Goal: Task Accomplishment & Management: Manage account settings

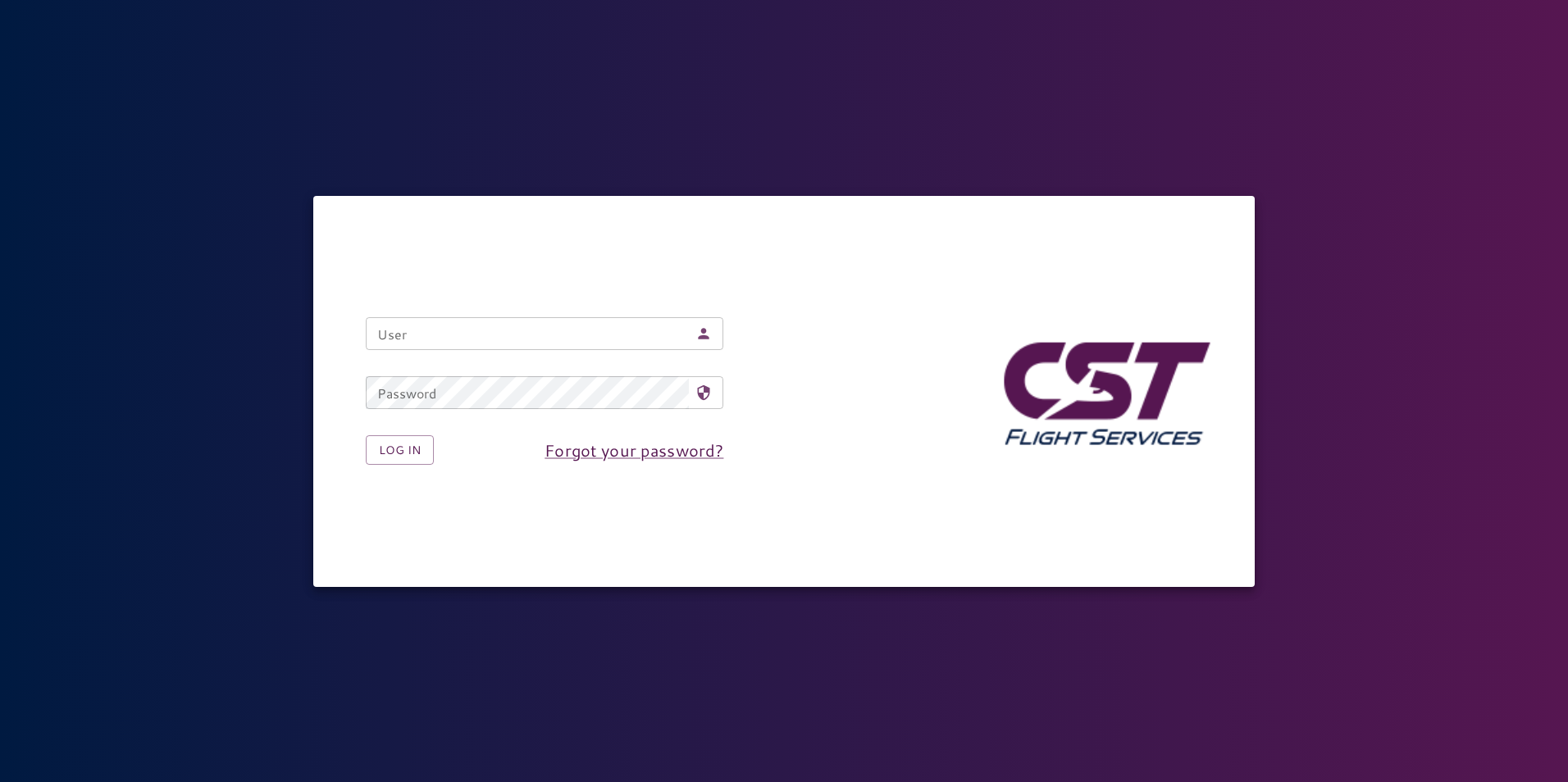
drag, startPoint x: 514, startPoint y: 331, endPoint x: 521, endPoint y: 325, distance: 9.2
click at [515, 331] on input "User" at bounding box center [527, 334] width 323 height 33
type input "**********"
click at [417, 445] on button "Log in" at bounding box center [400, 450] width 68 height 30
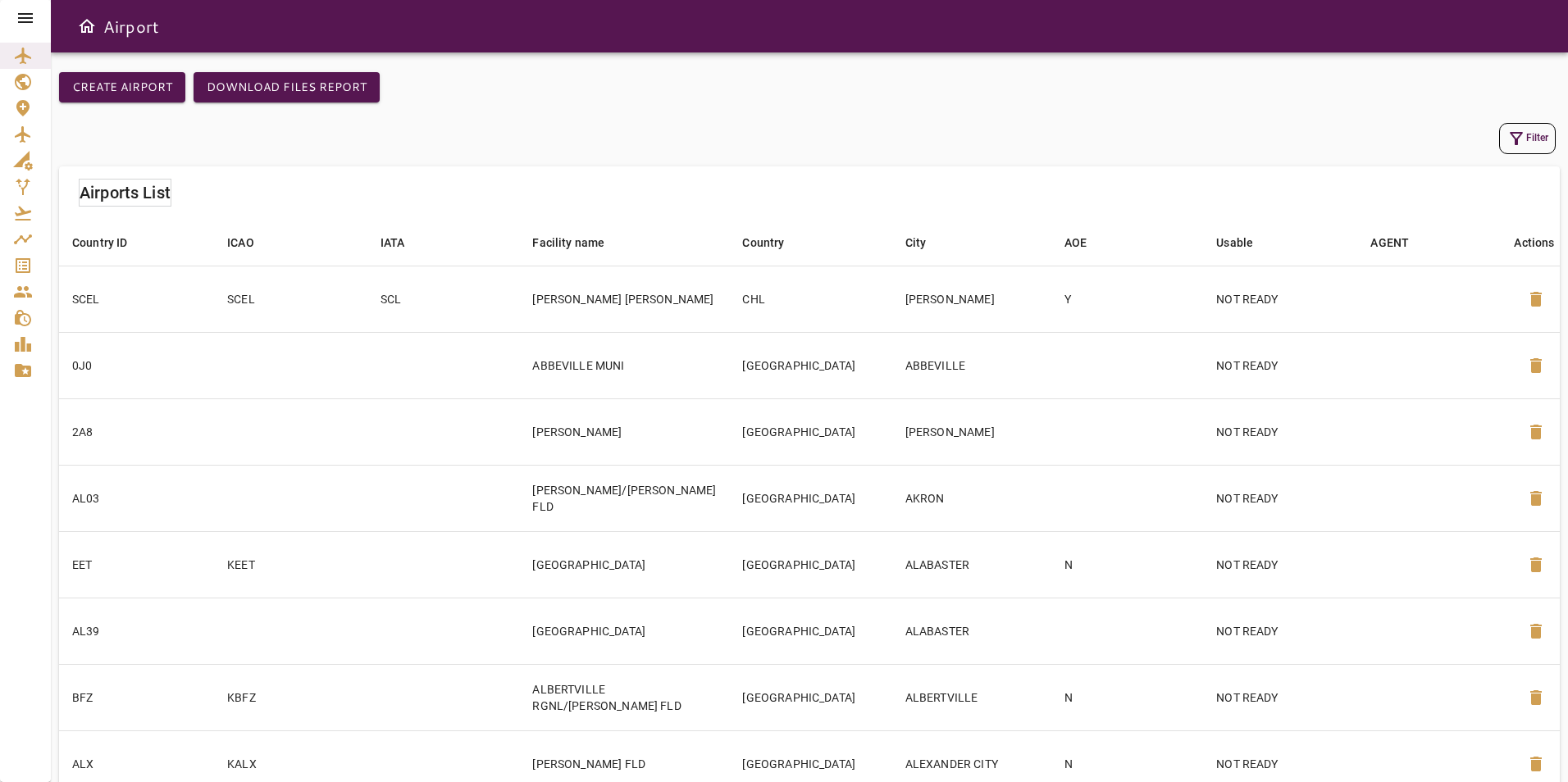
click at [18, 18] on icon at bounding box center [26, 18] width 15 height 10
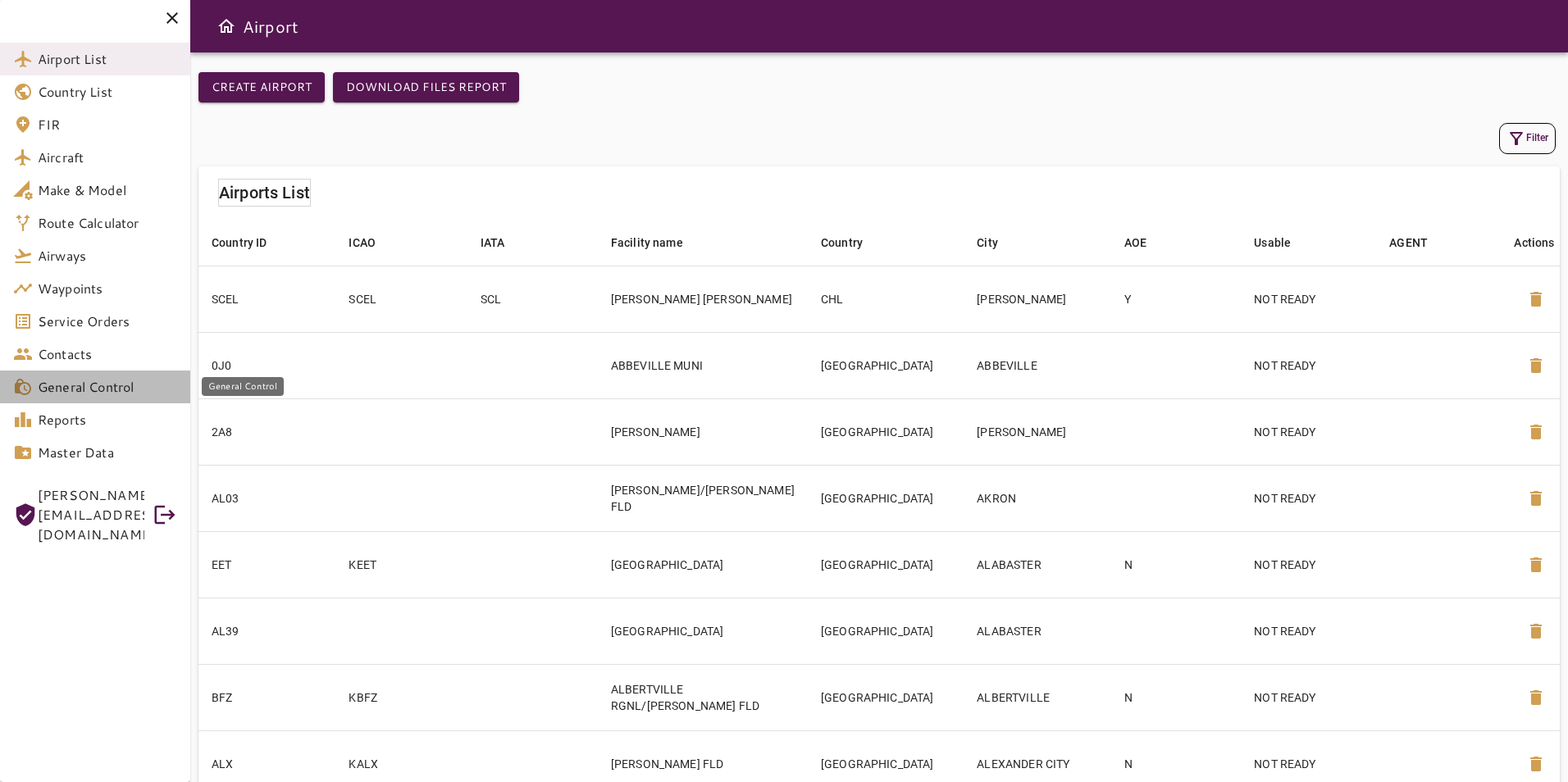
click at [91, 394] on span "General Control" at bounding box center [107, 387] width 139 height 19
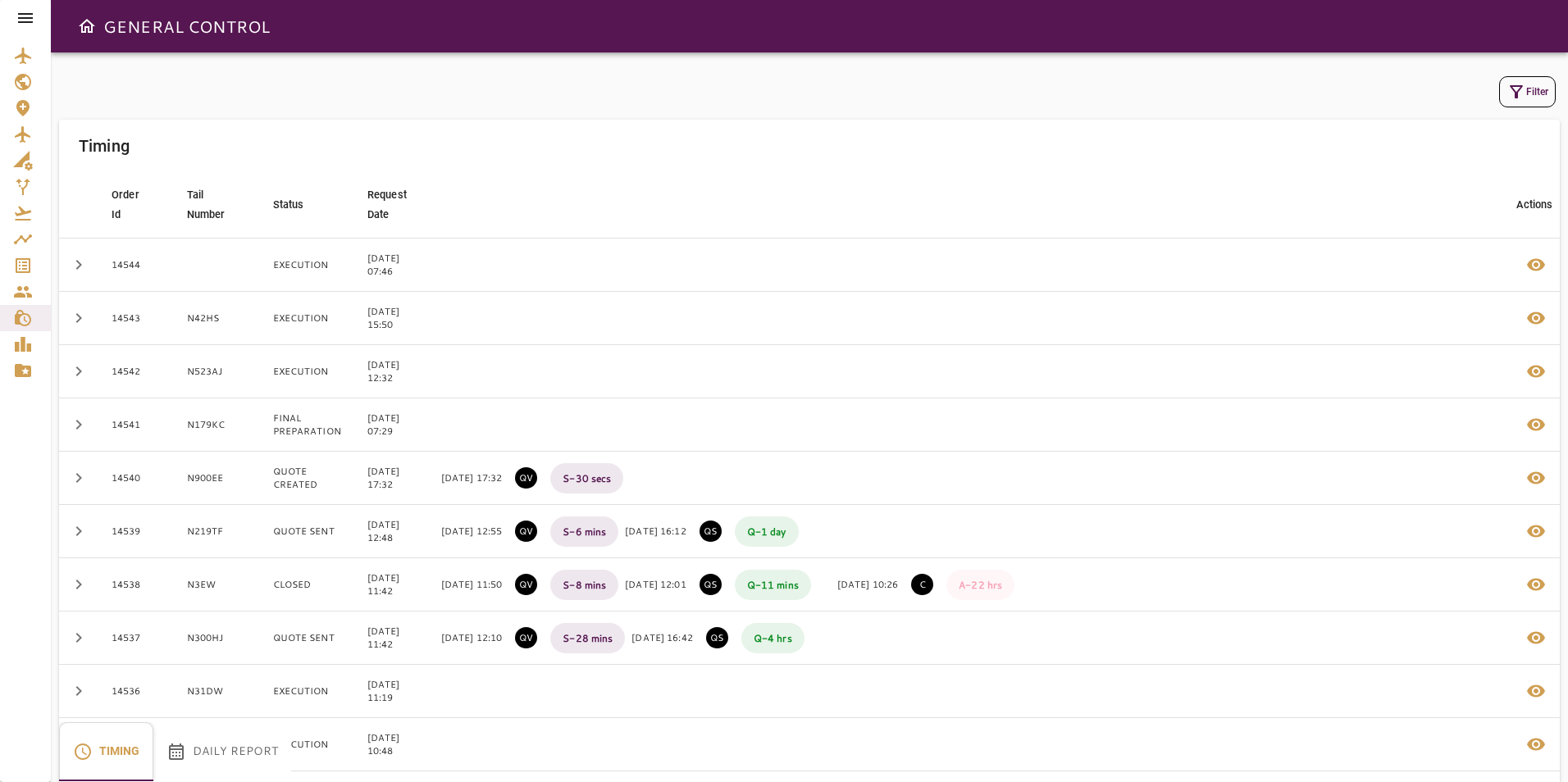
click at [26, 22] on icon at bounding box center [26, 18] width 15 height 10
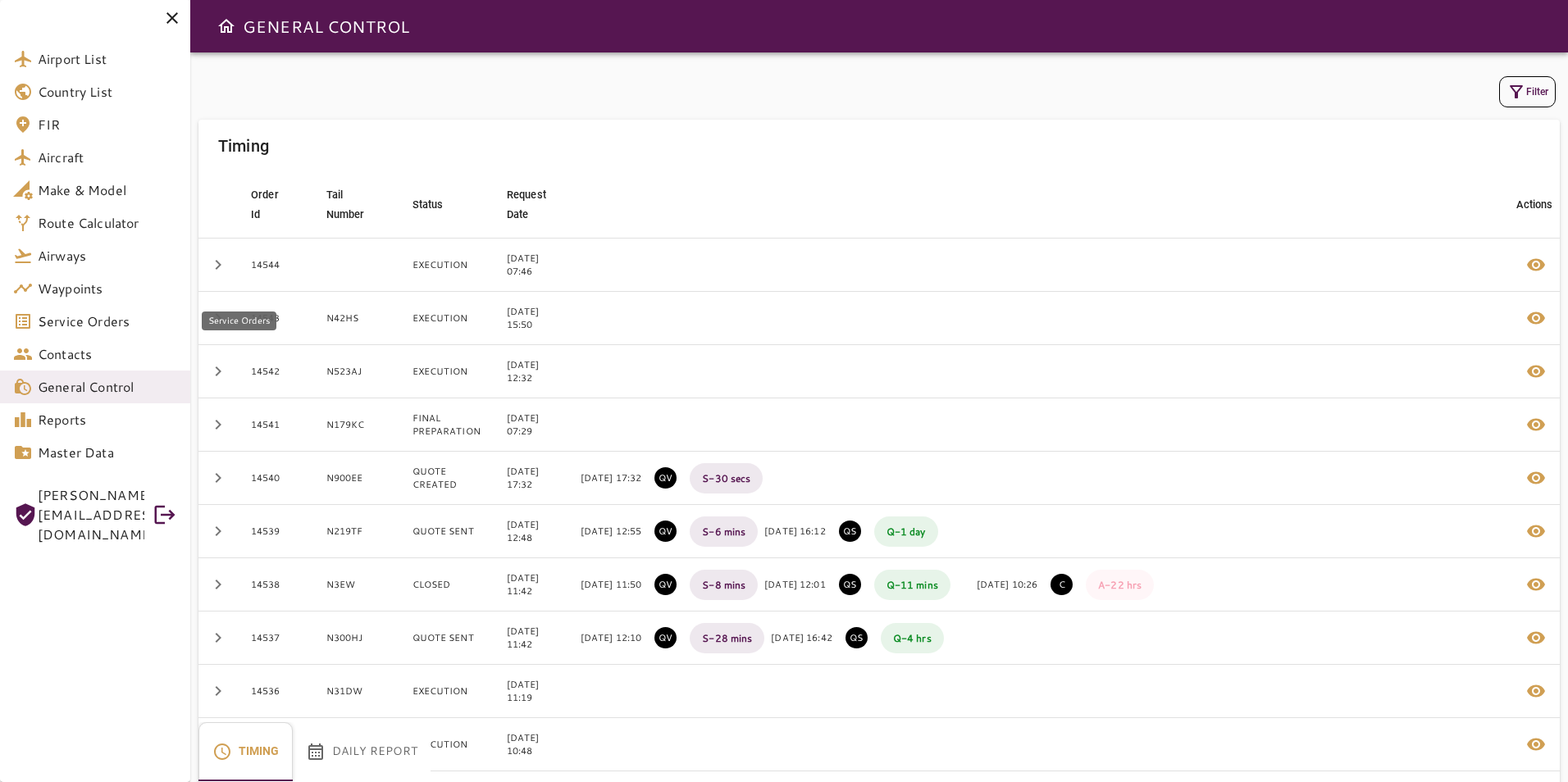
click at [111, 321] on span "Service Orders" at bounding box center [107, 321] width 139 height 19
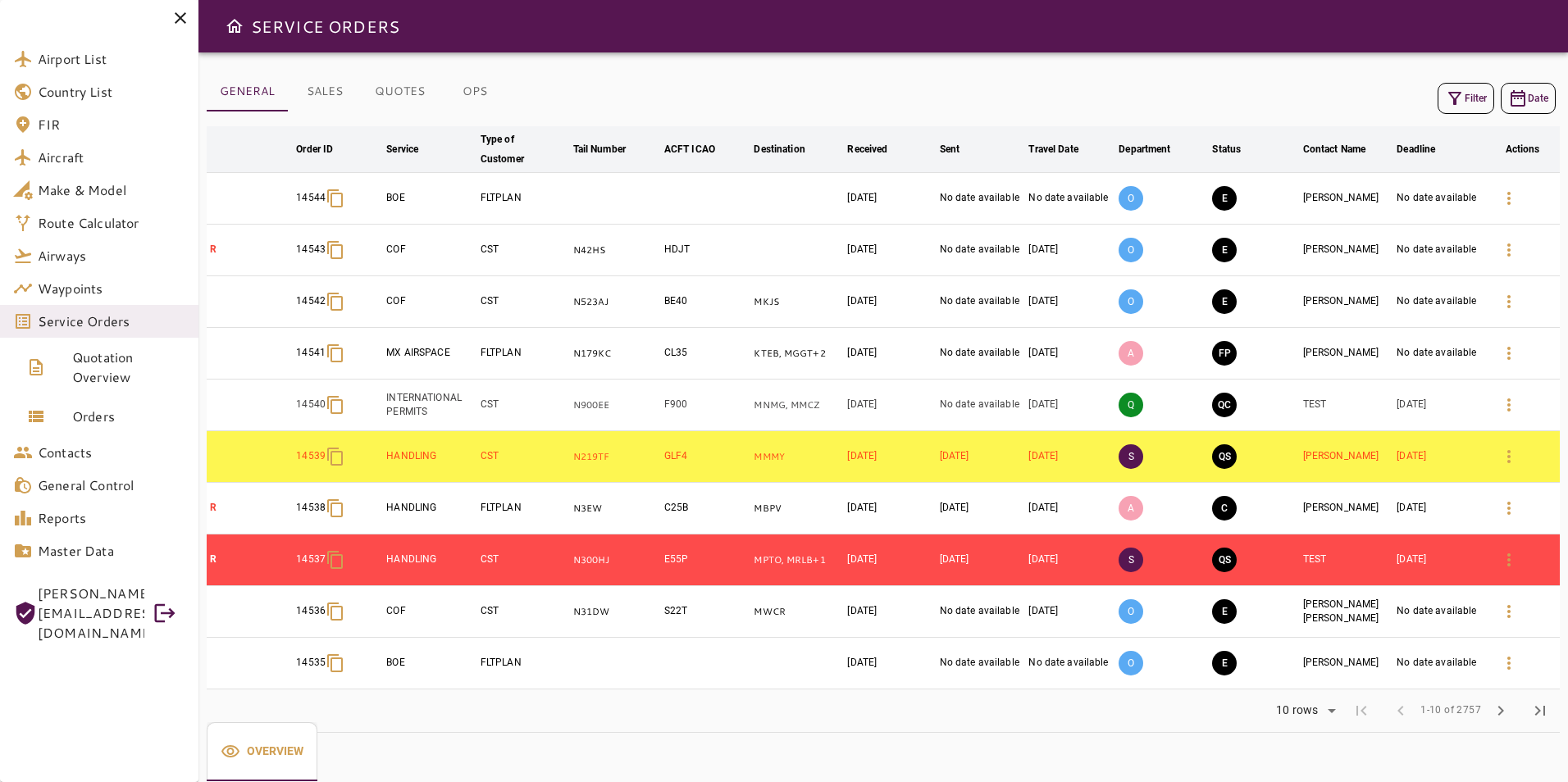
click at [1469, 96] on button "Filter" at bounding box center [1466, 99] width 56 height 31
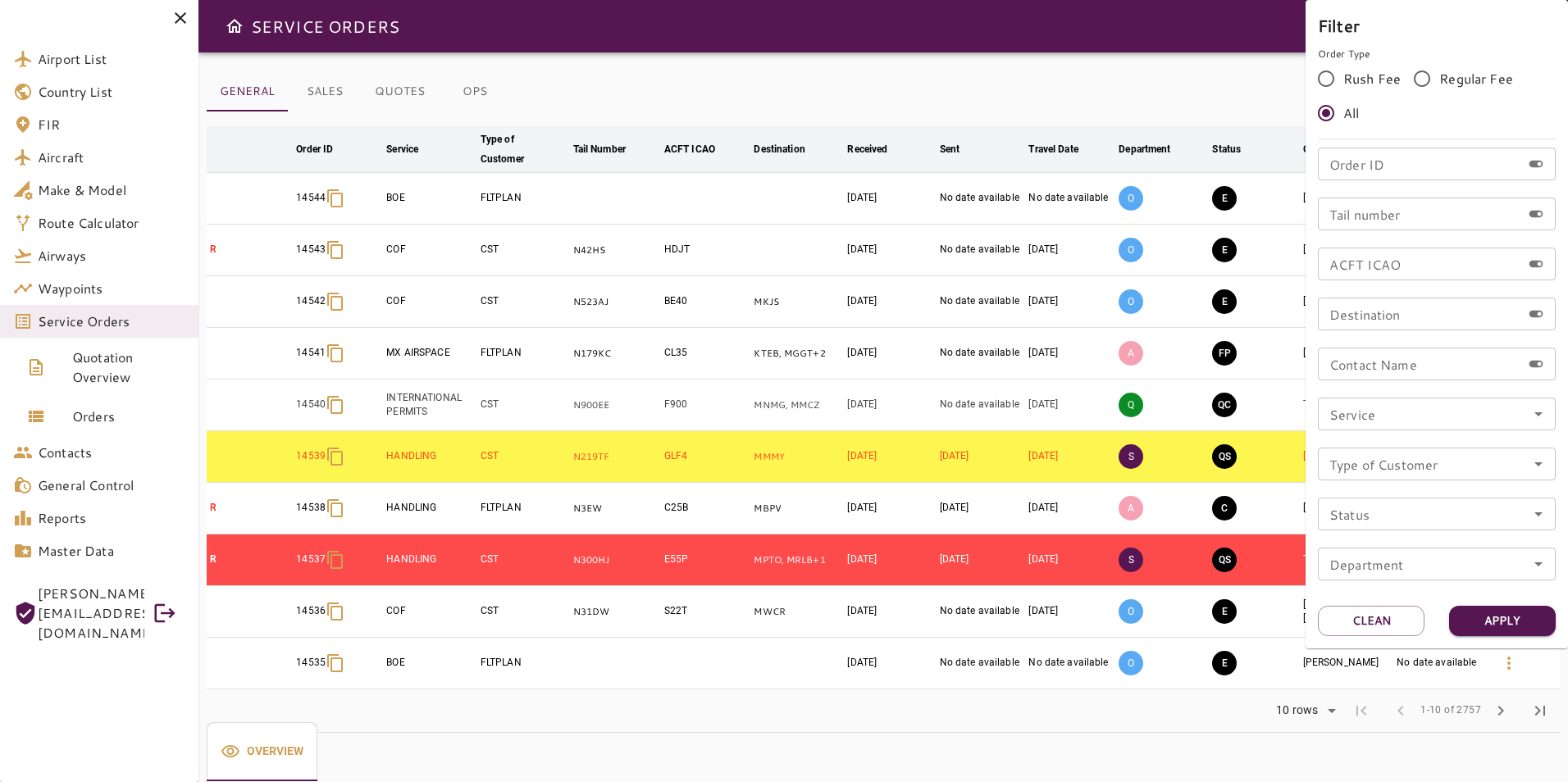
click at [1397, 214] on input "Tail number" at bounding box center [1420, 215] width 204 height 33
type input "******"
drag, startPoint x: 1485, startPoint y: 632, endPoint x: 1499, endPoint y: 617, distance: 20.5
click at [1487, 632] on button "Apply" at bounding box center [1503, 621] width 107 height 30
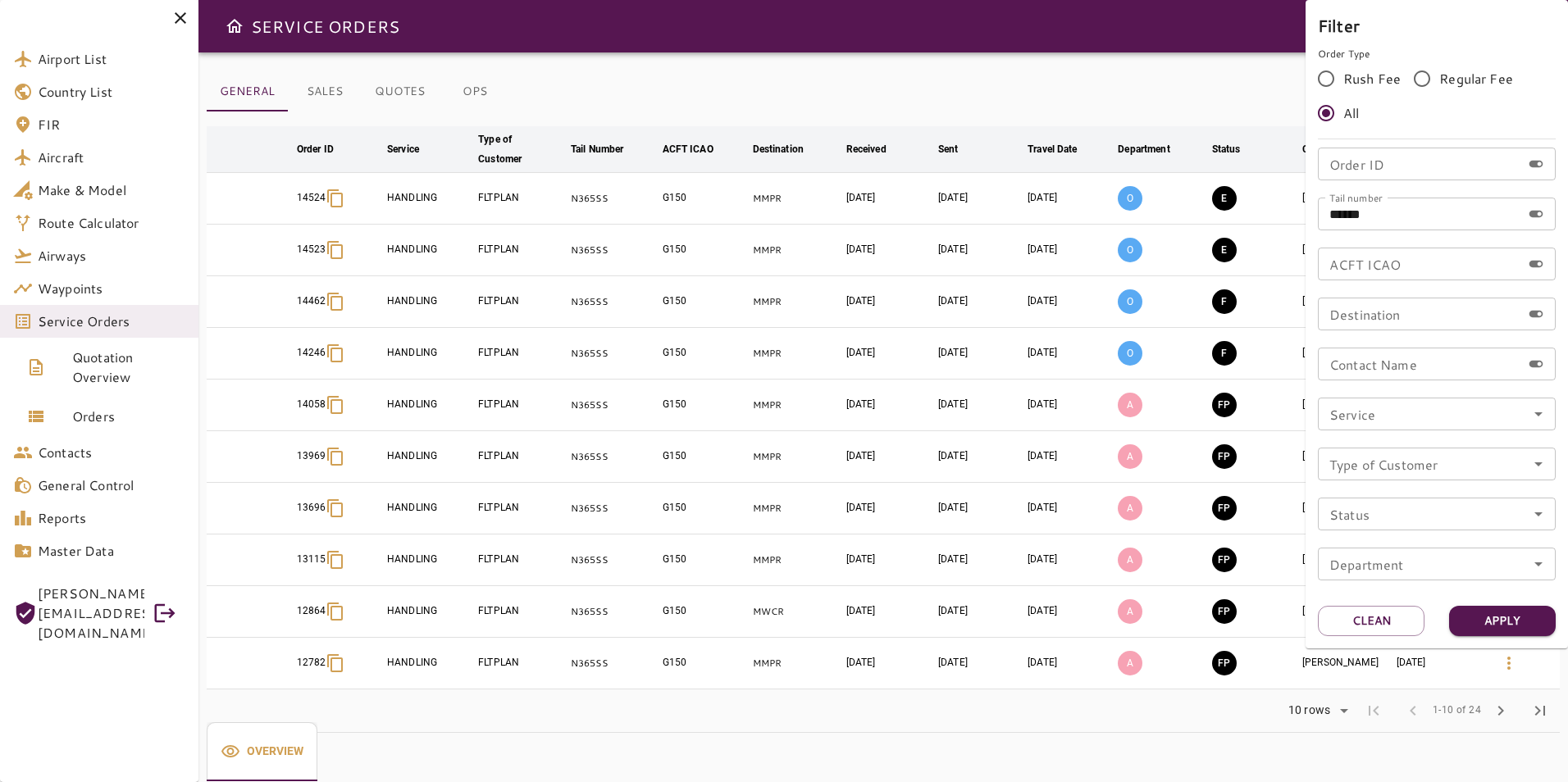
click at [1174, 200] on div at bounding box center [784, 391] width 1568 height 782
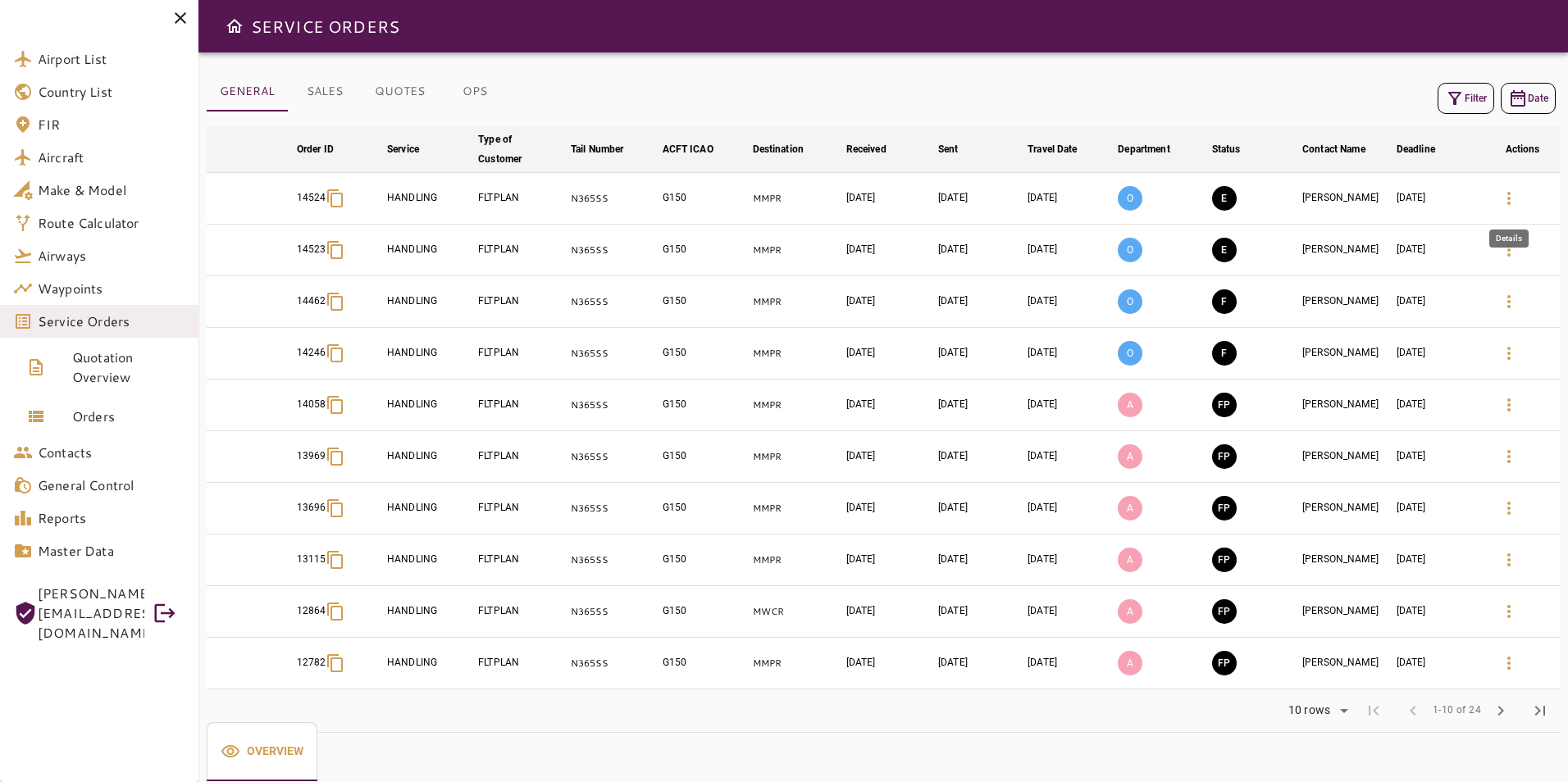
click at [1511, 196] on icon "button" at bounding box center [1509, 198] width 19 height 19
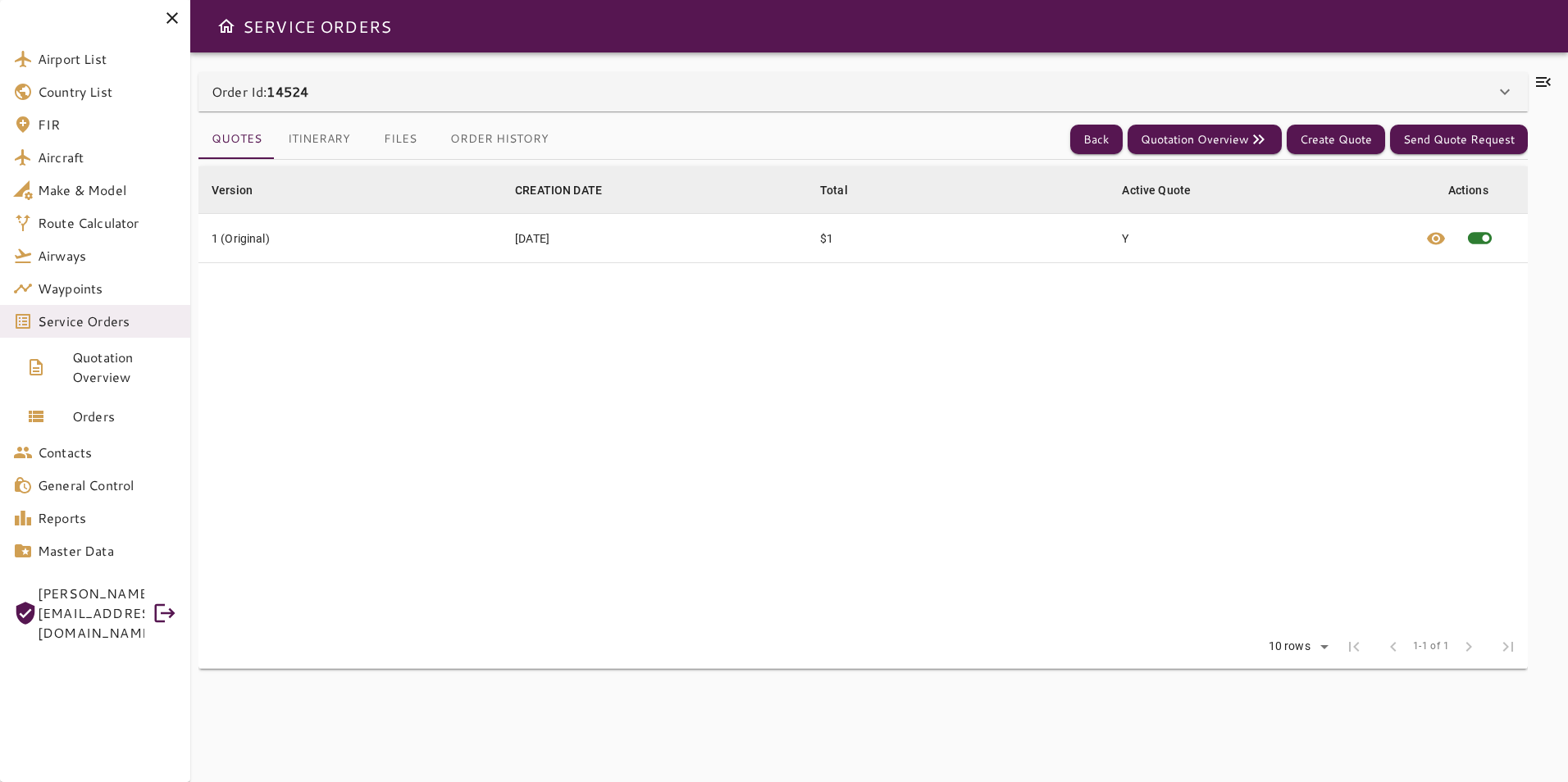
click at [1508, 90] on icon at bounding box center [1504, 92] width 10 height 6
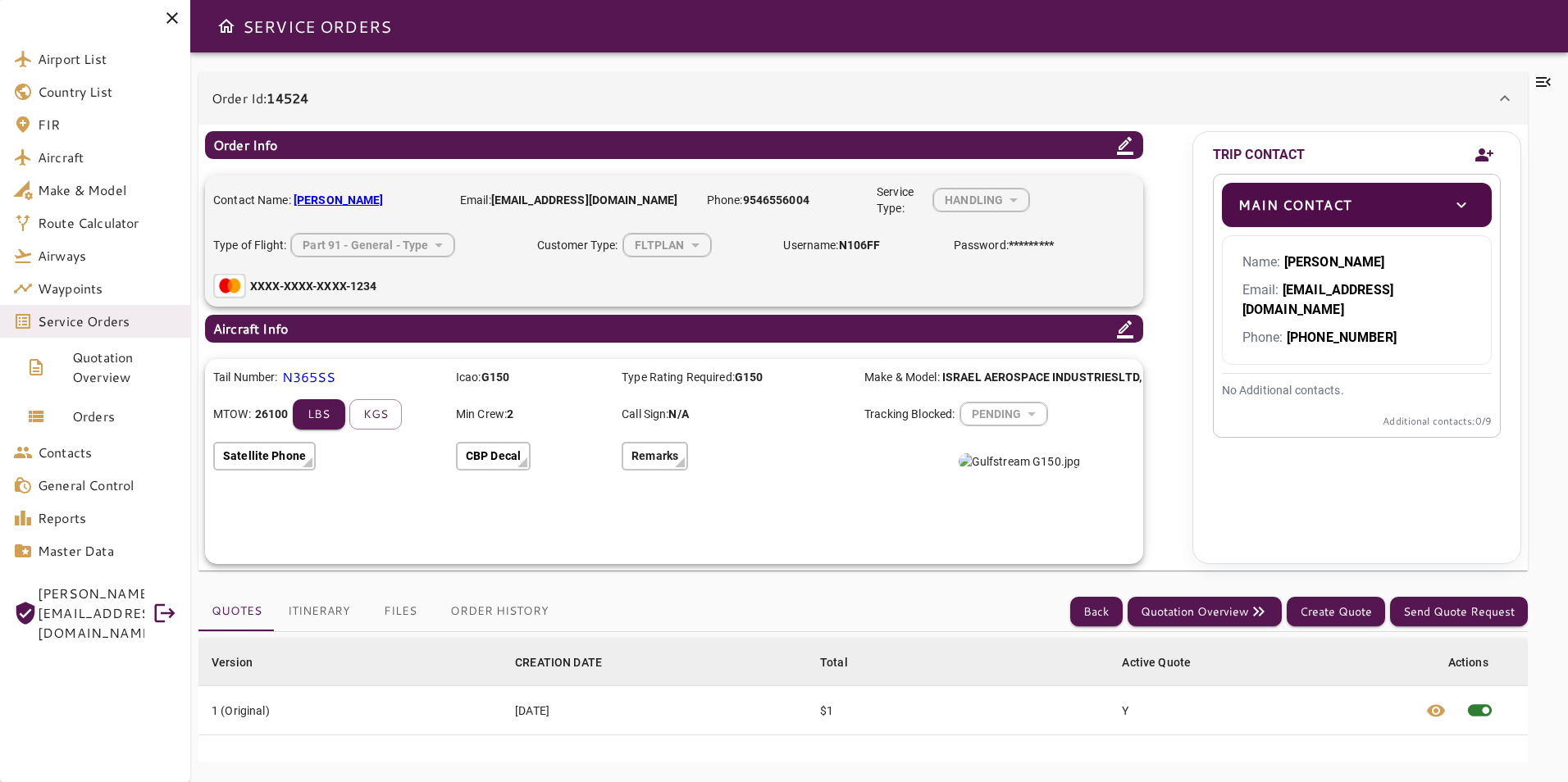
click at [348, 197] on b "ROMAN FLEYSHER" at bounding box center [339, 200] width 90 height 13
click at [439, 242] on div "Part 91 - General - Type" at bounding box center [372, 244] width 163 height 43
click at [1124, 152] on icon at bounding box center [1126, 146] width 17 height 18
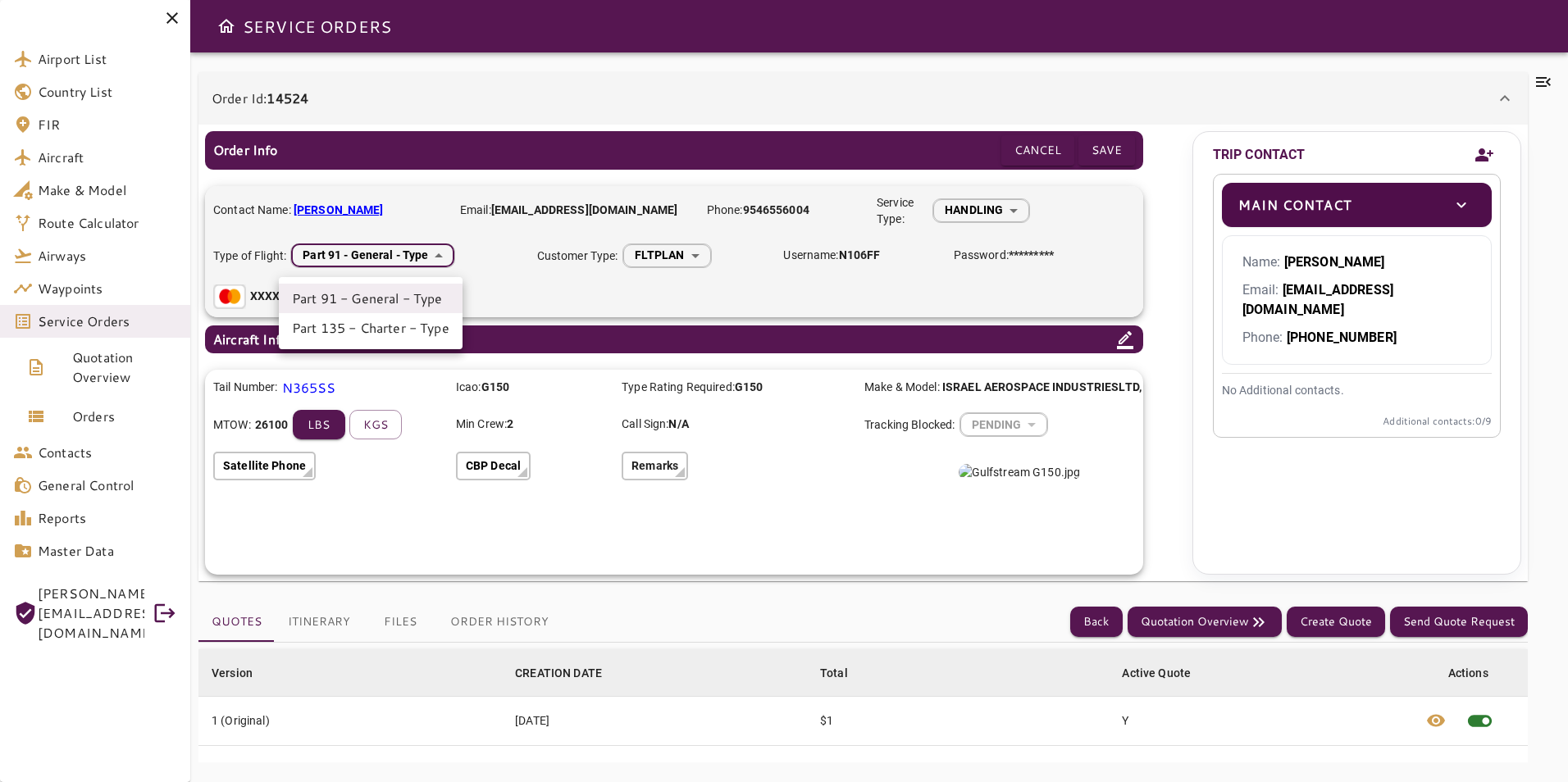
click at [442, 263] on body "Airport List Country List FIR Aircraft Make & Model Route Calculator Airways Wa…" at bounding box center [784, 391] width 1568 height 782
click at [490, 253] on div at bounding box center [784, 391] width 1568 height 782
click at [664, 258] on body "Airport List Country List FIR Aircraft Make & Model Route Calculator Airways Wa…" at bounding box center [784, 391] width 1568 height 782
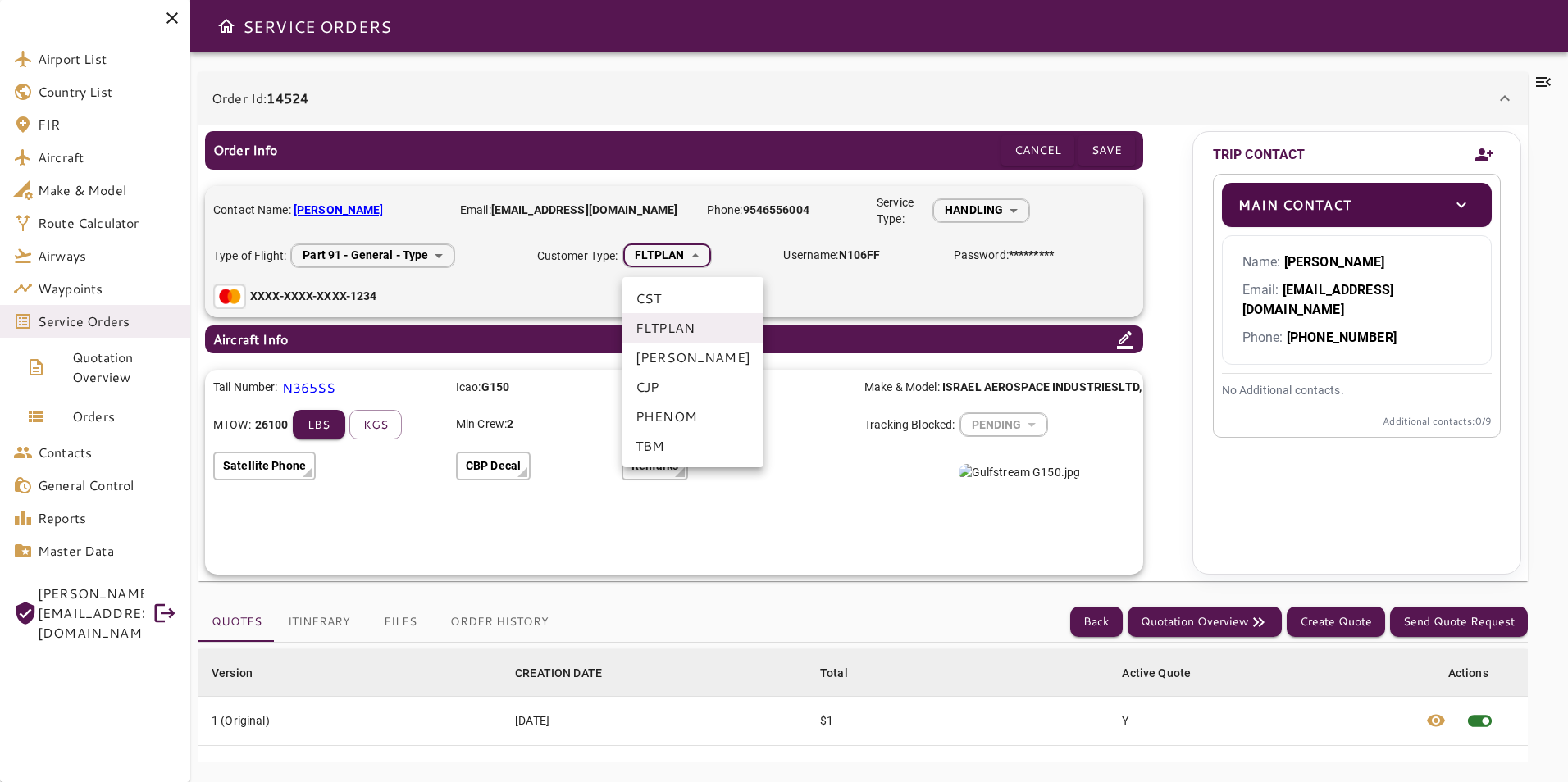
click at [727, 263] on div at bounding box center [784, 391] width 1568 height 782
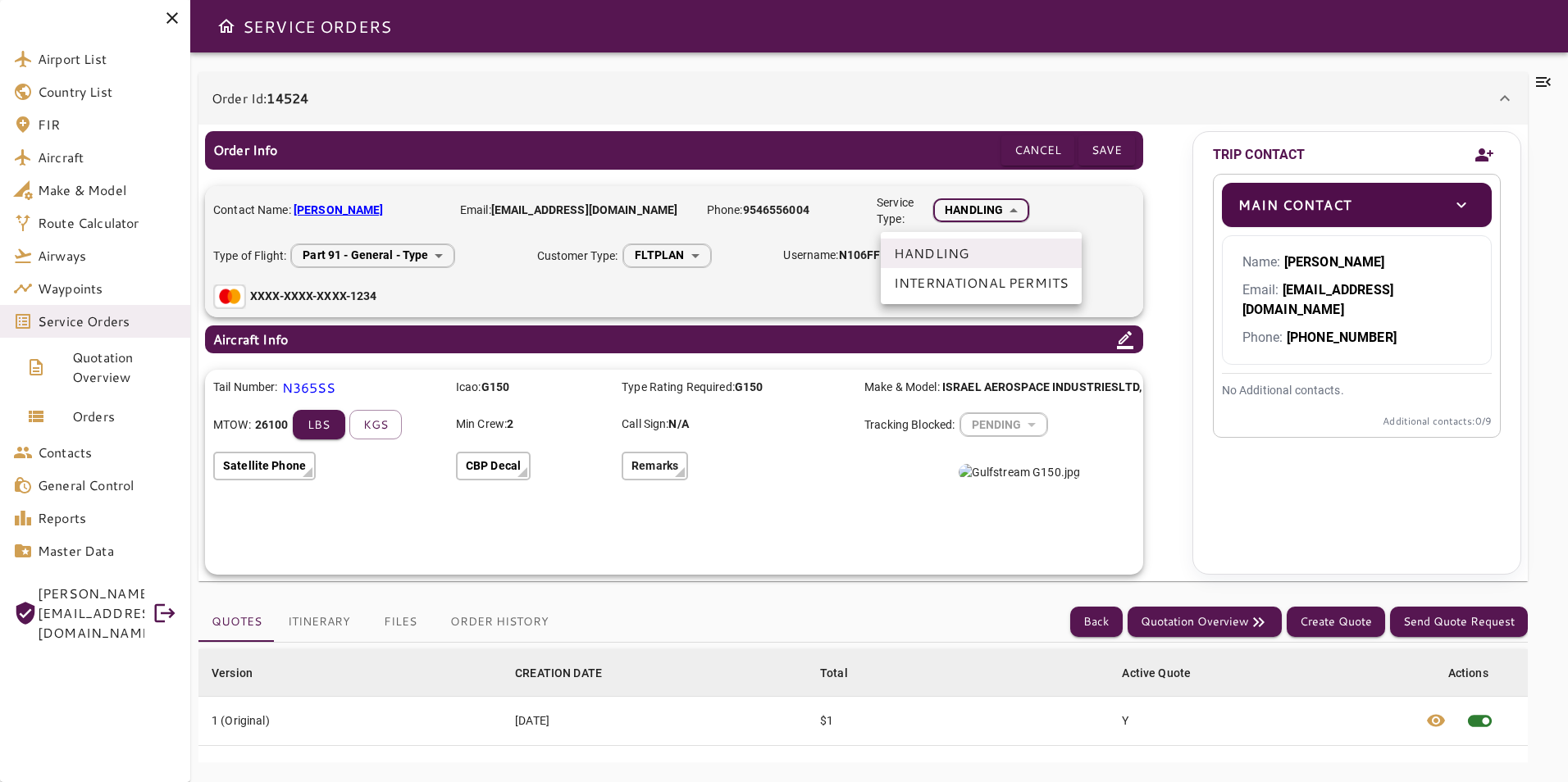
click at [963, 213] on body "Airport List Country List FIR Aircraft Make & Model Route Calculator Airways Wa…" at bounding box center [784, 391] width 1568 height 782
click at [1097, 214] on div at bounding box center [784, 391] width 1568 height 782
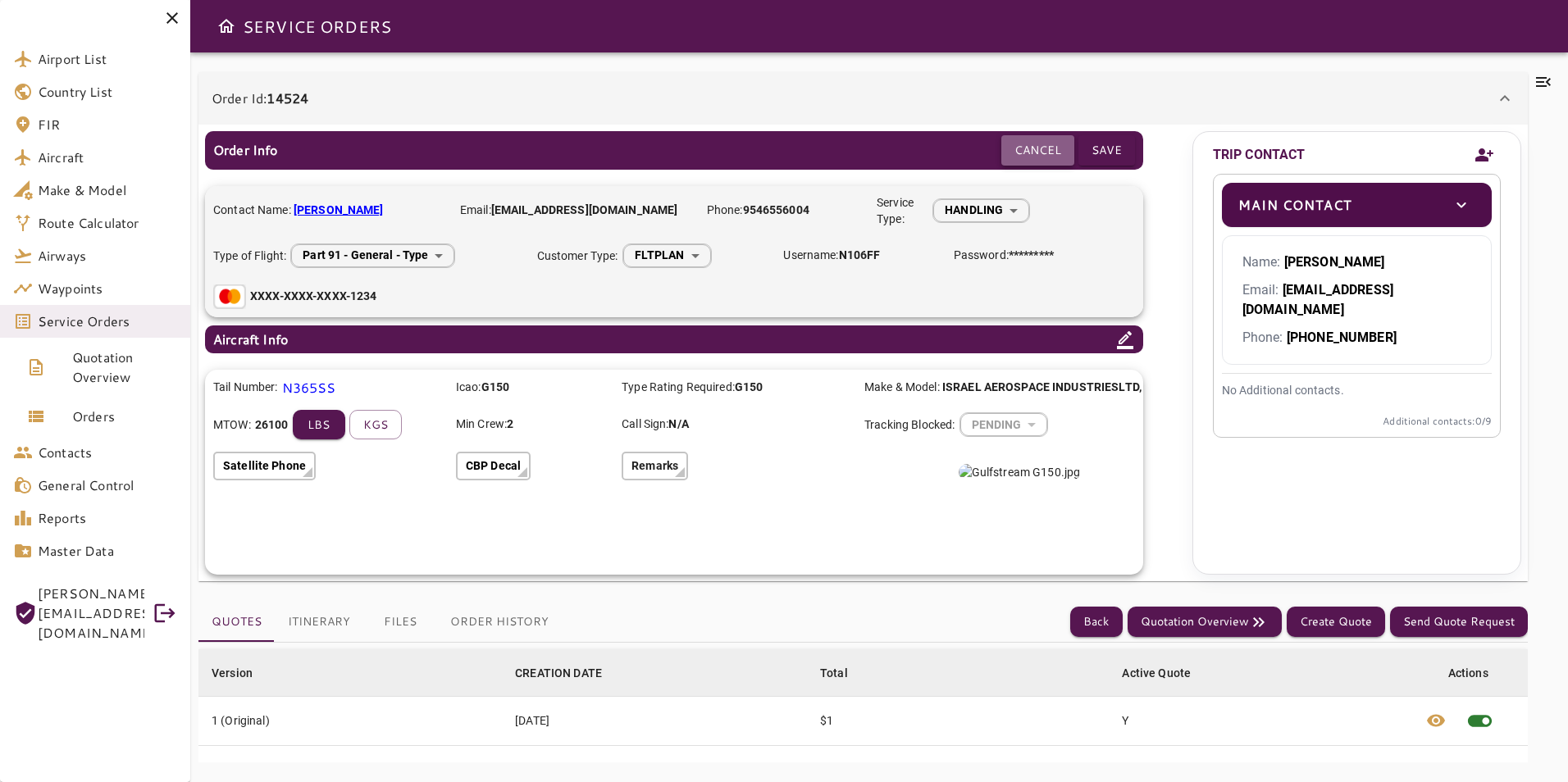
click at [1047, 146] on button "Cancel" at bounding box center [1037, 150] width 73 height 30
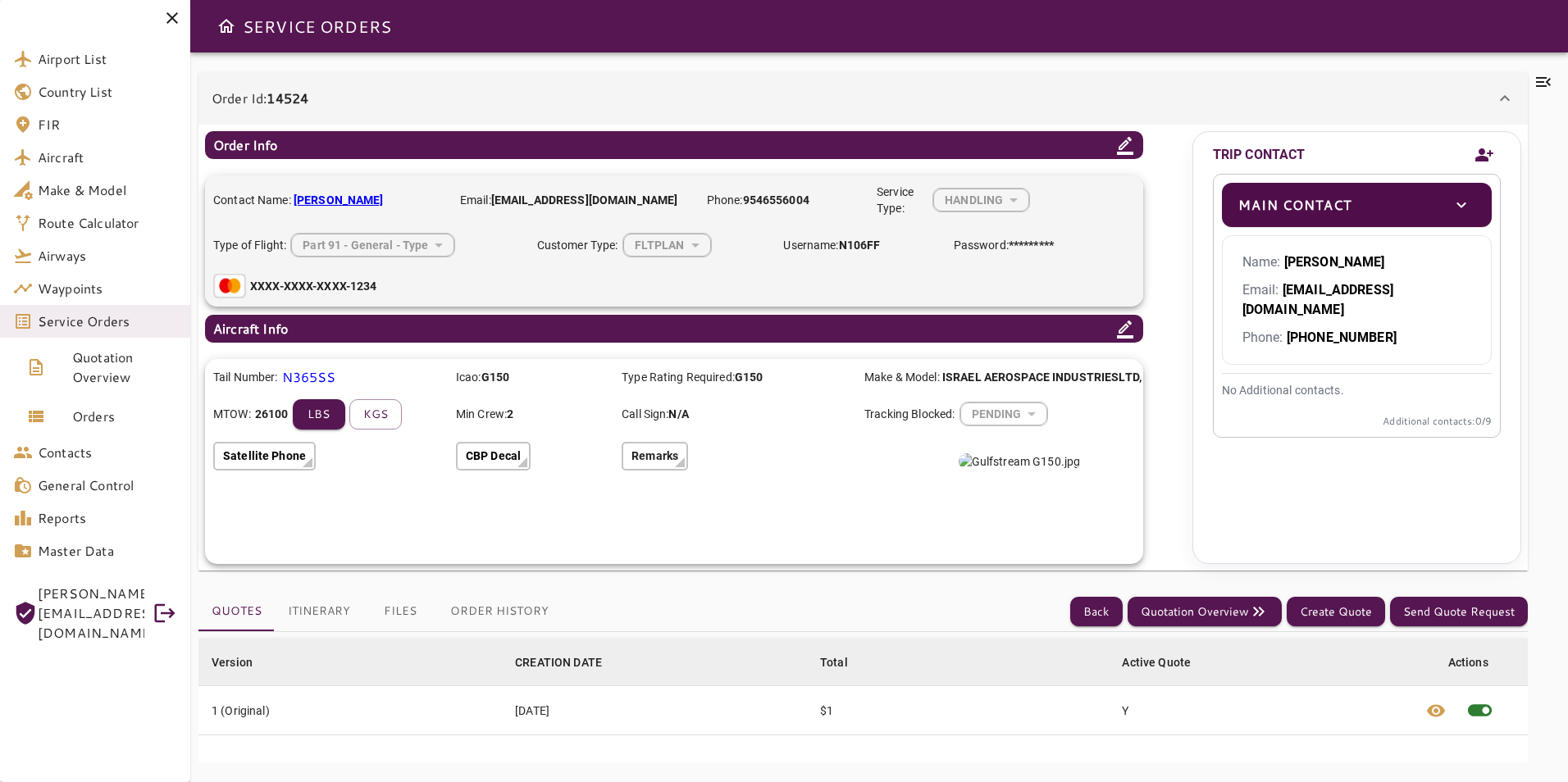
click at [1119, 147] on icon at bounding box center [1126, 146] width 17 height 18
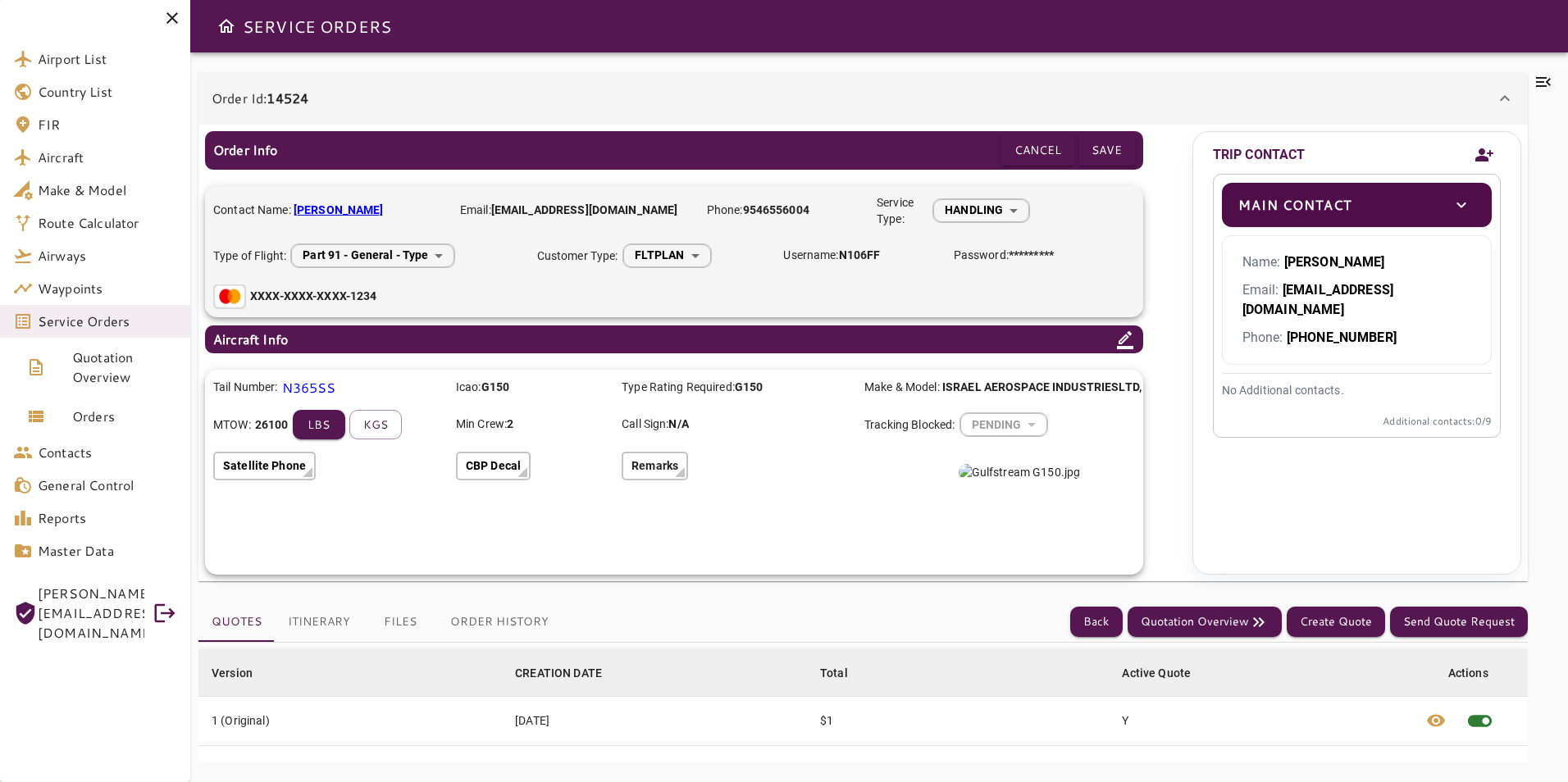
click at [384, 212] on b "ROMAN FLEYSHER" at bounding box center [339, 210] width 90 height 13
click at [380, 430] on button "kgs" at bounding box center [375, 425] width 53 height 30
click at [326, 424] on button "lbs" at bounding box center [319, 425] width 53 height 30
click at [1044, 153] on button "Cancel" at bounding box center [1037, 150] width 73 height 30
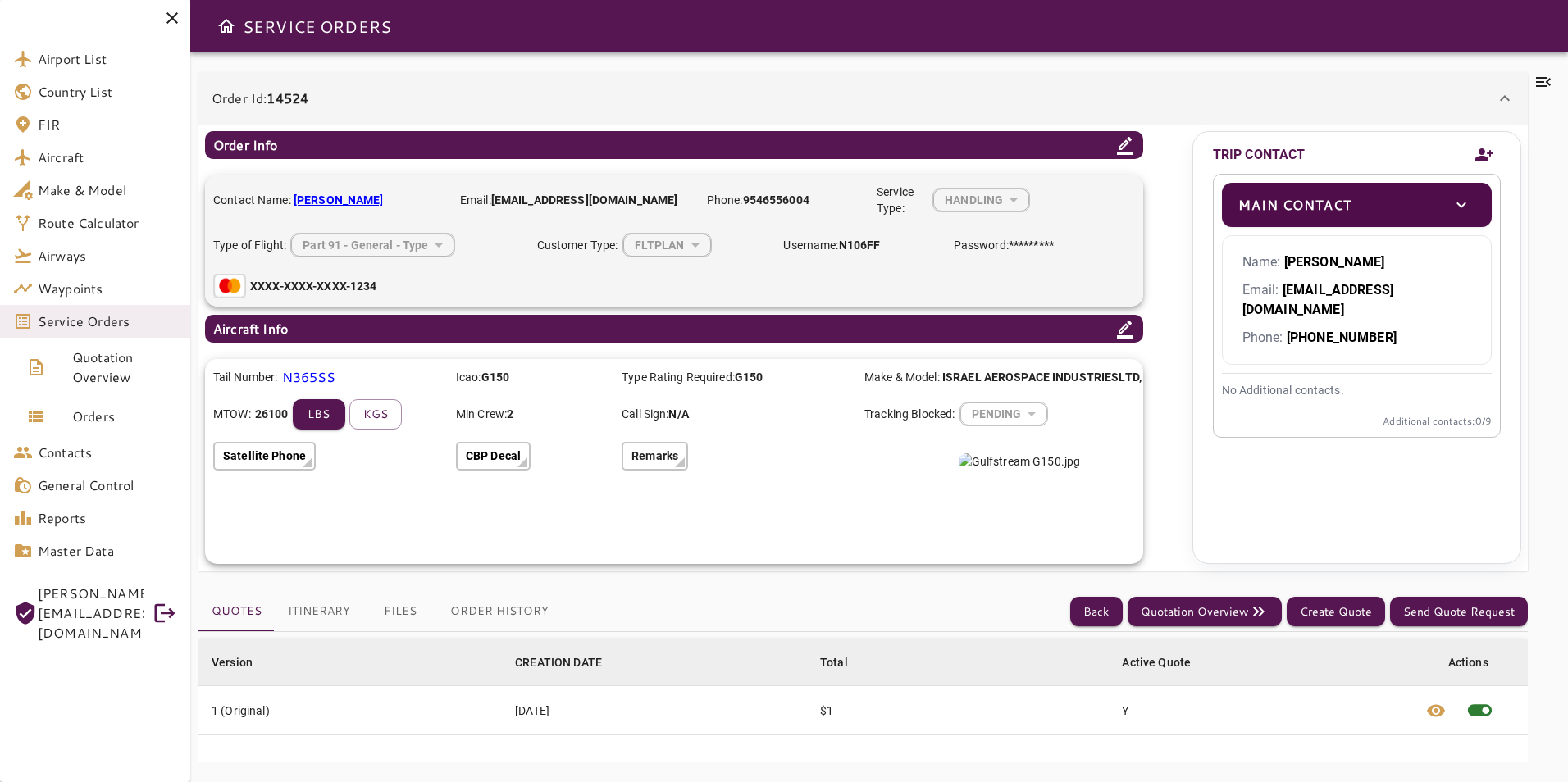
click at [1127, 333] on icon at bounding box center [1125, 328] width 19 height 19
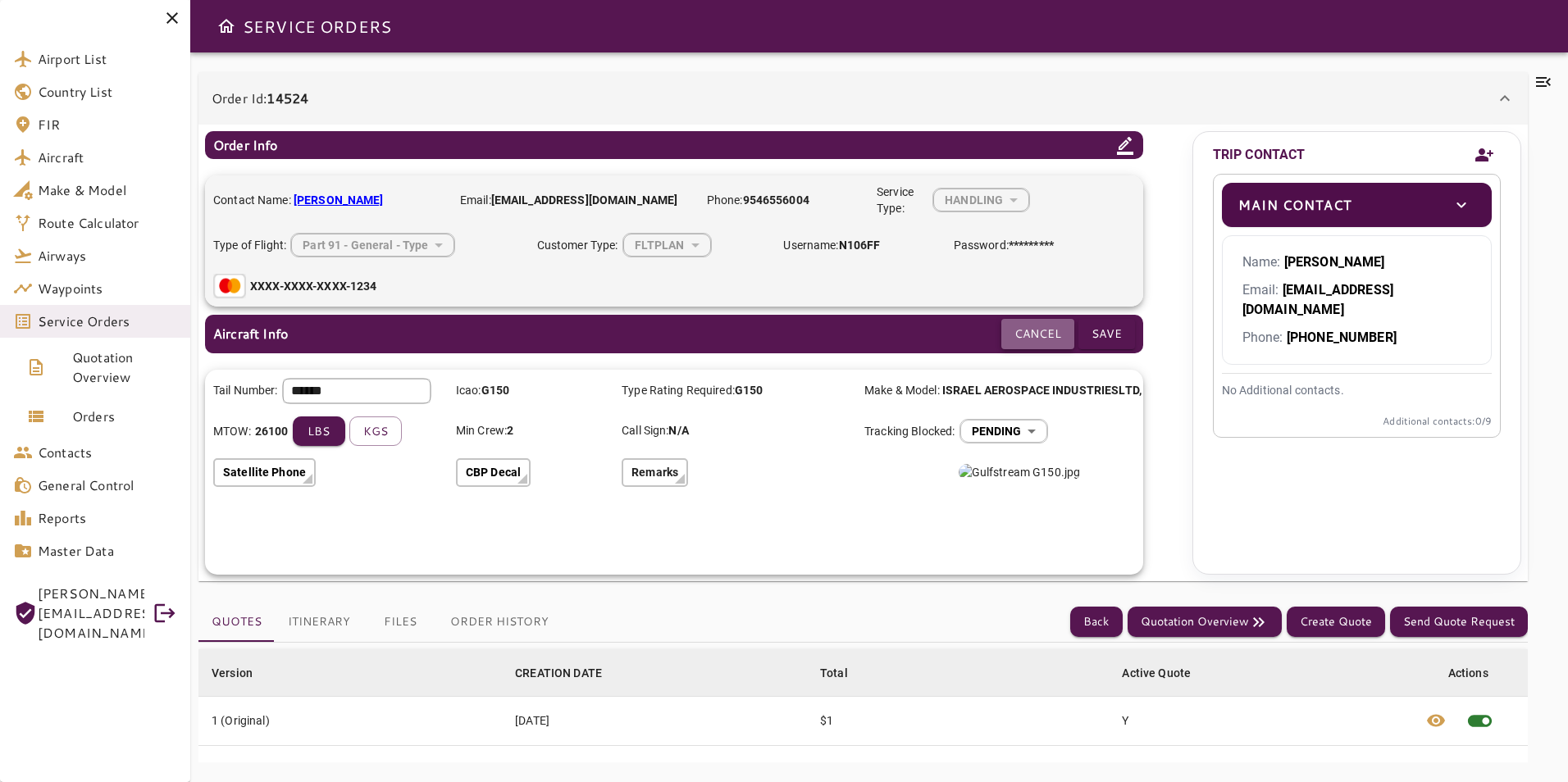
click at [1036, 325] on button "Cancel" at bounding box center [1037, 333] width 73 height 30
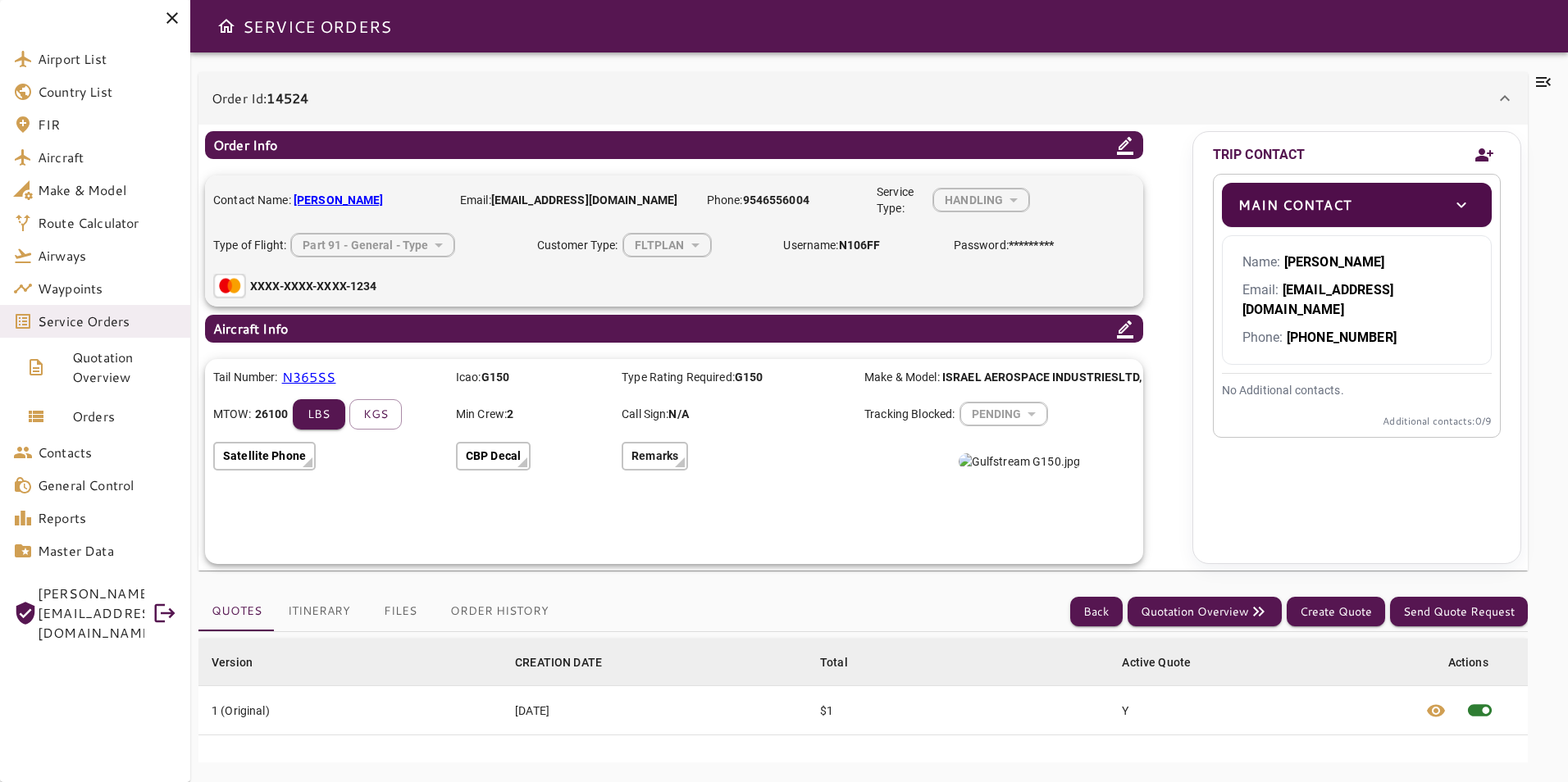
click at [303, 377] on p "N365SS" at bounding box center [309, 377] width 54 height 19
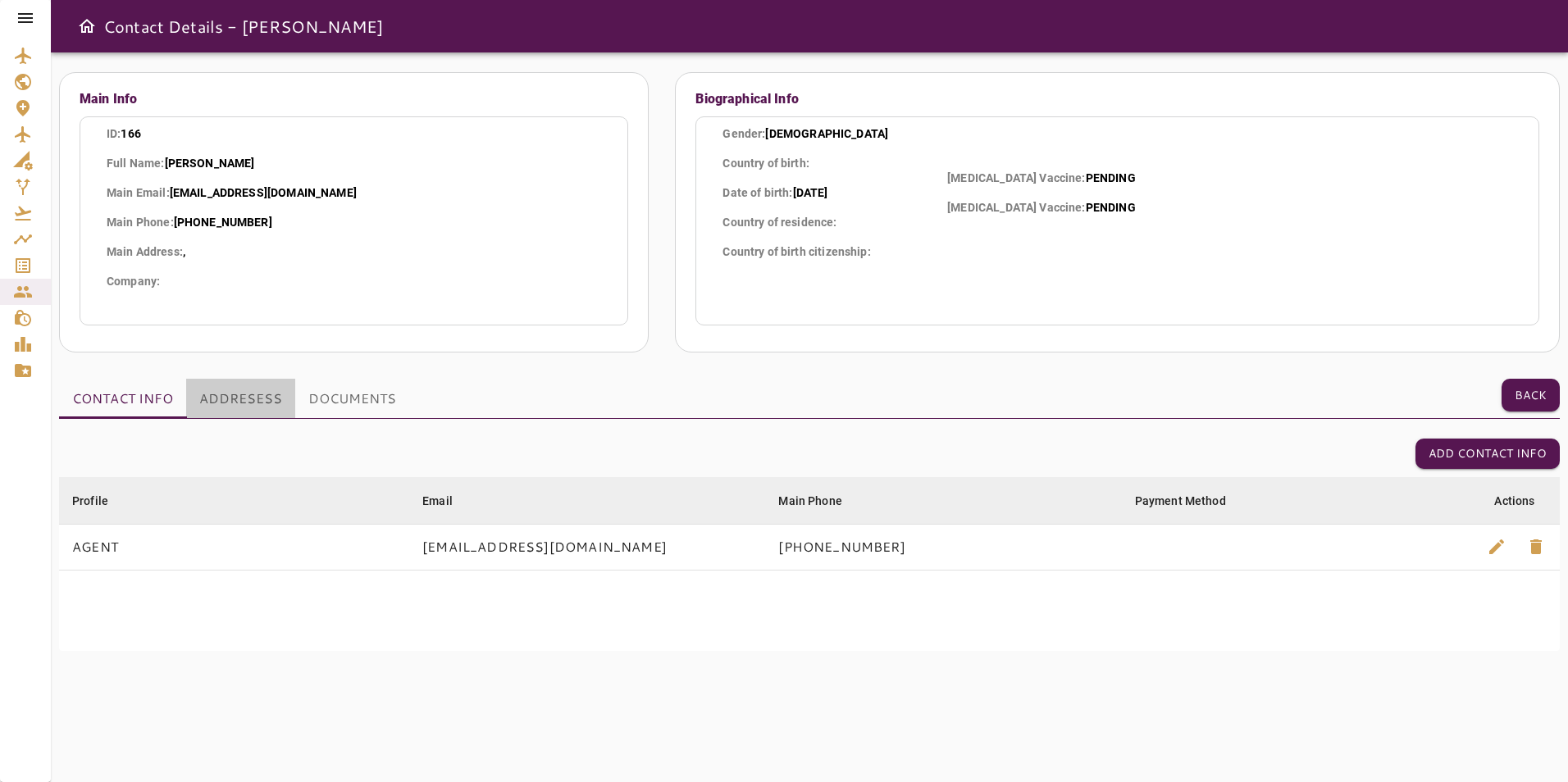
click at [290, 403] on button "ADDRESESS" at bounding box center [240, 398] width 109 height 40
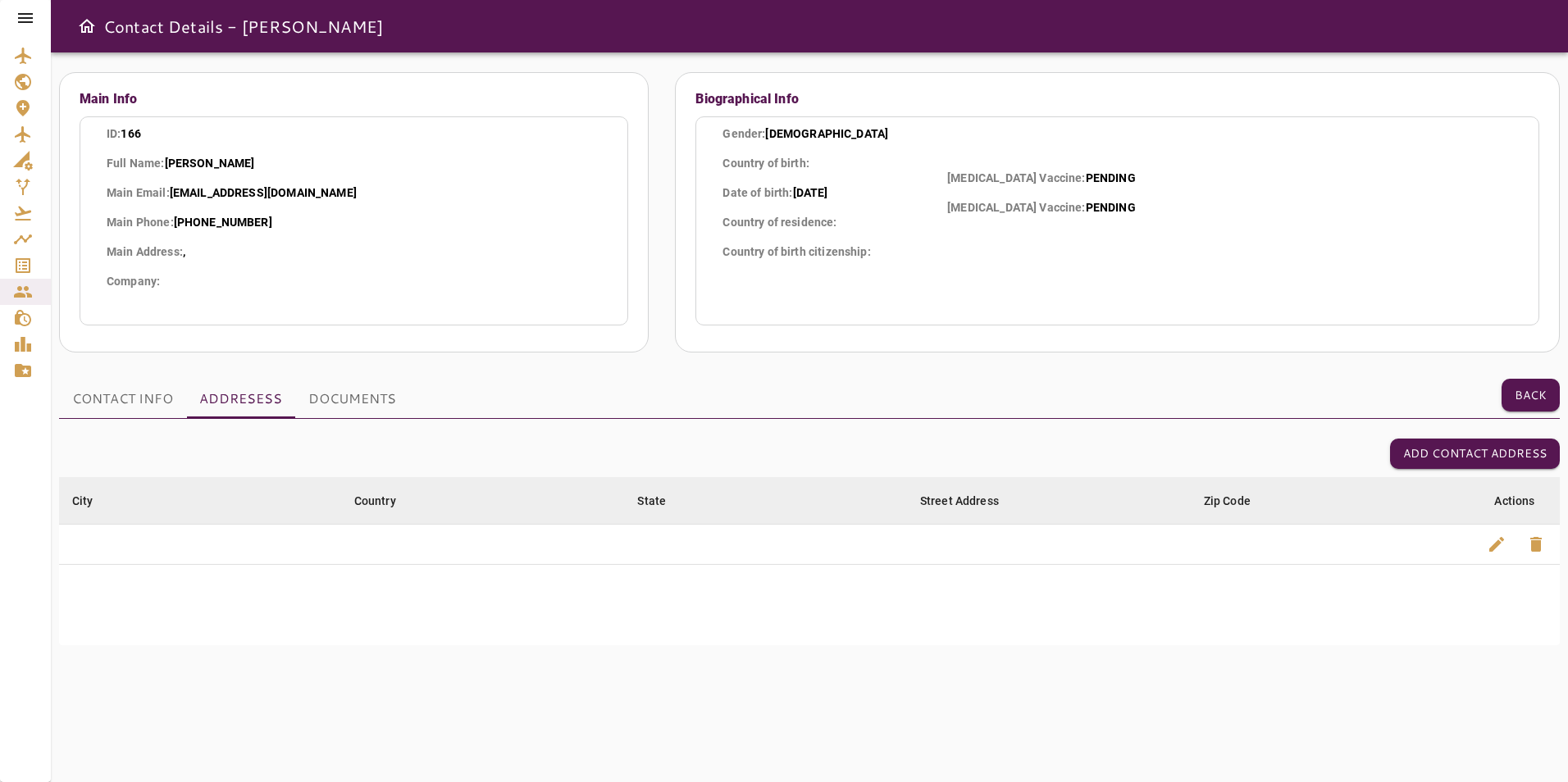
click at [350, 389] on button "DOCUMENTS" at bounding box center [353, 398] width 114 height 40
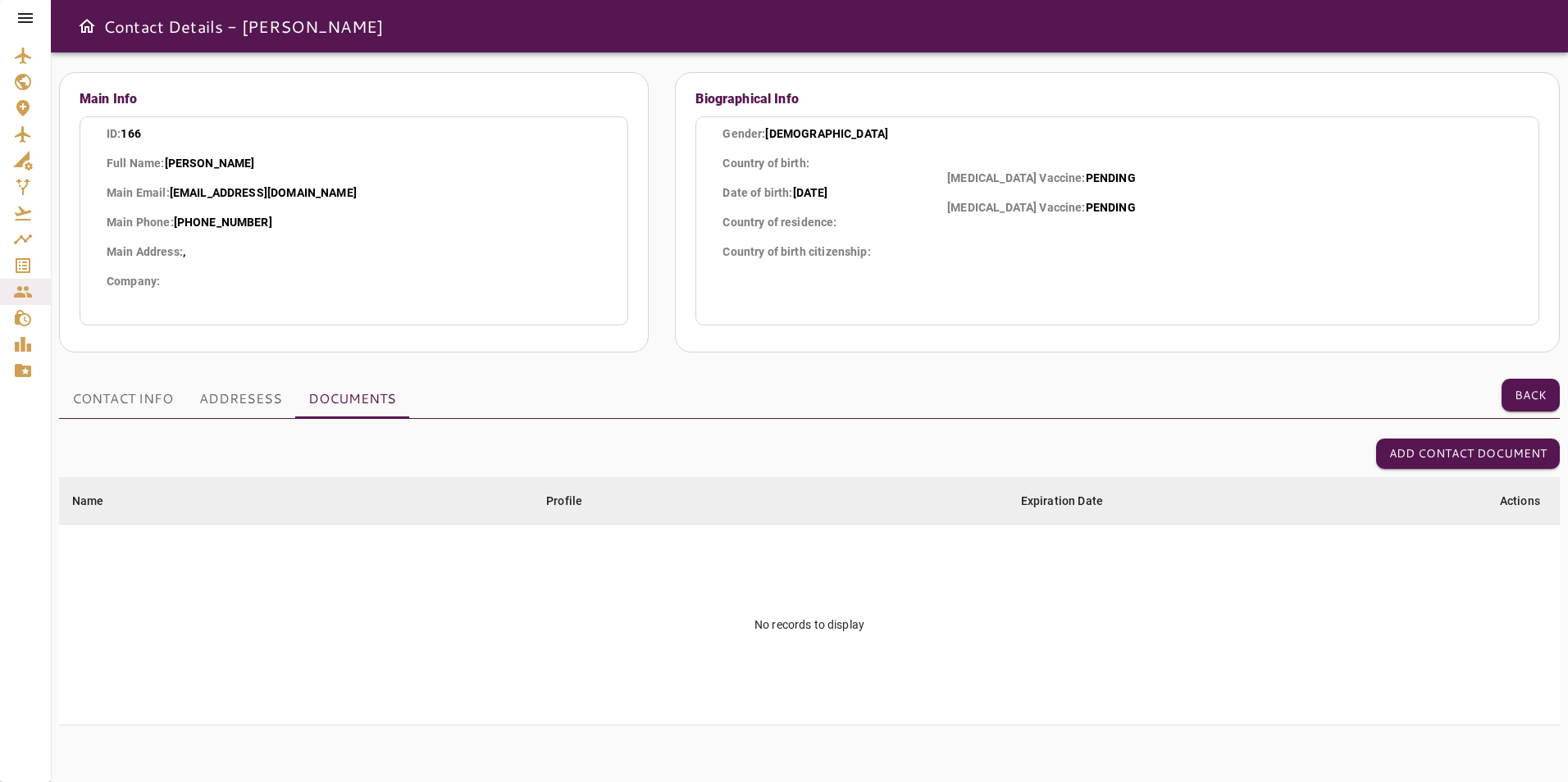
click at [142, 404] on button "CONTACT INFO" at bounding box center [123, 398] width 127 height 40
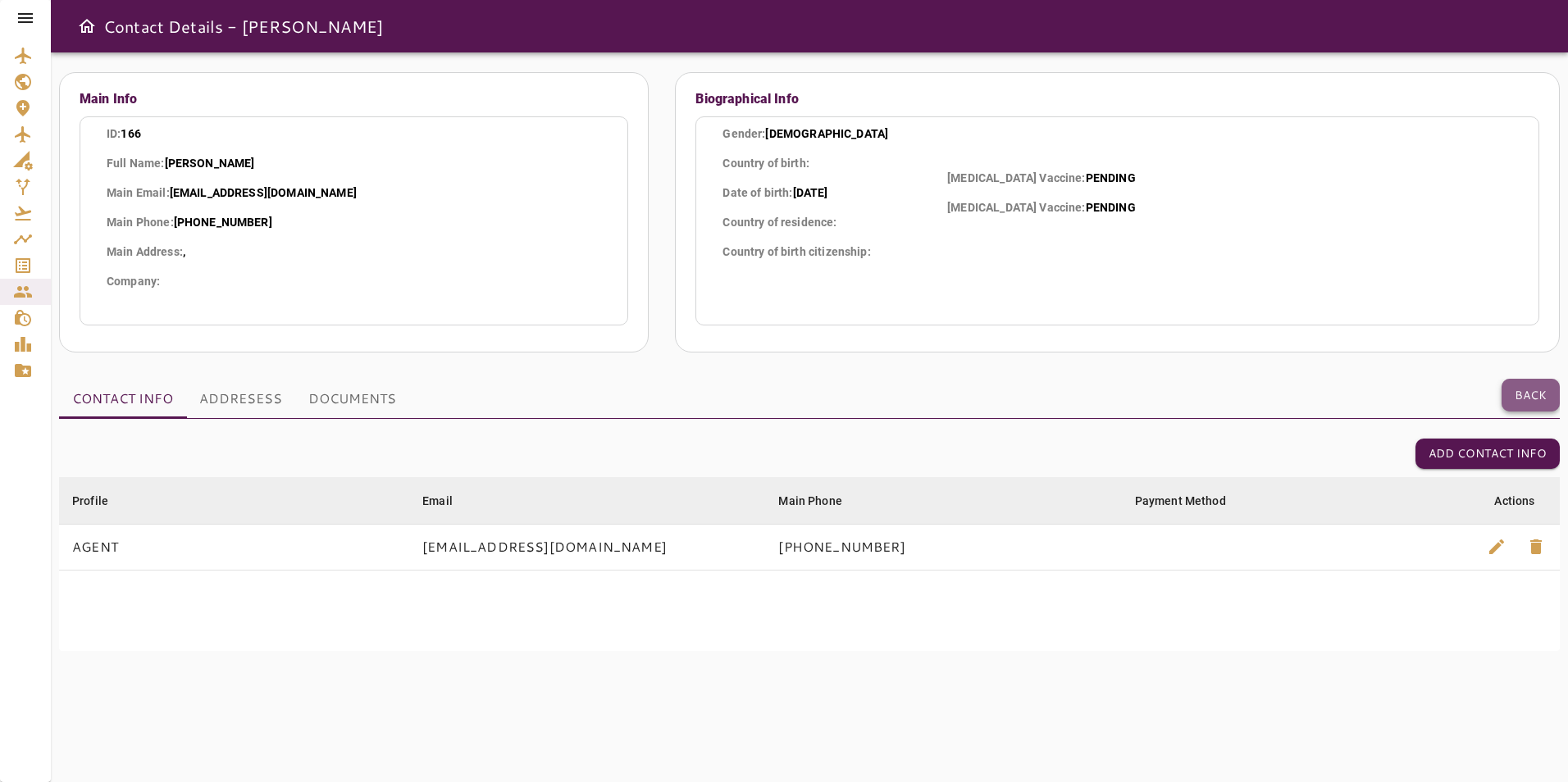
click at [1550, 380] on button "Back" at bounding box center [1530, 395] width 58 height 33
click at [1548, 385] on button "Back" at bounding box center [1530, 395] width 58 height 33
click at [1519, 396] on button "Back" at bounding box center [1530, 395] width 58 height 33
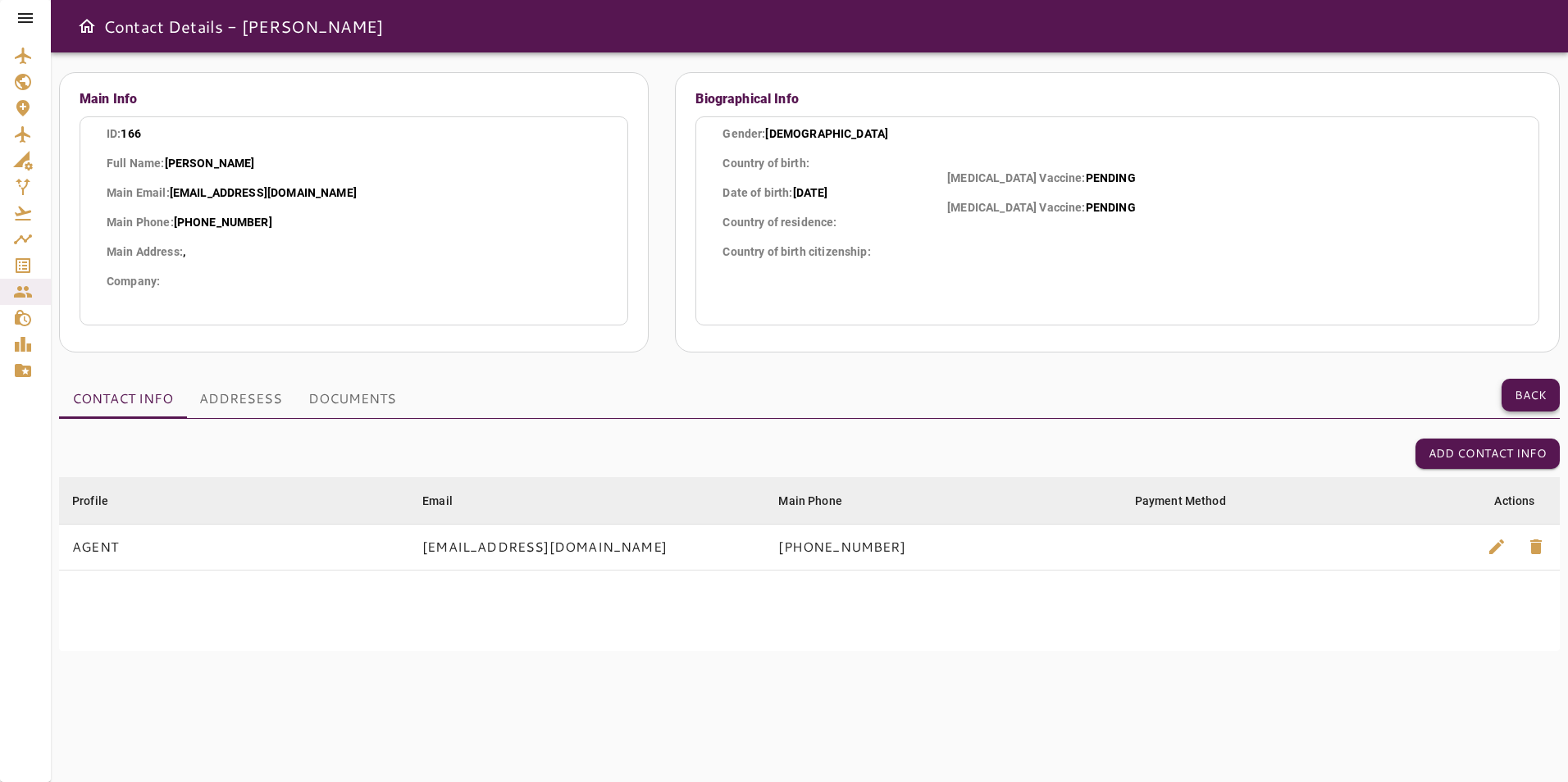
click at [1519, 396] on button "Back" at bounding box center [1530, 395] width 58 height 33
click at [34, 16] on icon at bounding box center [25, 18] width 19 height 19
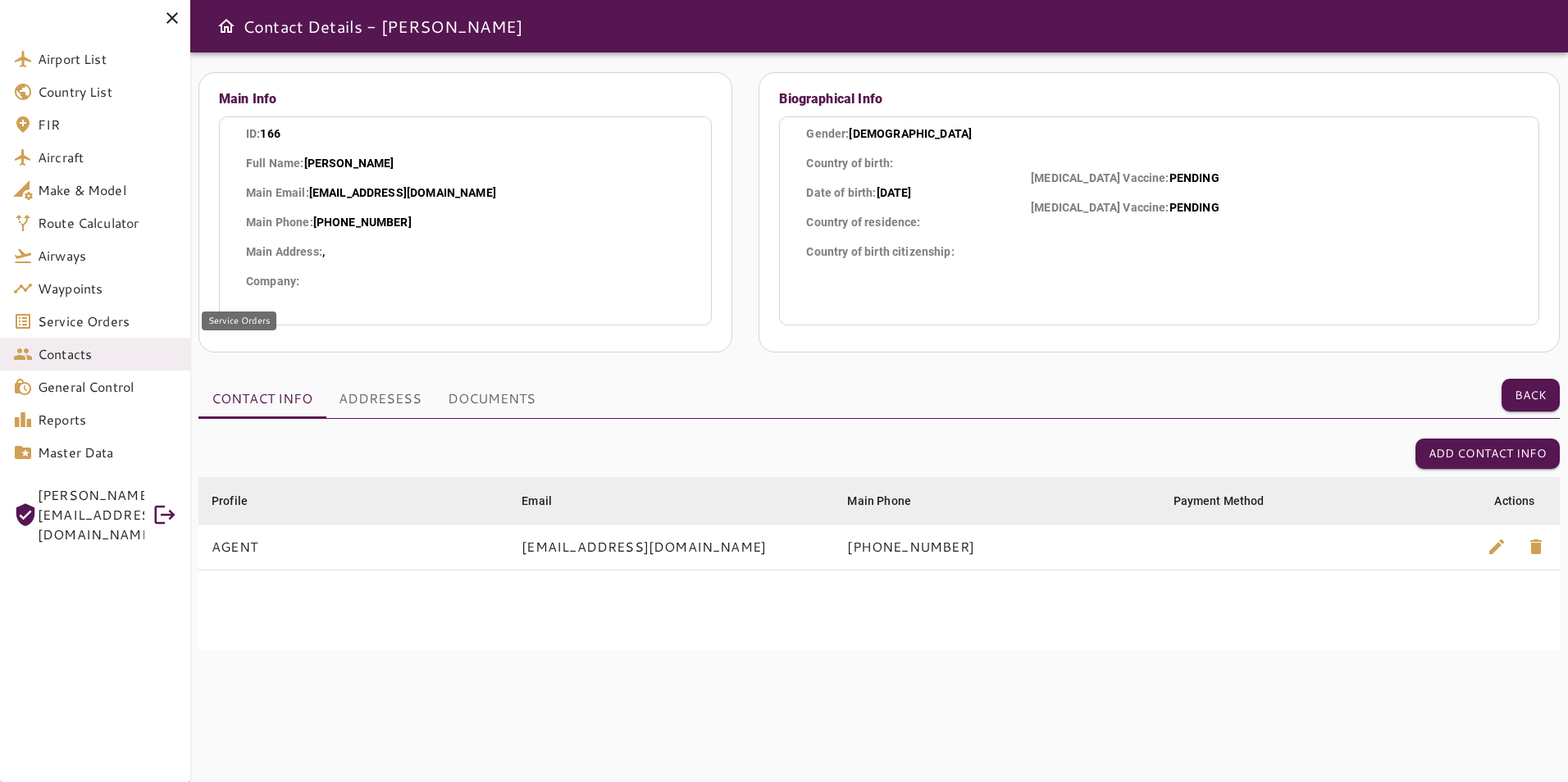
click at [117, 321] on span "Service Orders" at bounding box center [107, 321] width 139 height 19
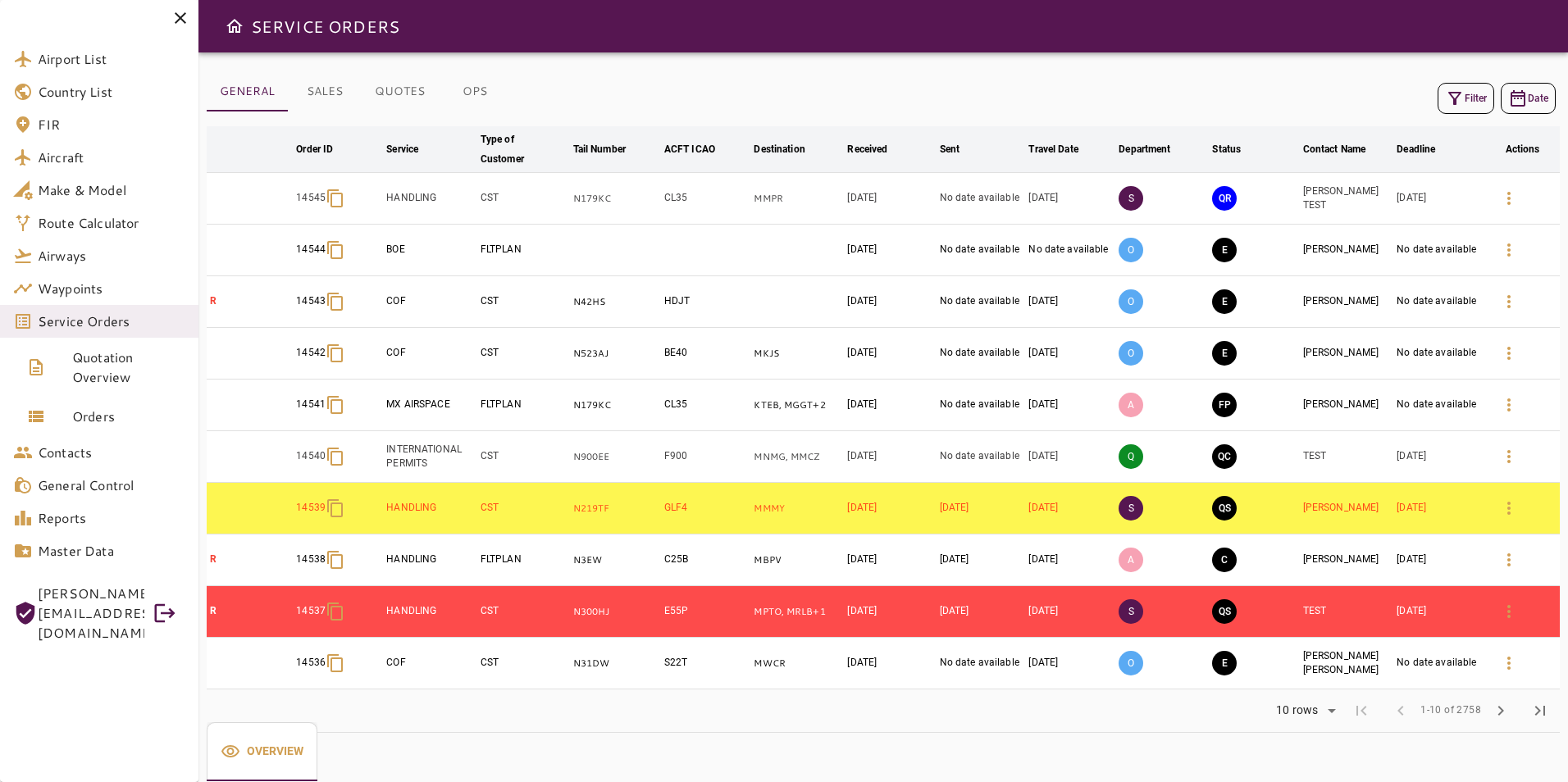
click at [477, 94] on button "OPS" at bounding box center [474, 91] width 74 height 40
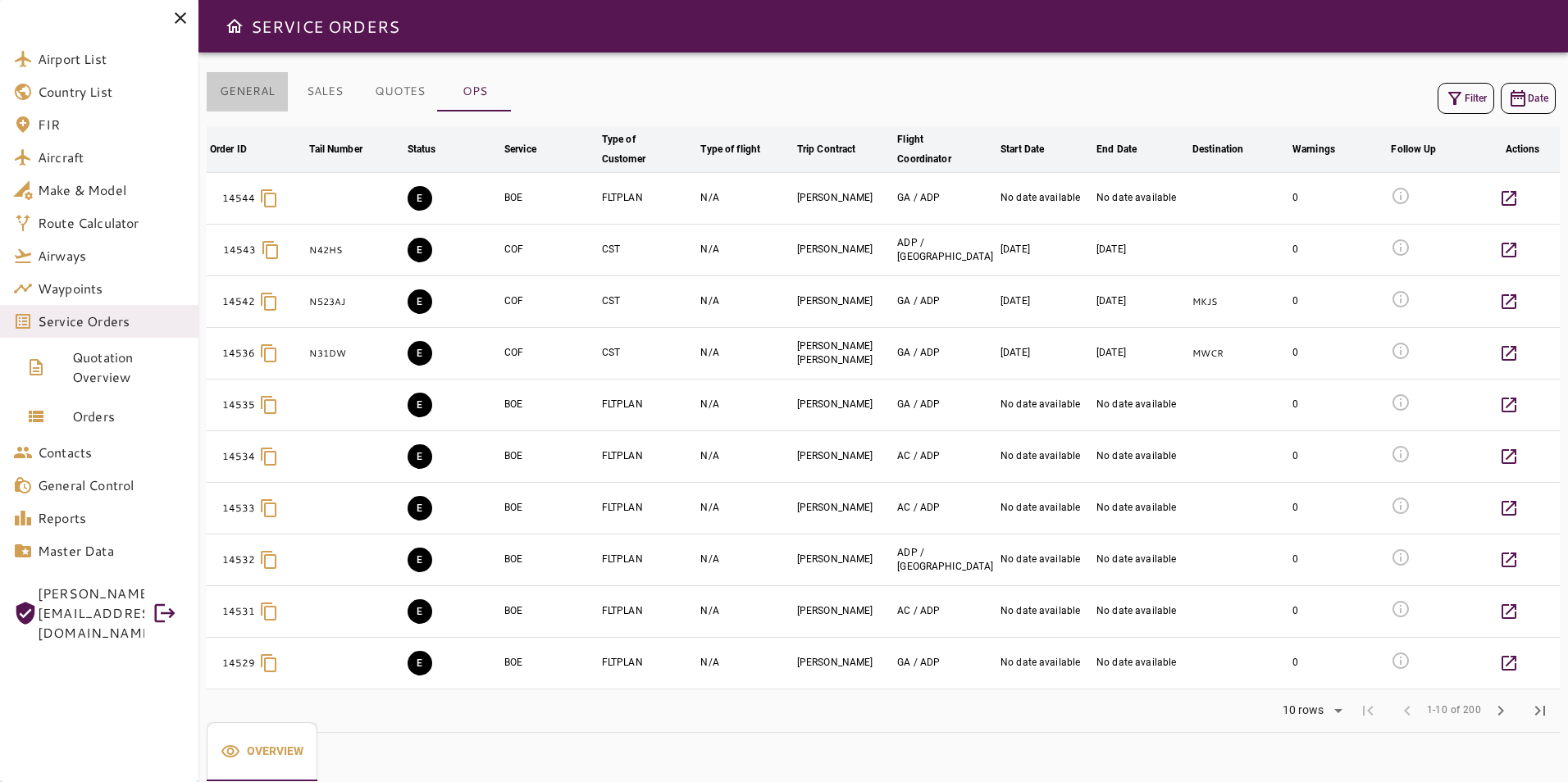
click at [265, 78] on button "GENERAL" at bounding box center [247, 91] width 81 height 40
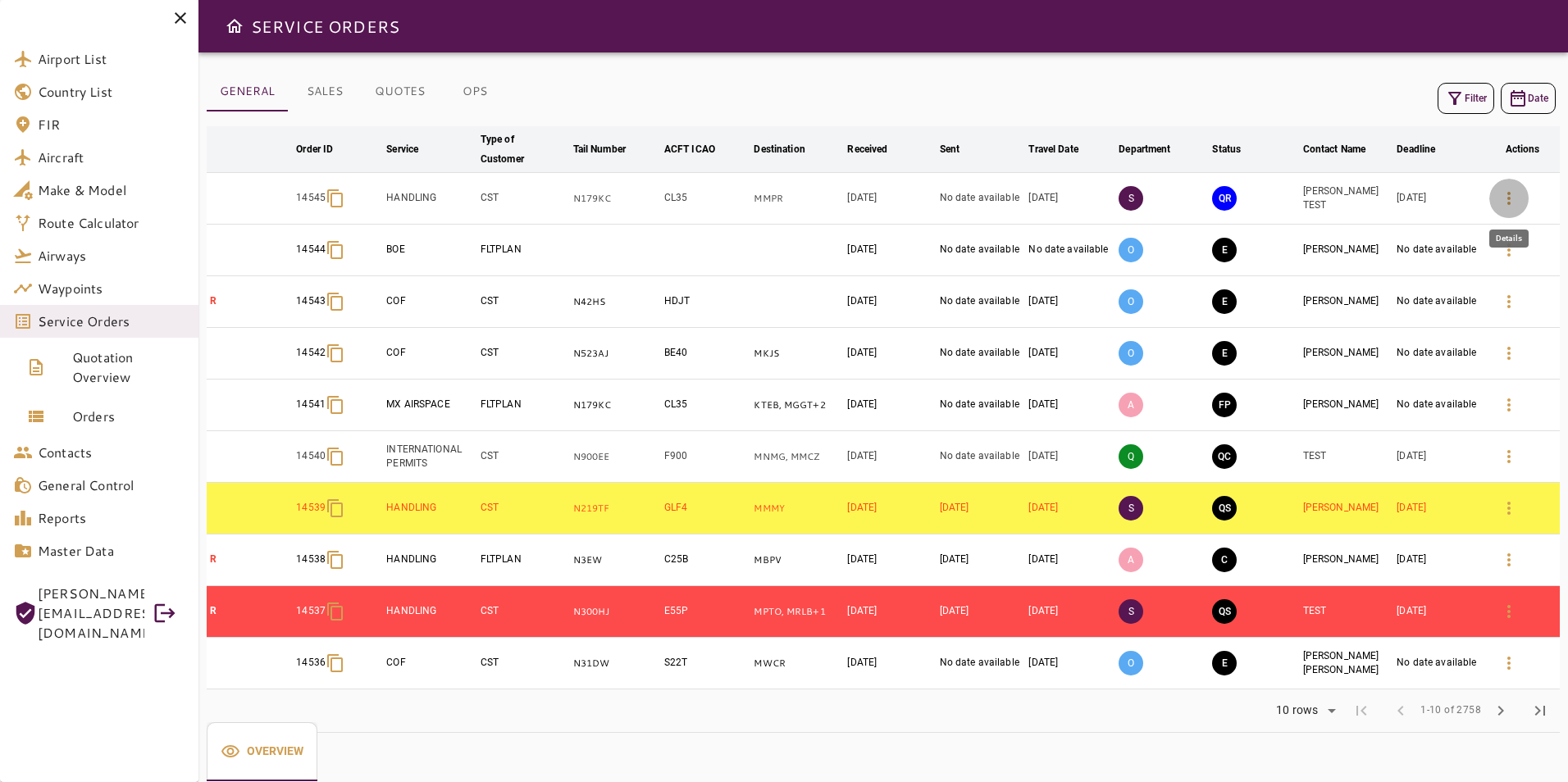
click at [1508, 205] on icon "button" at bounding box center [1509, 198] width 19 height 19
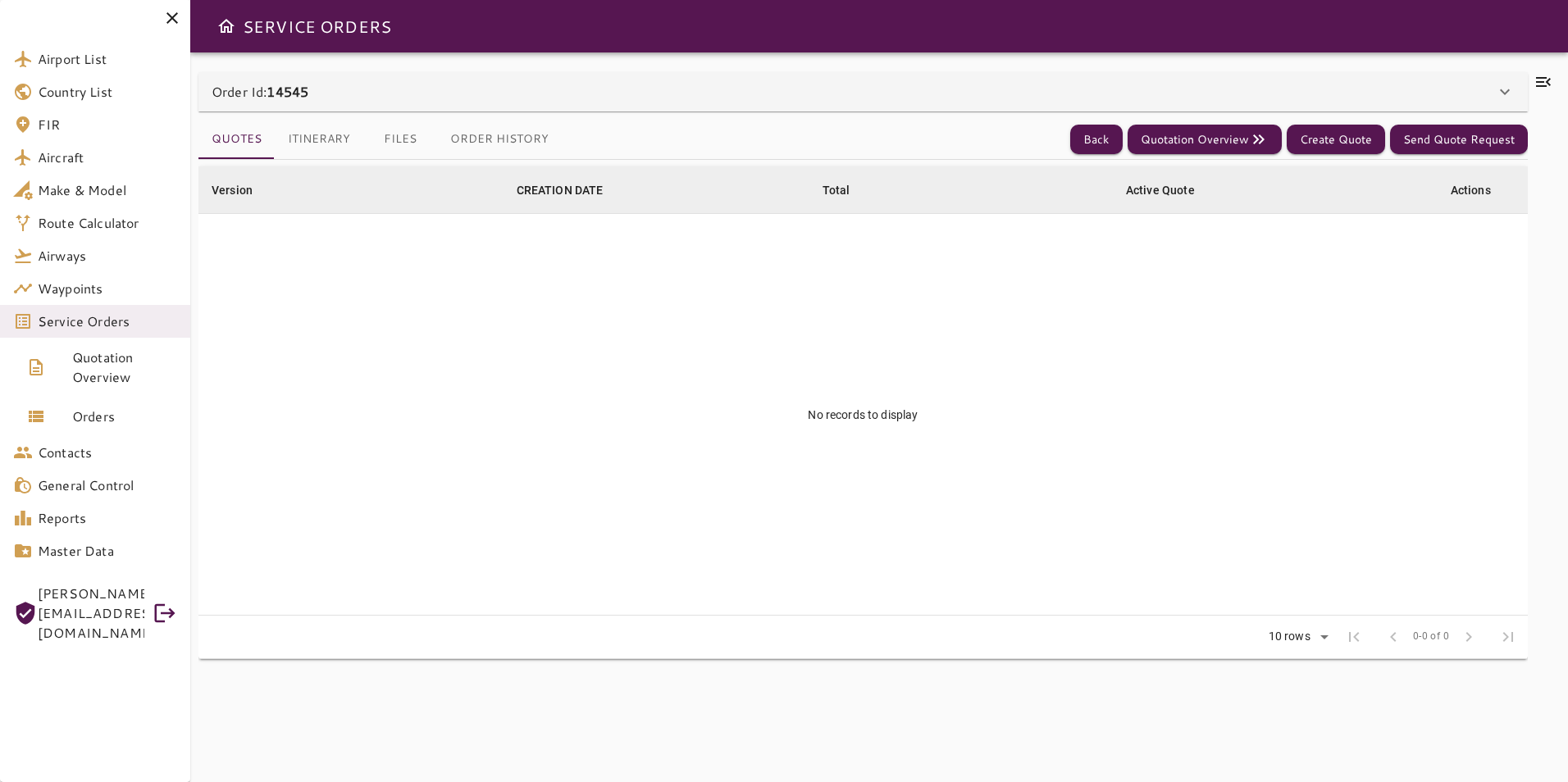
click at [1515, 96] on icon at bounding box center [1504, 91] width 19 height 19
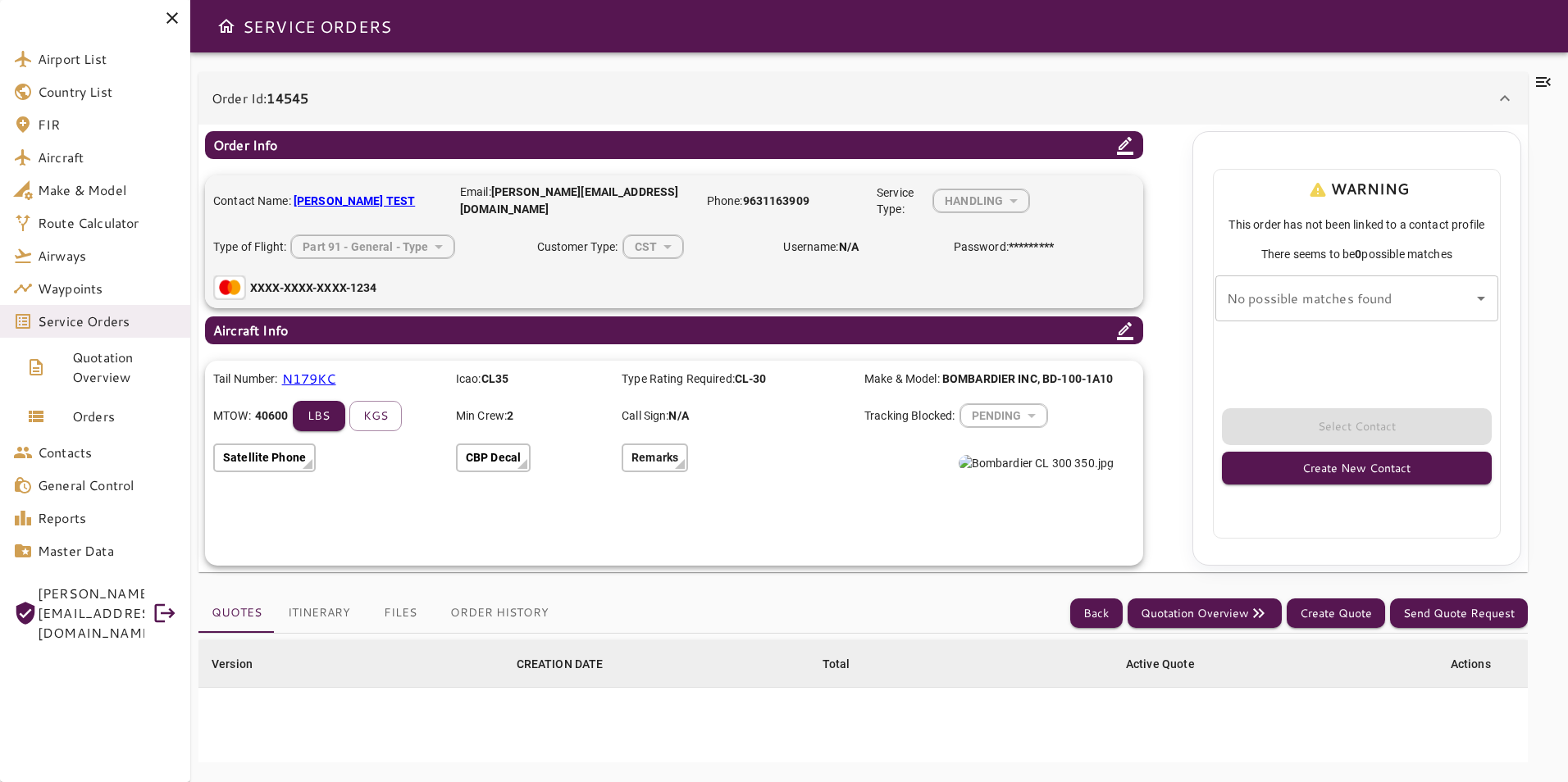
click at [320, 377] on p "N179KC" at bounding box center [309, 379] width 54 height 19
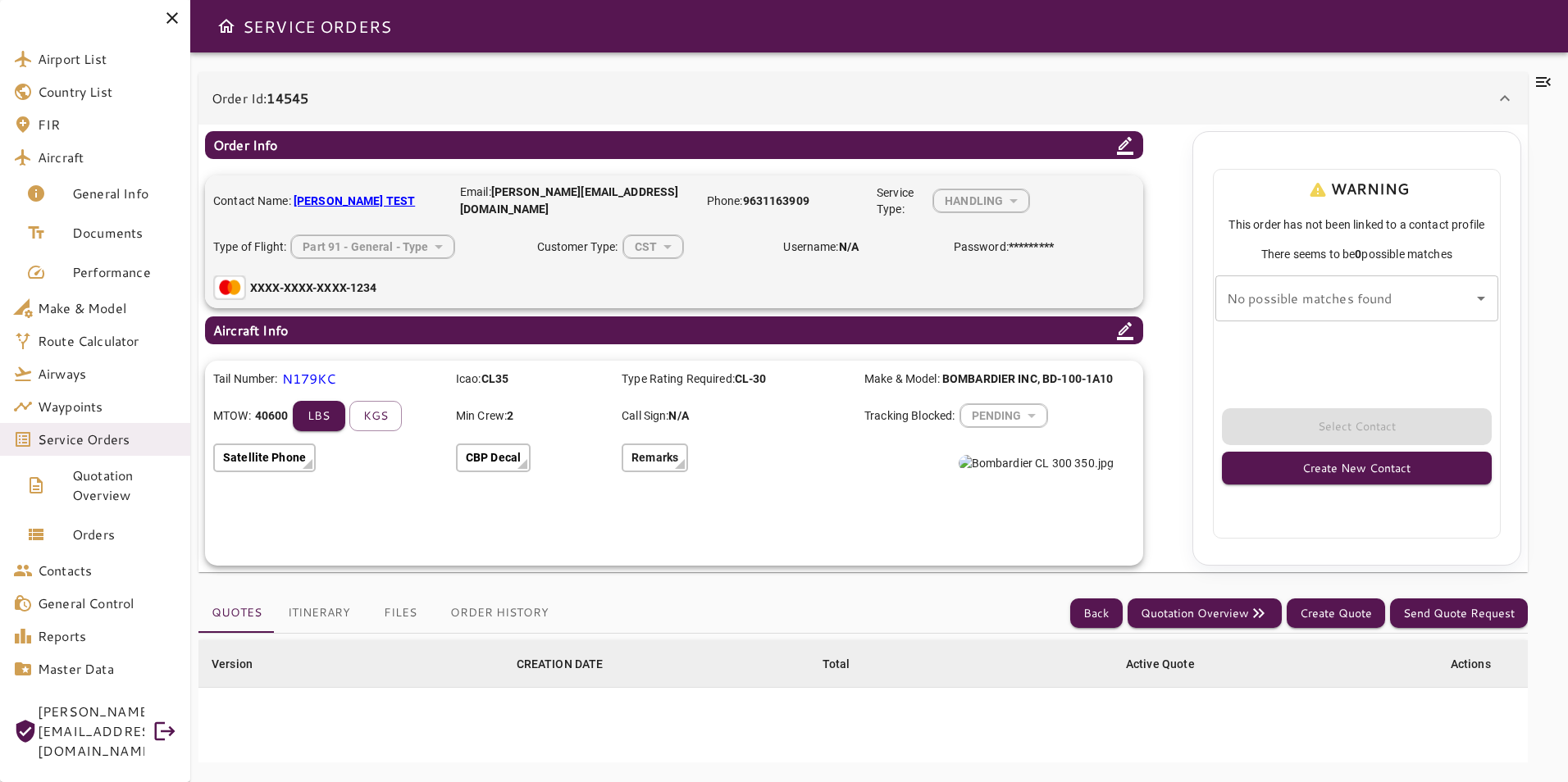
click at [391, 253] on div "Part 91 - General - Type" at bounding box center [372, 246] width 163 height 43
click at [634, 460] on p "Remarks" at bounding box center [655, 458] width 47 height 18
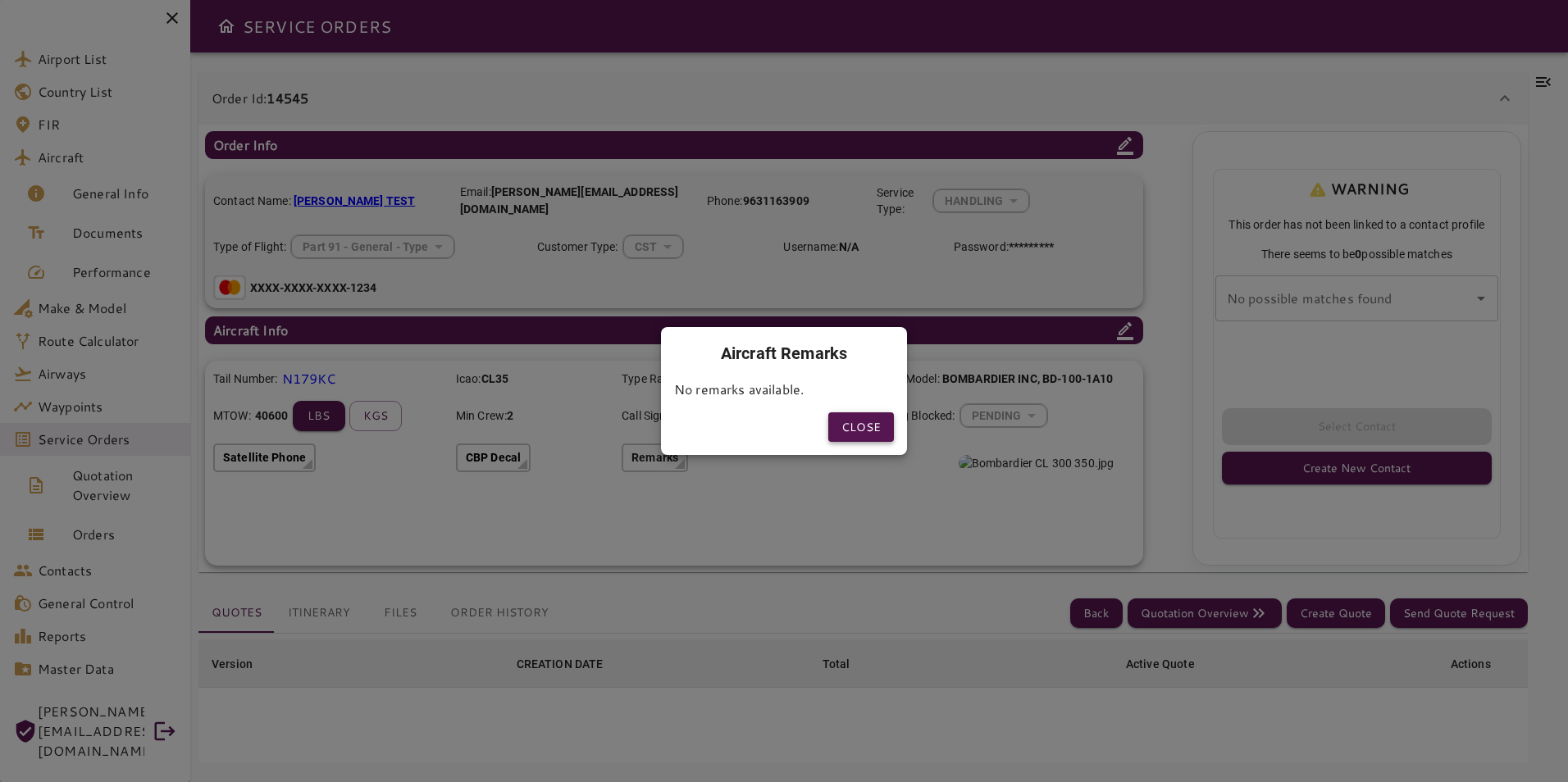
click at [864, 417] on button "Close" at bounding box center [860, 427] width 65 height 30
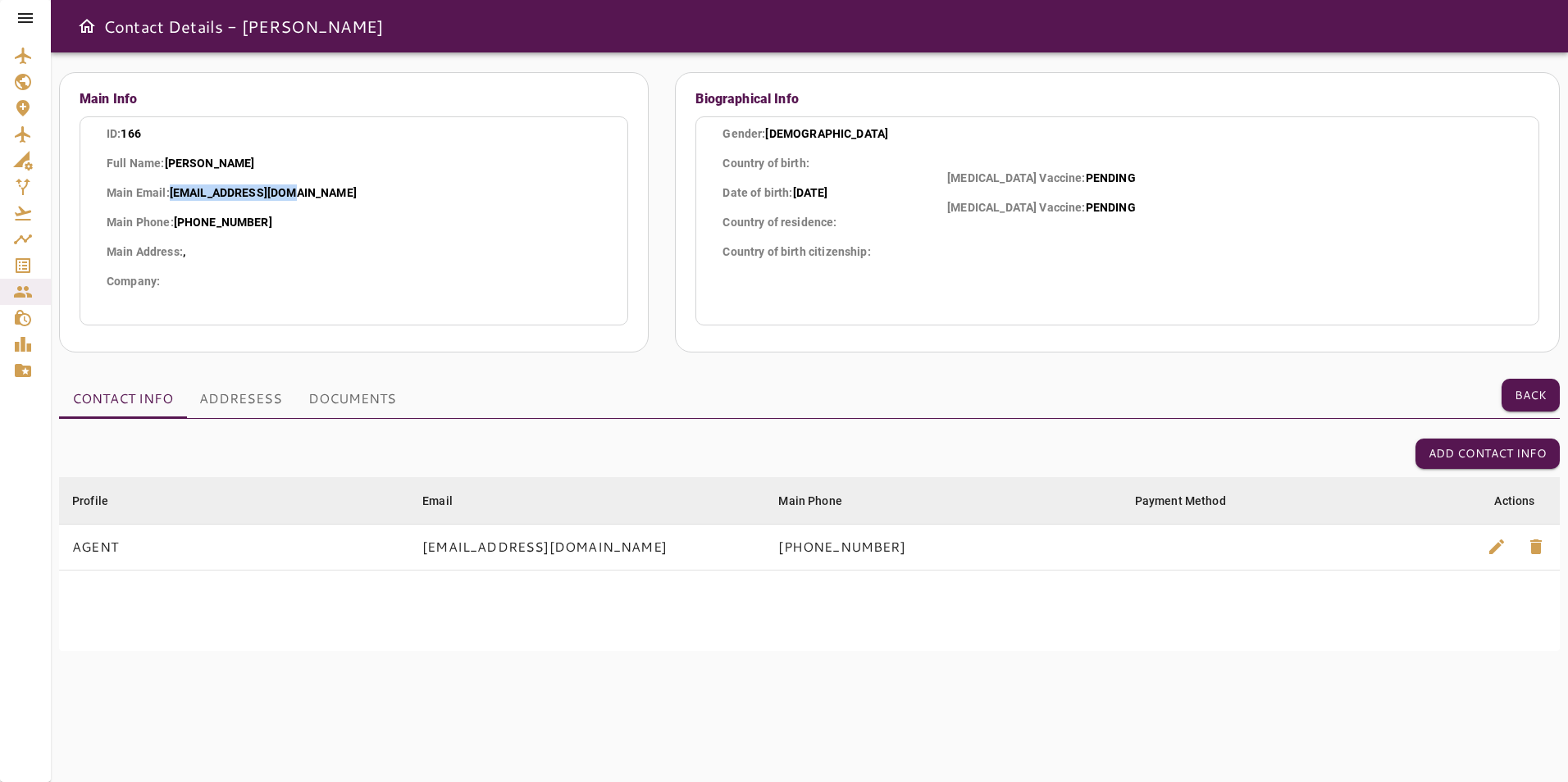
drag, startPoint x: 170, startPoint y: 193, endPoint x: 325, endPoint y: 192, distance: 155.0
click at [325, 192] on p "Main Email : LEAR60375@GMAIL.COM" at bounding box center [354, 193] width 495 height 17
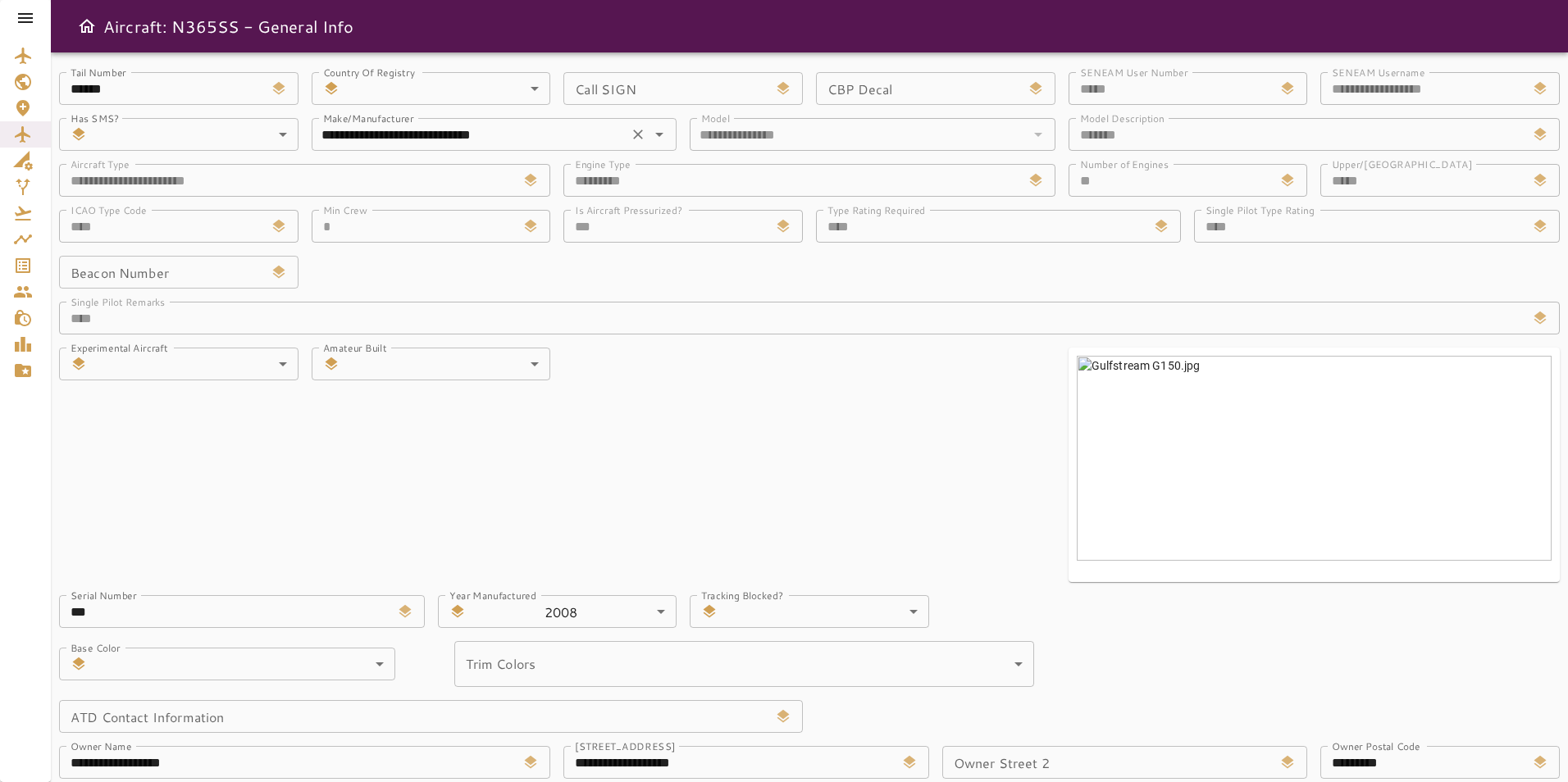
click at [662, 136] on icon "Open" at bounding box center [659, 134] width 19 height 19
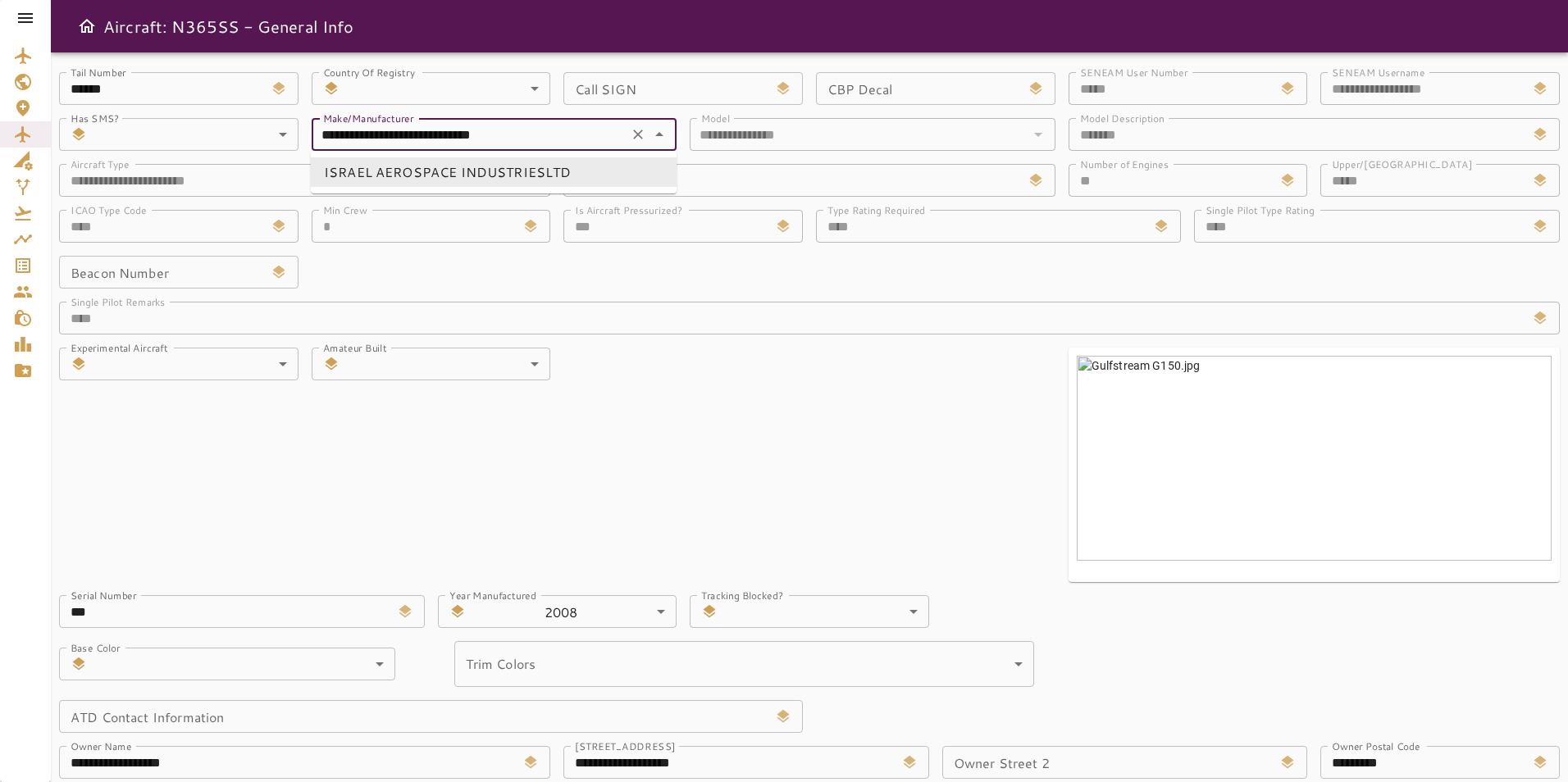
click at [662, 136] on icon "Close" at bounding box center [659, 134] width 8 height 4
click at [797, 598] on body "**********" at bounding box center [784, 391] width 1568 height 782
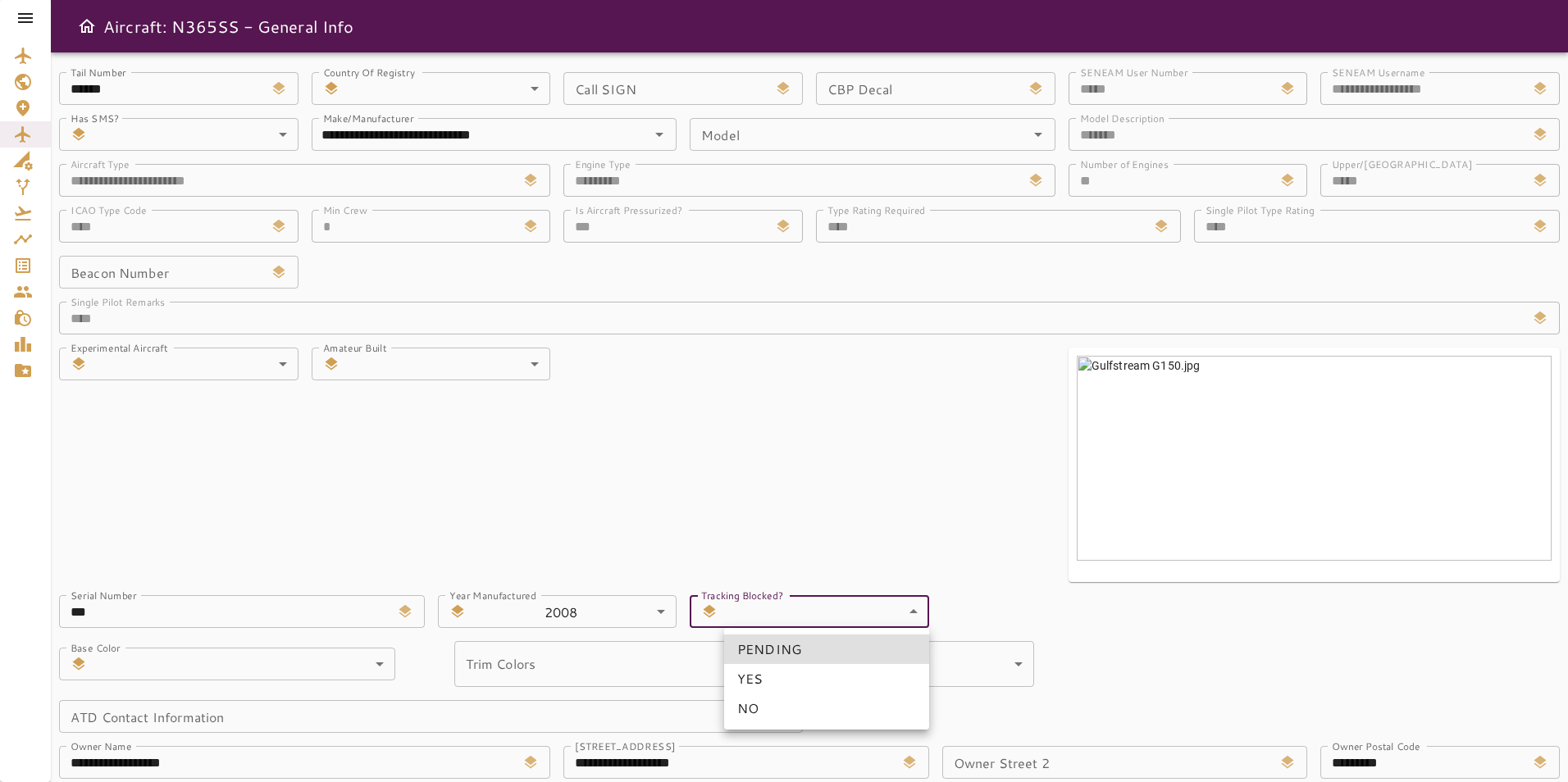
click at [797, 716] on li "NO" at bounding box center [826, 708] width 205 height 29
type input "*"
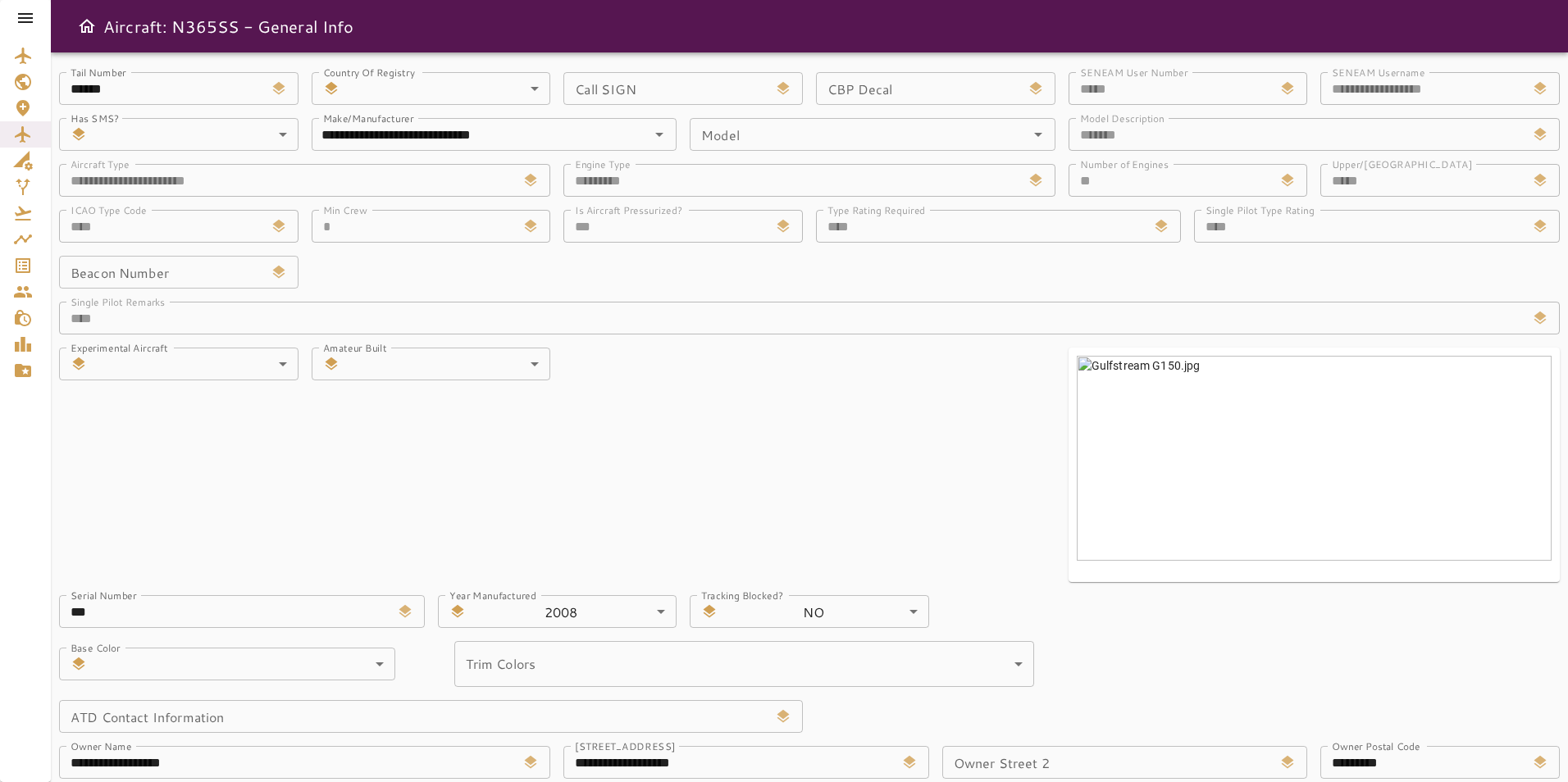
scroll to position [295, 0]
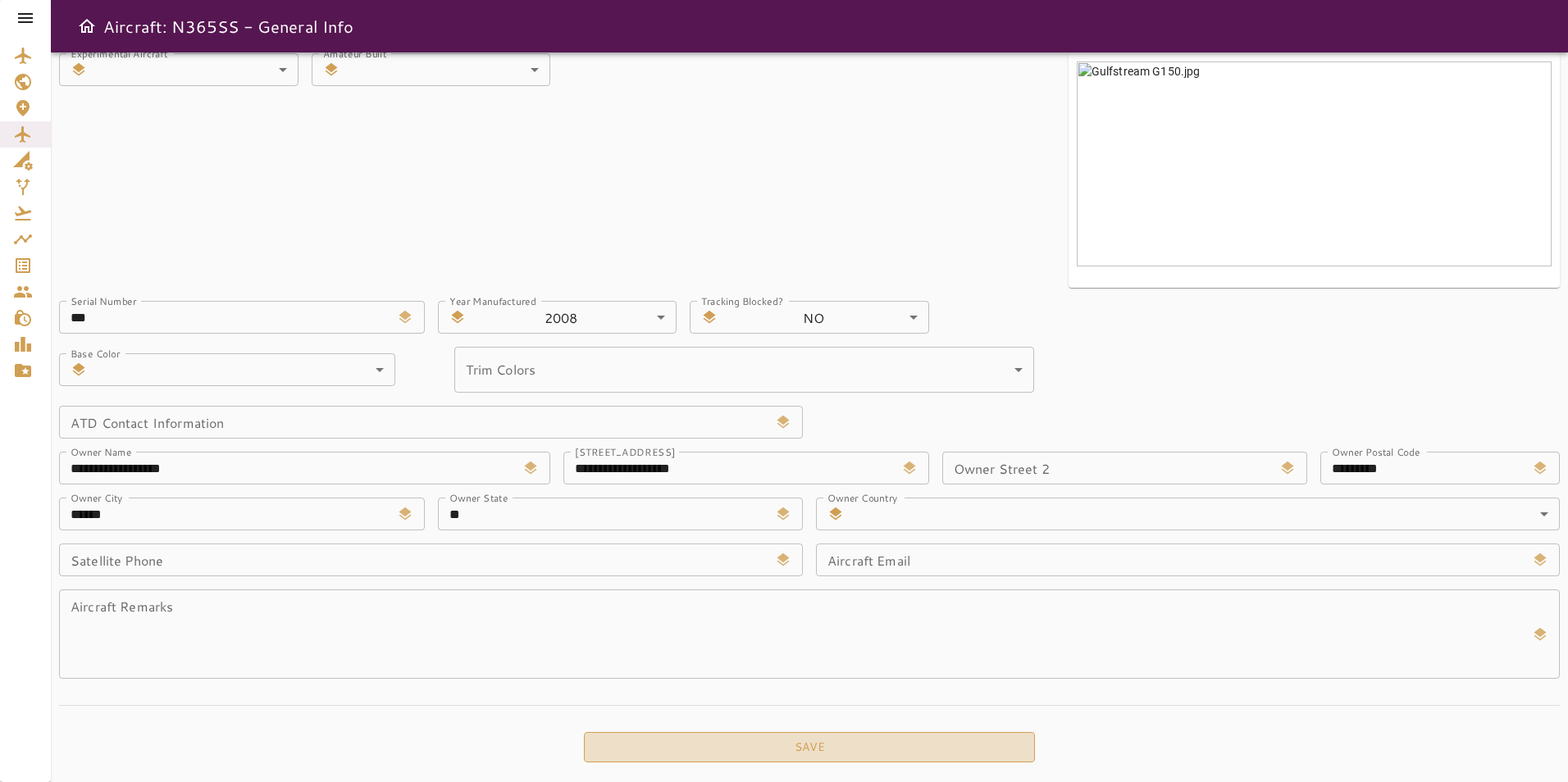
click at [823, 738] on button "Save" at bounding box center [810, 747] width 451 height 30
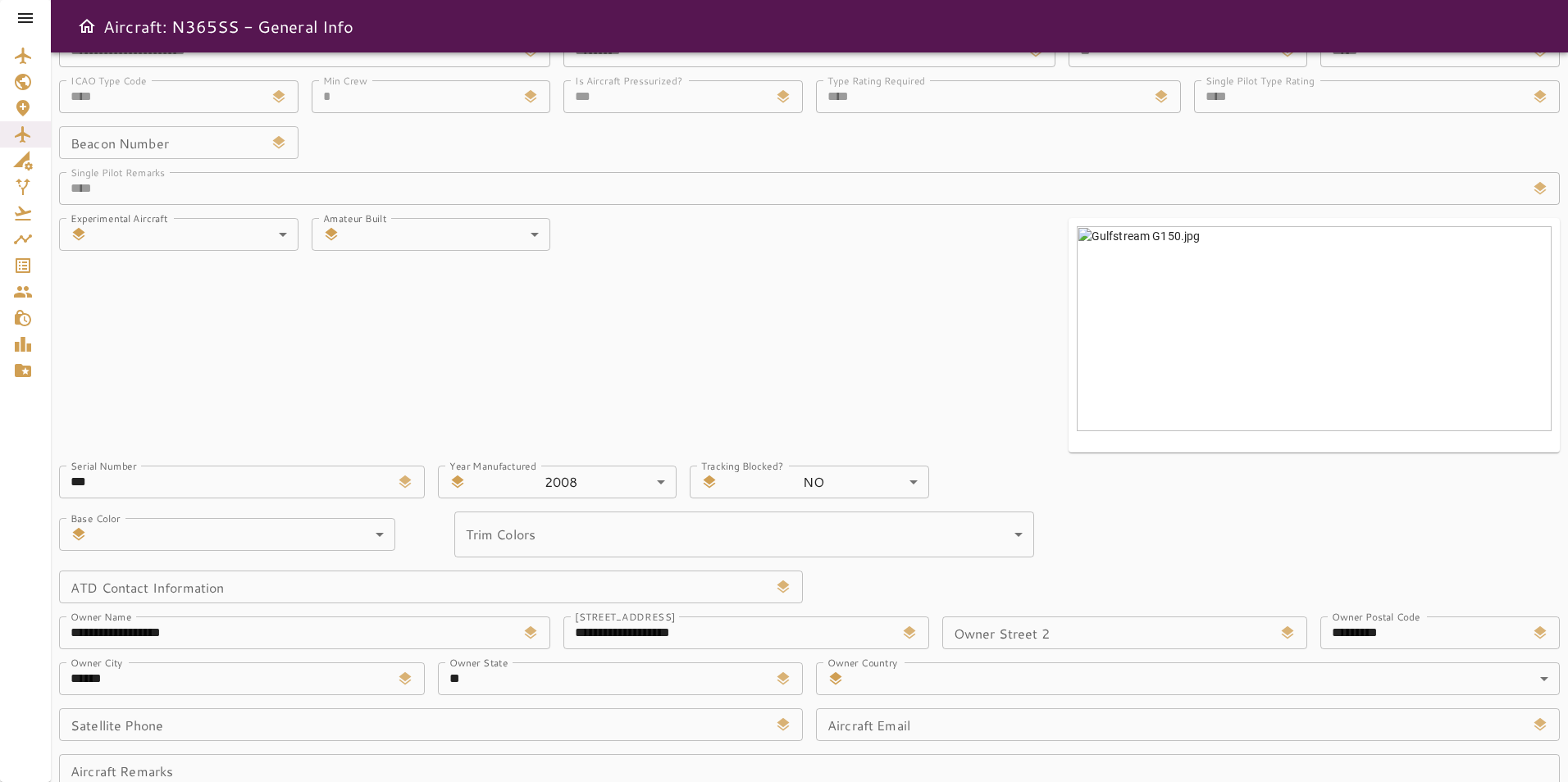
scroll to position [0, 0]
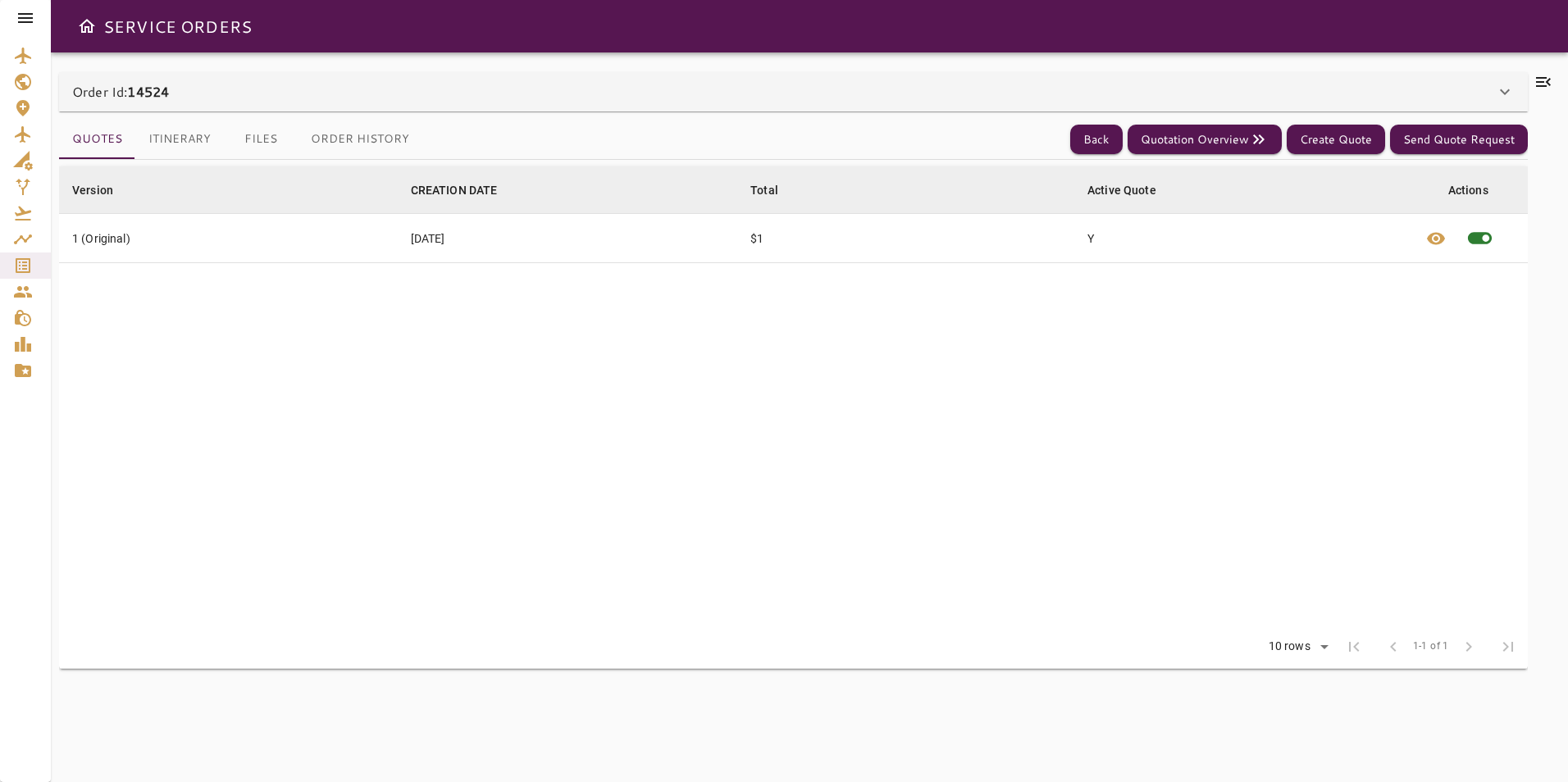
click at [1499, 88] on icon at bounding box center [1504, 91] width 19 height 19
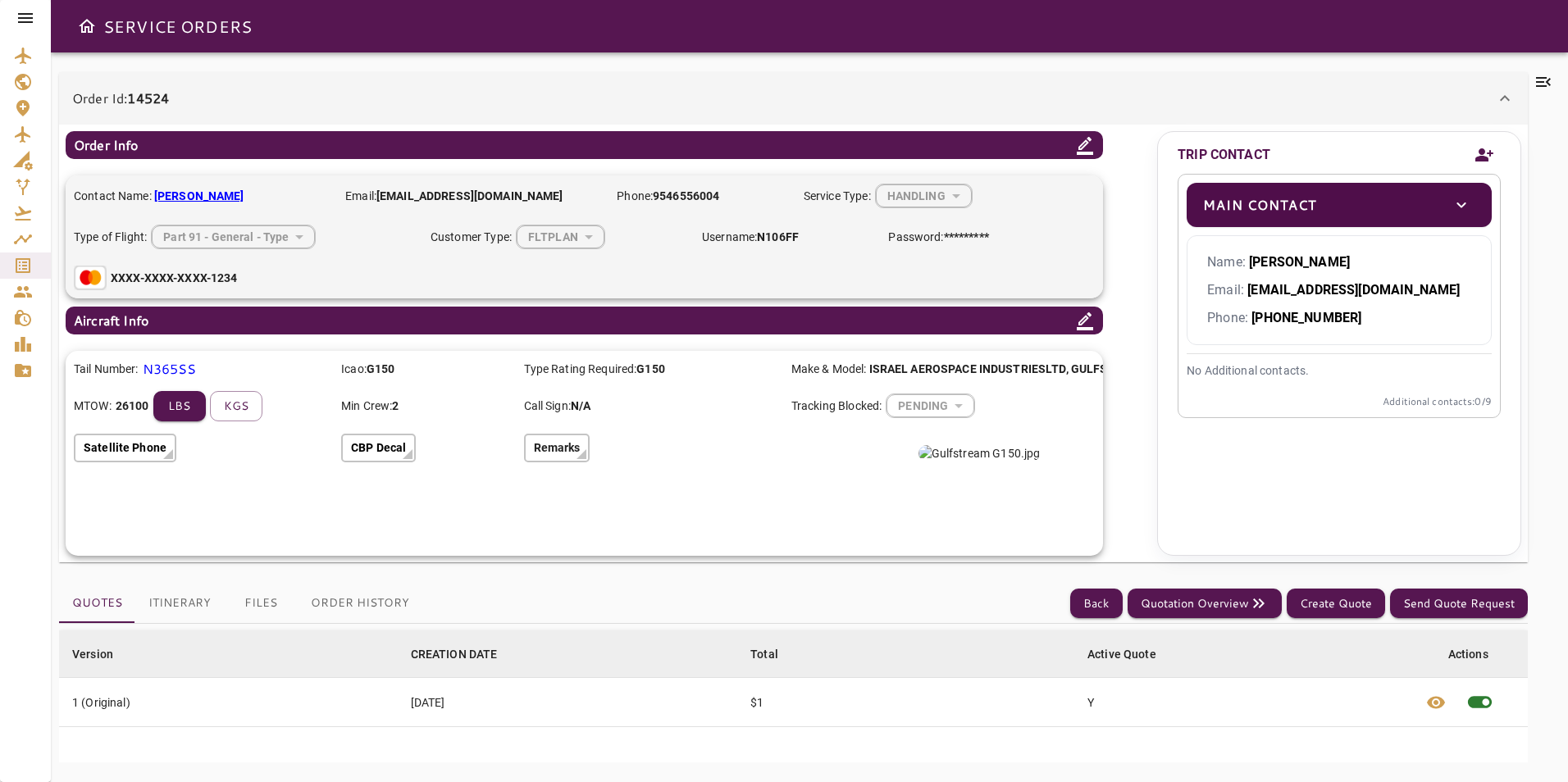
click at [921, 409] on div "PENDING" at bounding box center [930, 406] width 88 height 43
click at [1094, 319] on icon at bounding box center [1084, 320] width 19 height 19
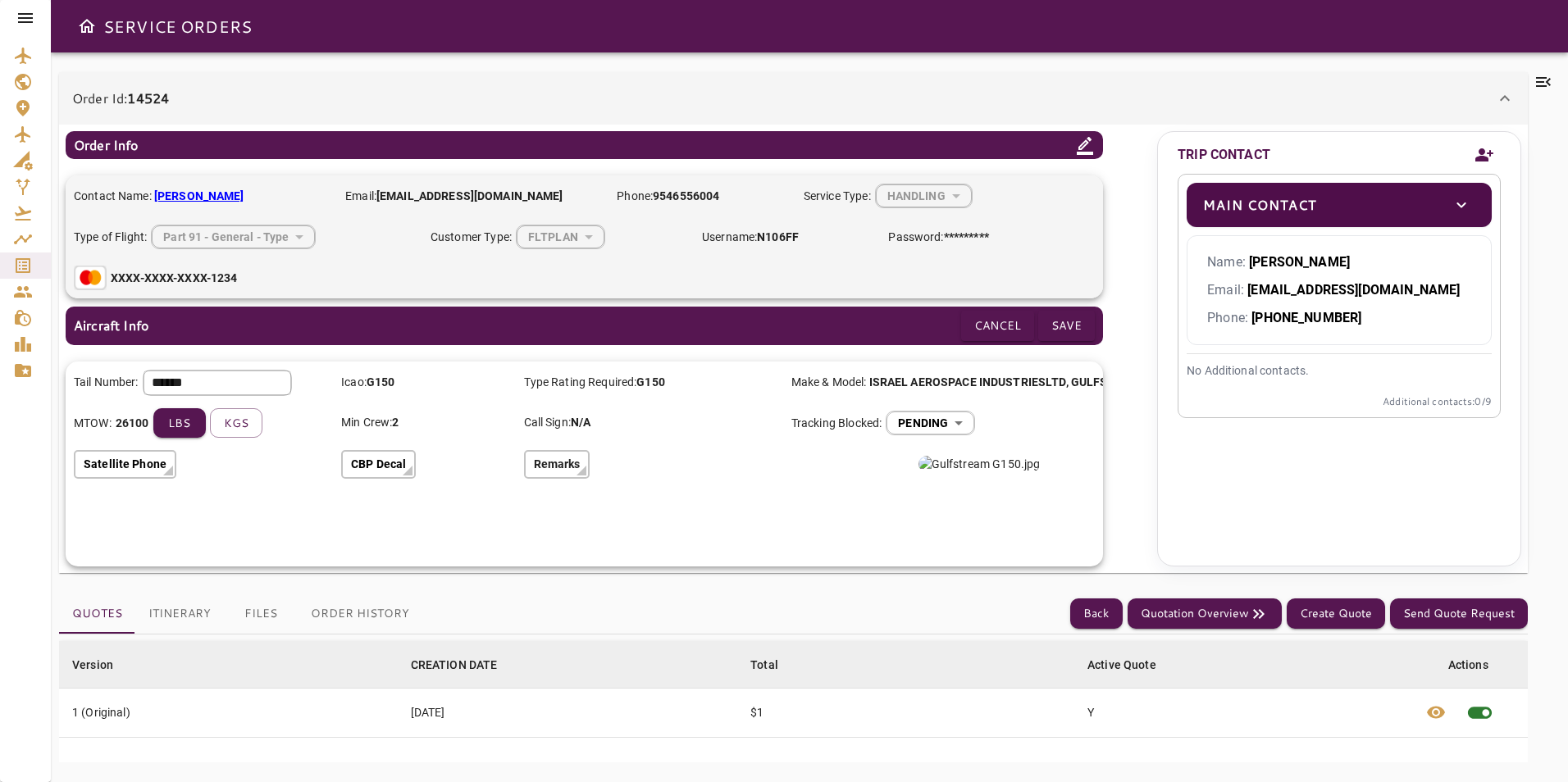
click at [949, 413] on body "SERVICE ORDERS Order Id: 14524 Order Info Contact Name: [PERSON_NAME] Email: [E…" at bounding box center [784, 391] width 1568 height 782
click at [1038, 429] on div at bounding box center [784, 391] width 1568 height 782
click at [1080, 422] on div "Tail Number: ****** ​ Icao: G150 Type Rating Required: G150 Make & Model: ISRAE…" at bounding box center [584, 427] width 1037 height 131
click at [1000, 320] on button "Cancel" at bounding box center [998, 325] width 73 height 30
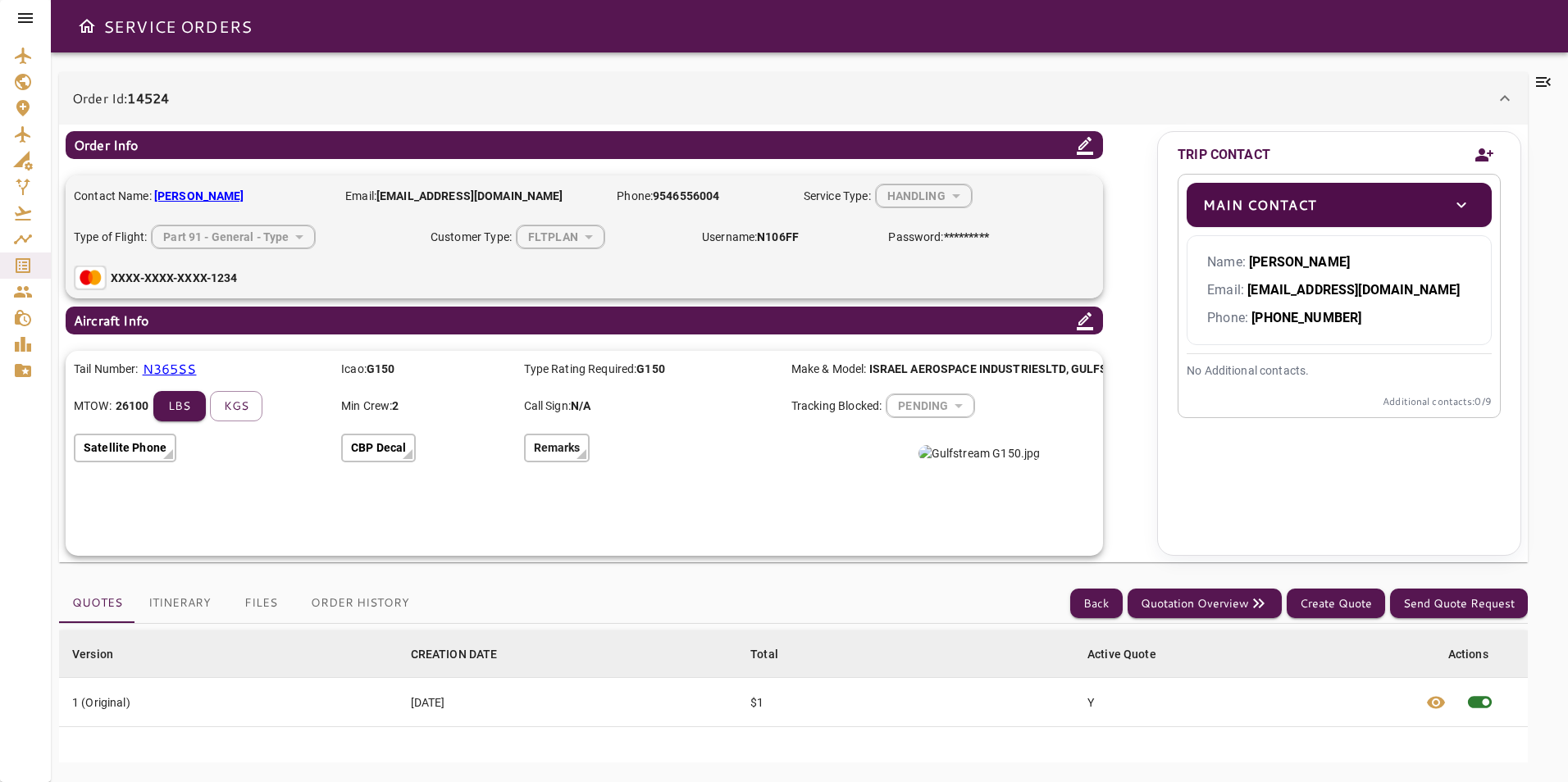
click at [182, 372] on p "N365SS" at bounding box center [170, 368] width 54 height 19
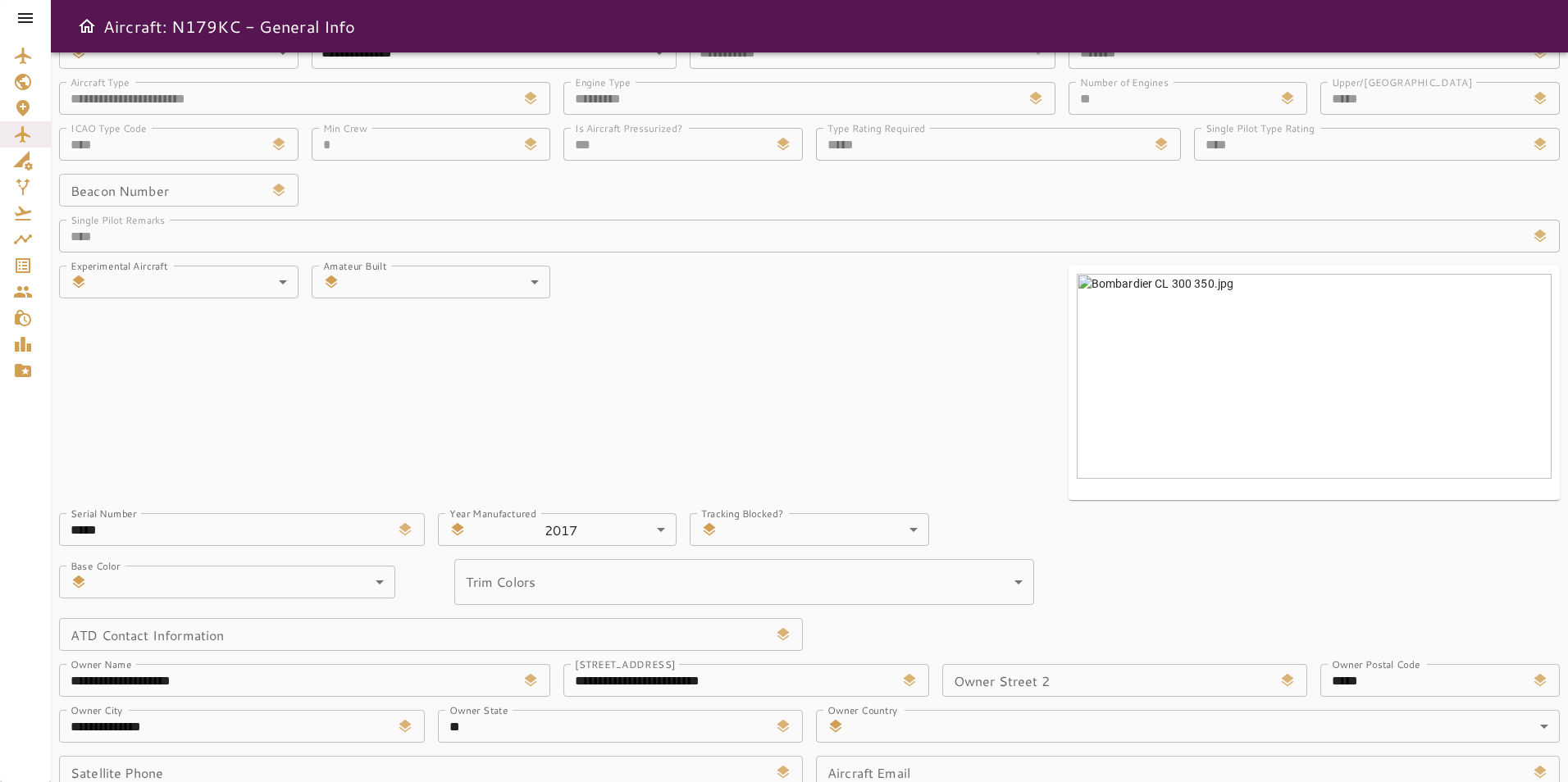
scroll to position [164, 0]
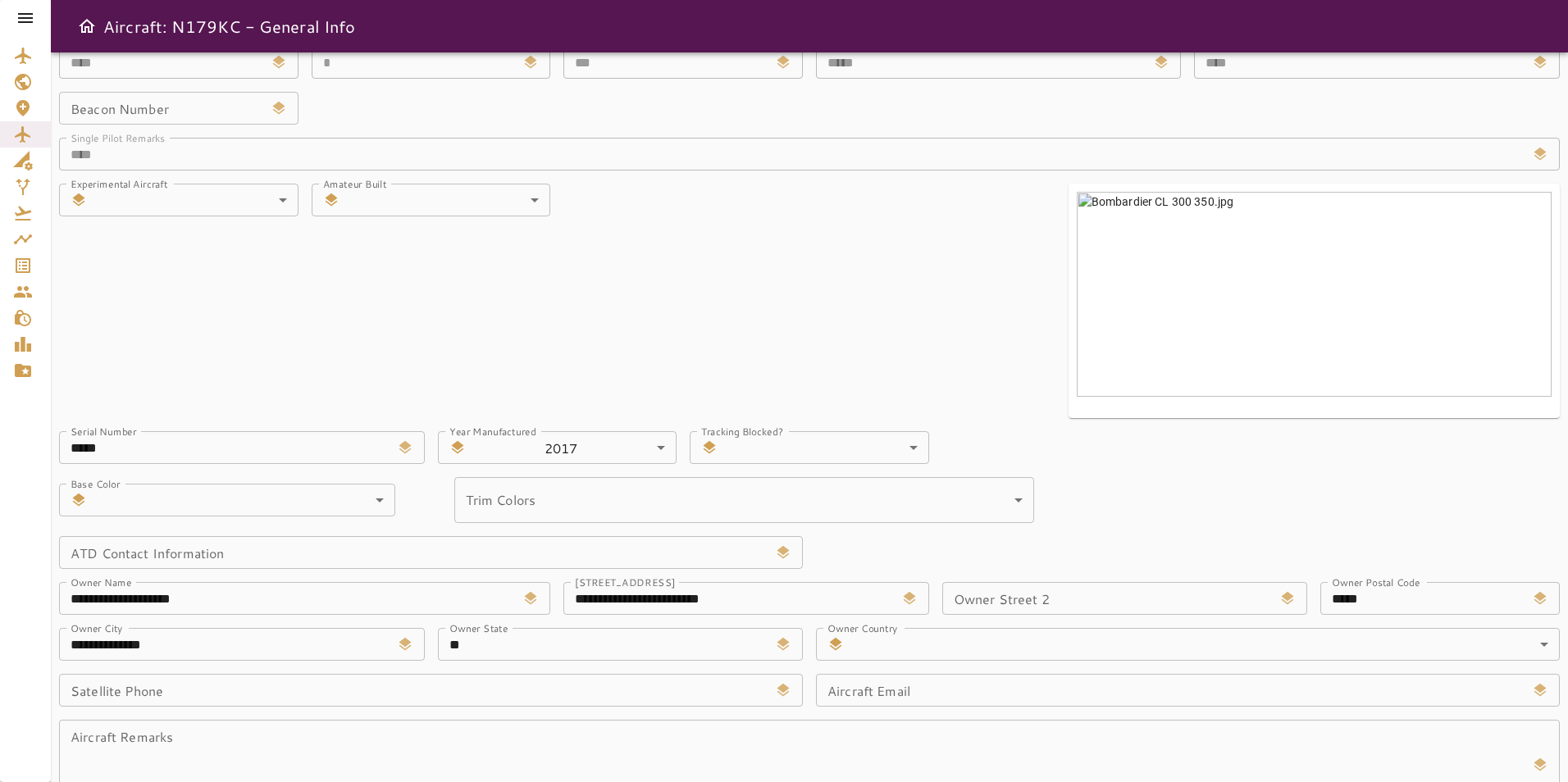
click at [907, 453] on body "**********" at bounding box center [784, 391] width 1568 height 782
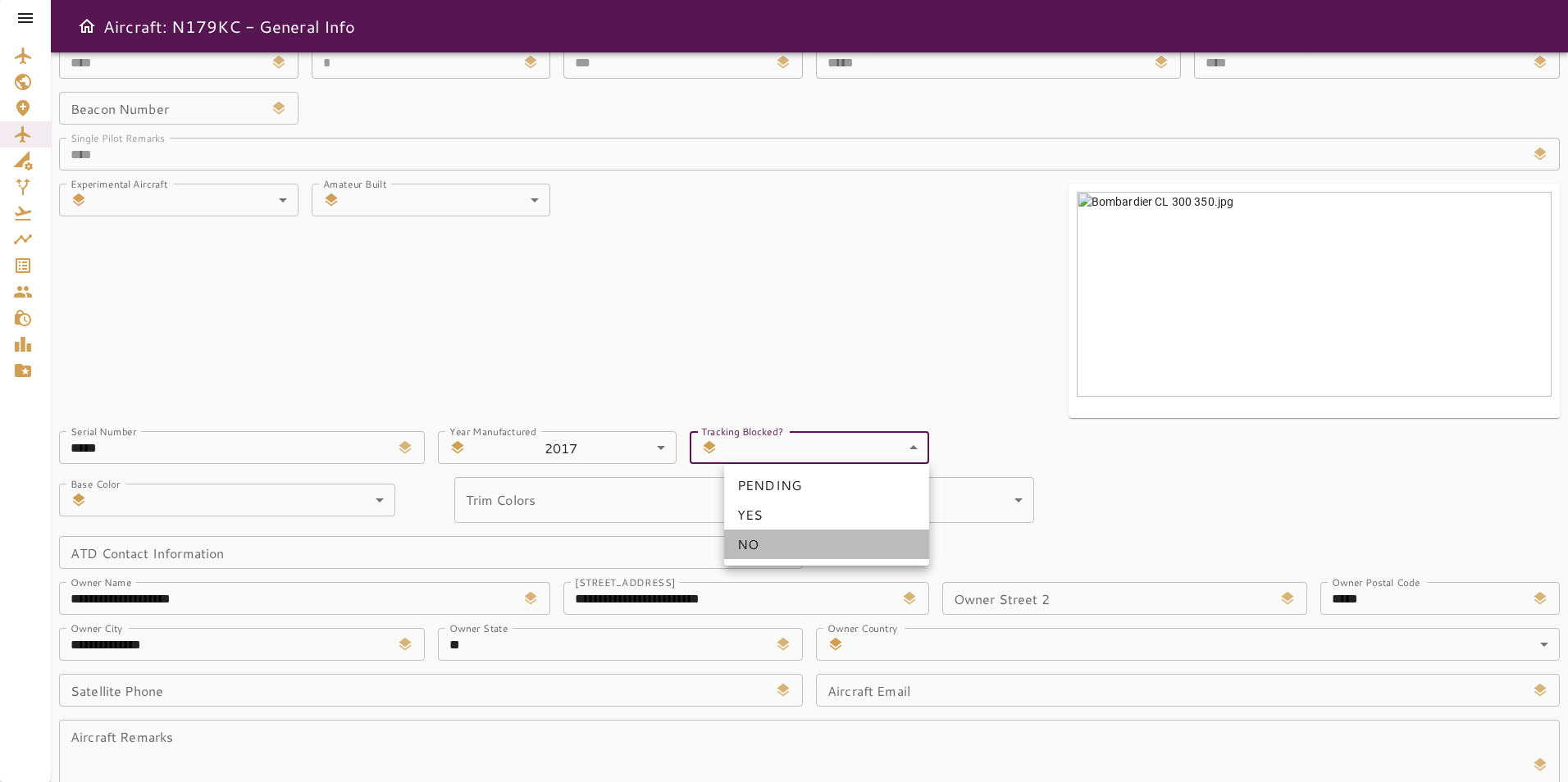
click at [848, 530] on li "NO" at bounding box center [826, 544] width 205 height 29
click at [887, 449] on body "**********" at bounding box center [784, 391] width 1568 height 782
click at [887, 497] on li "PENDING" at bounding box center [826, 485] width 205 height 29
click at [895, 456] on body "**********" at bounding box center [784, 391] width 1568 height 782
click at [879, 513] on li "YES" at bounding box center [826, 515] width 205 height 29
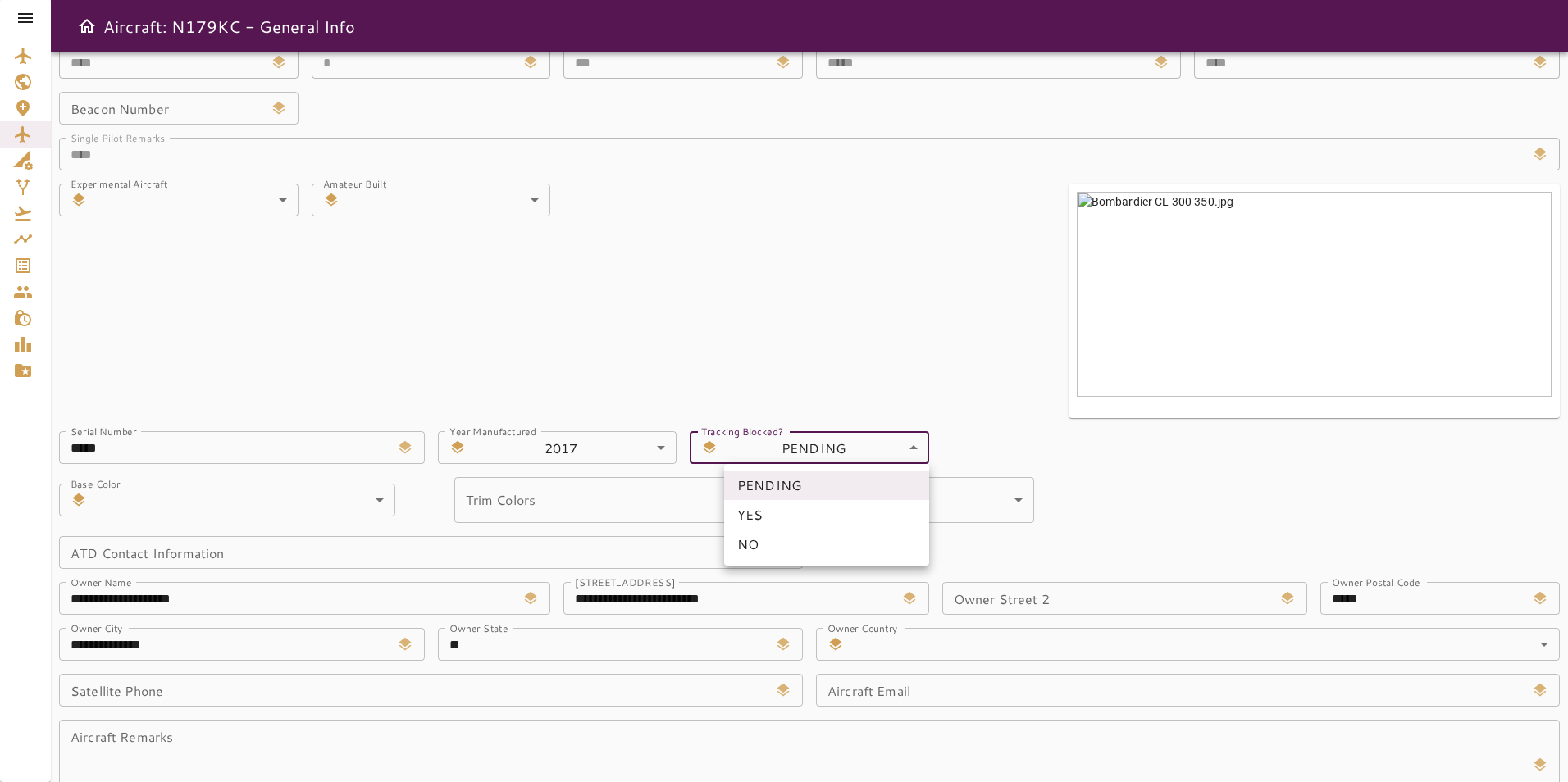
type input "*"
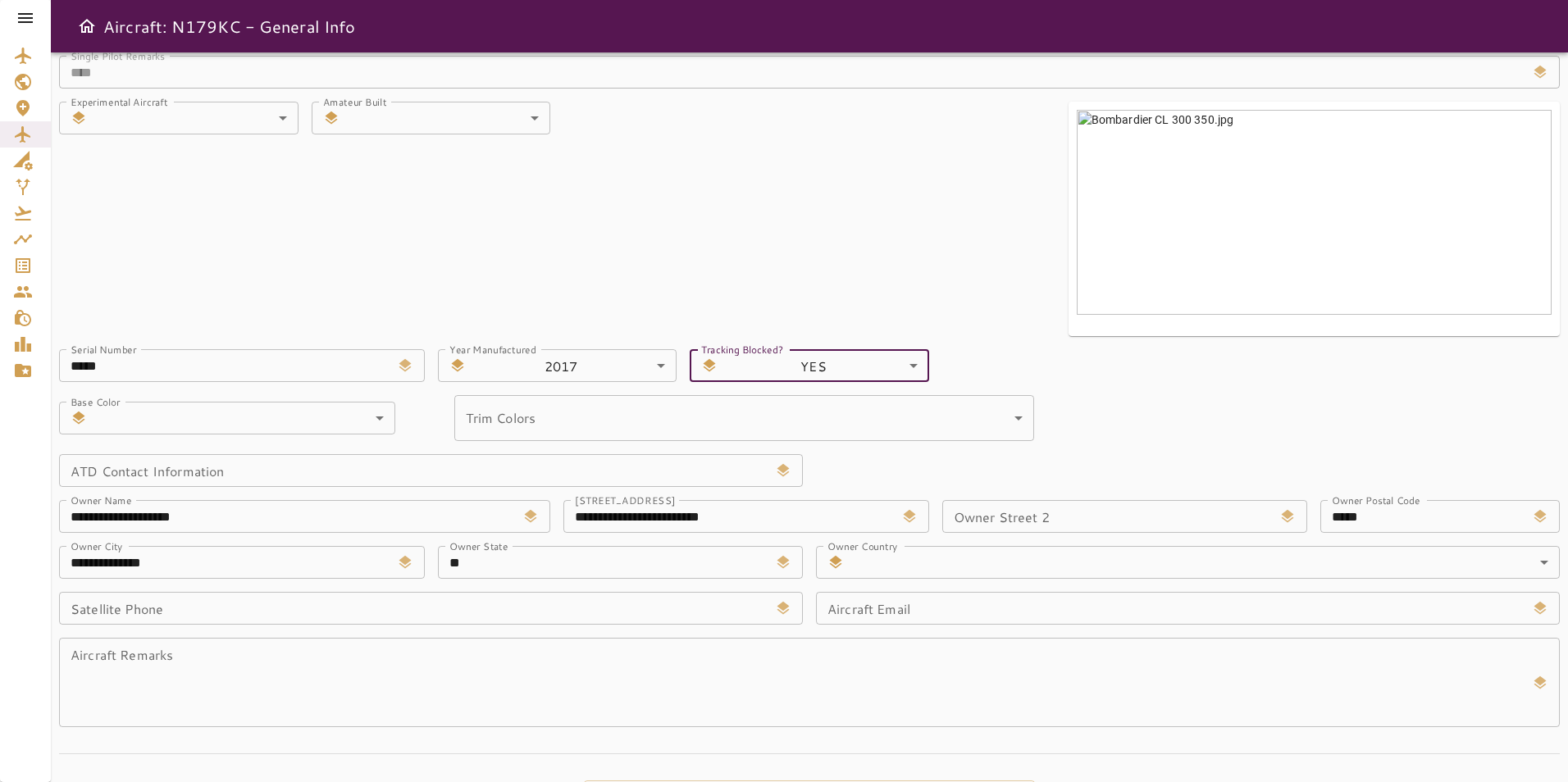
scroll to position [295, 0]
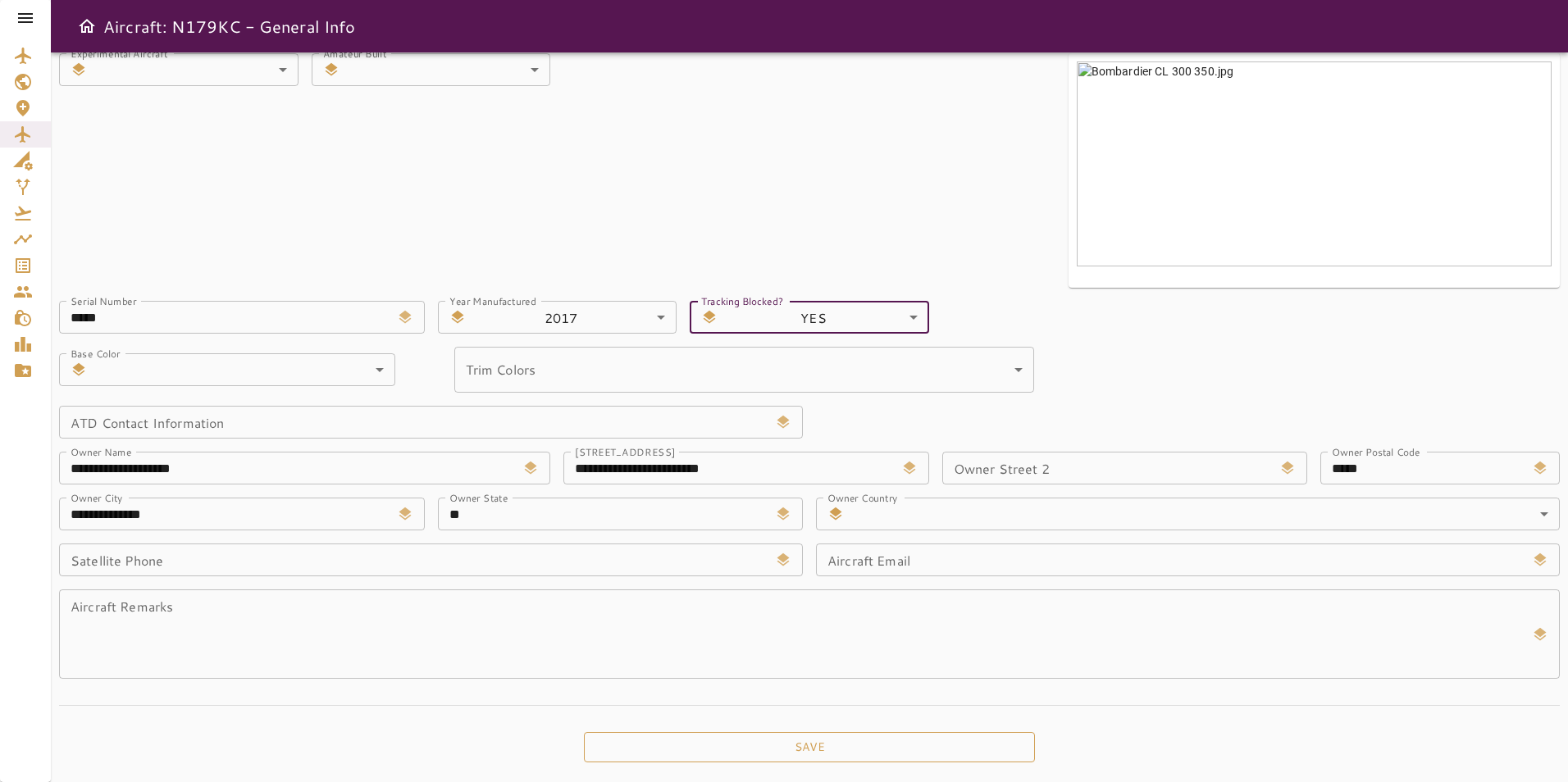
drag, startPoint x: 871, startPoint y: 744, endPoint x: 933, endPoint y: 81, distance: 665.9
click at [871, 744] on button "Save" at bounding box center [810, 747] width 451 height 30
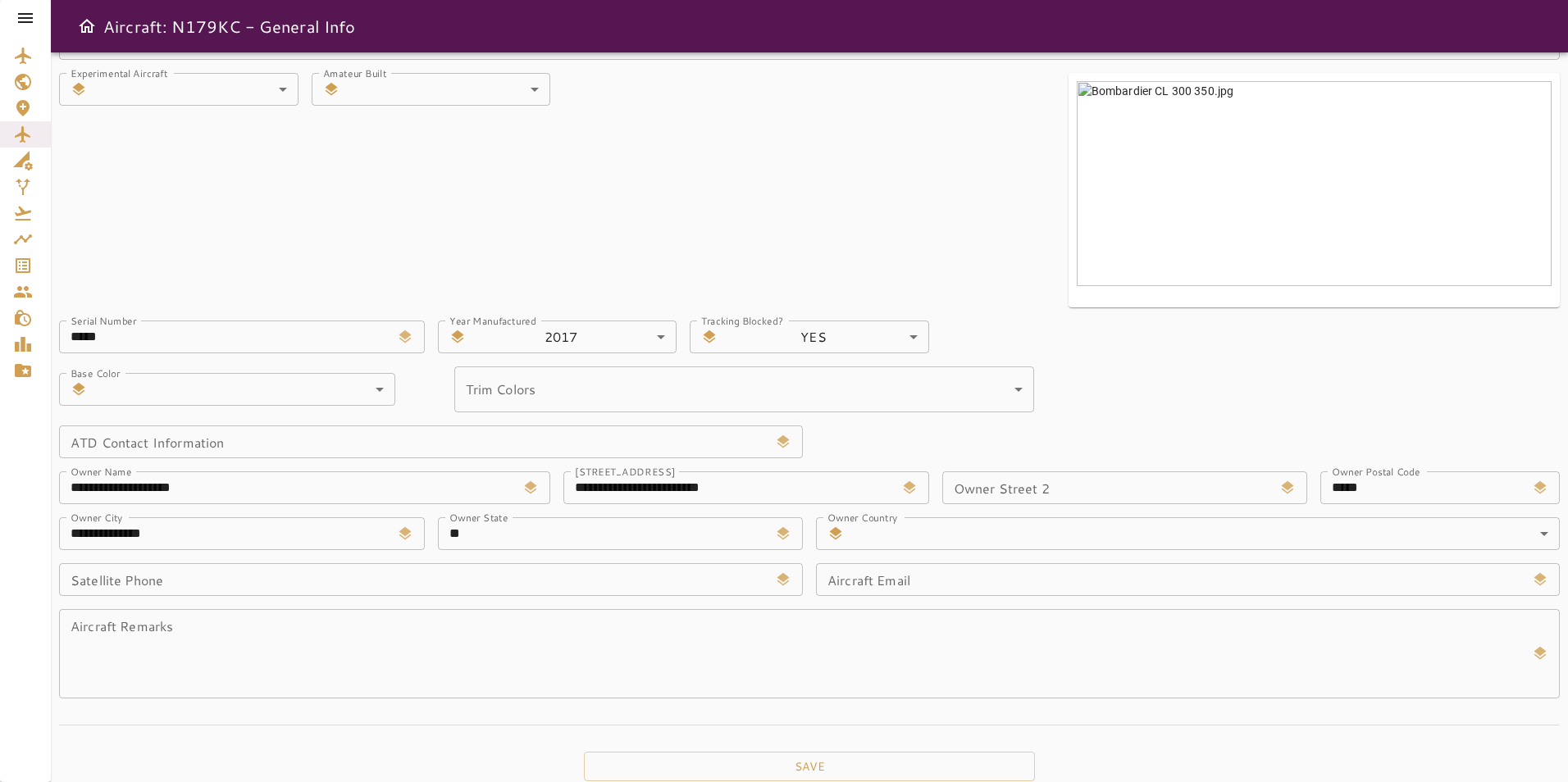
scroll to position [313, 0]
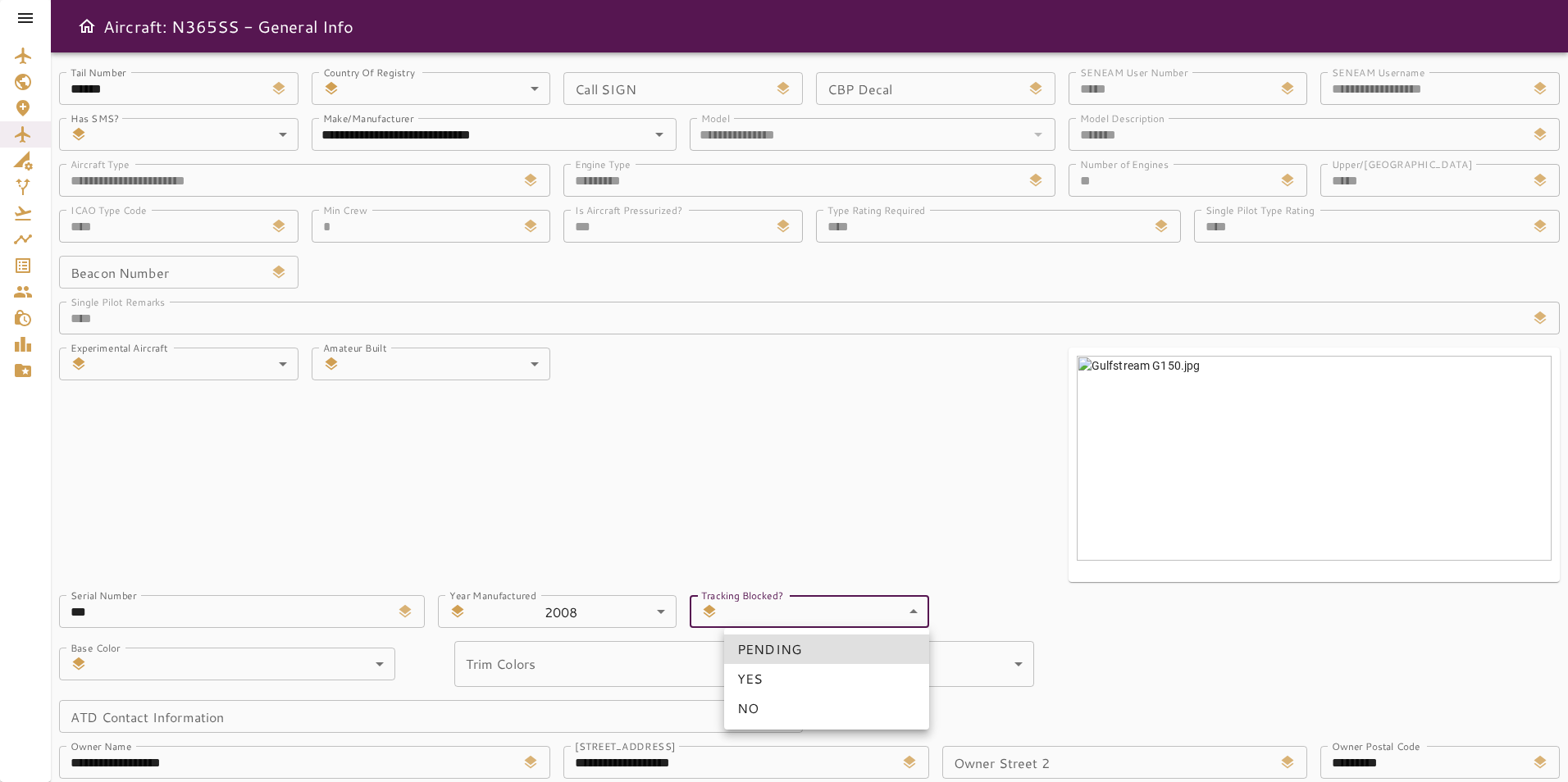
click at [905, 619] on body "**********" at bounding box center [784, 391] width 1568 height 782
click at [857, 699] on li "NO" at bounding box center [826, 708] width 205 height 29
type input "*"
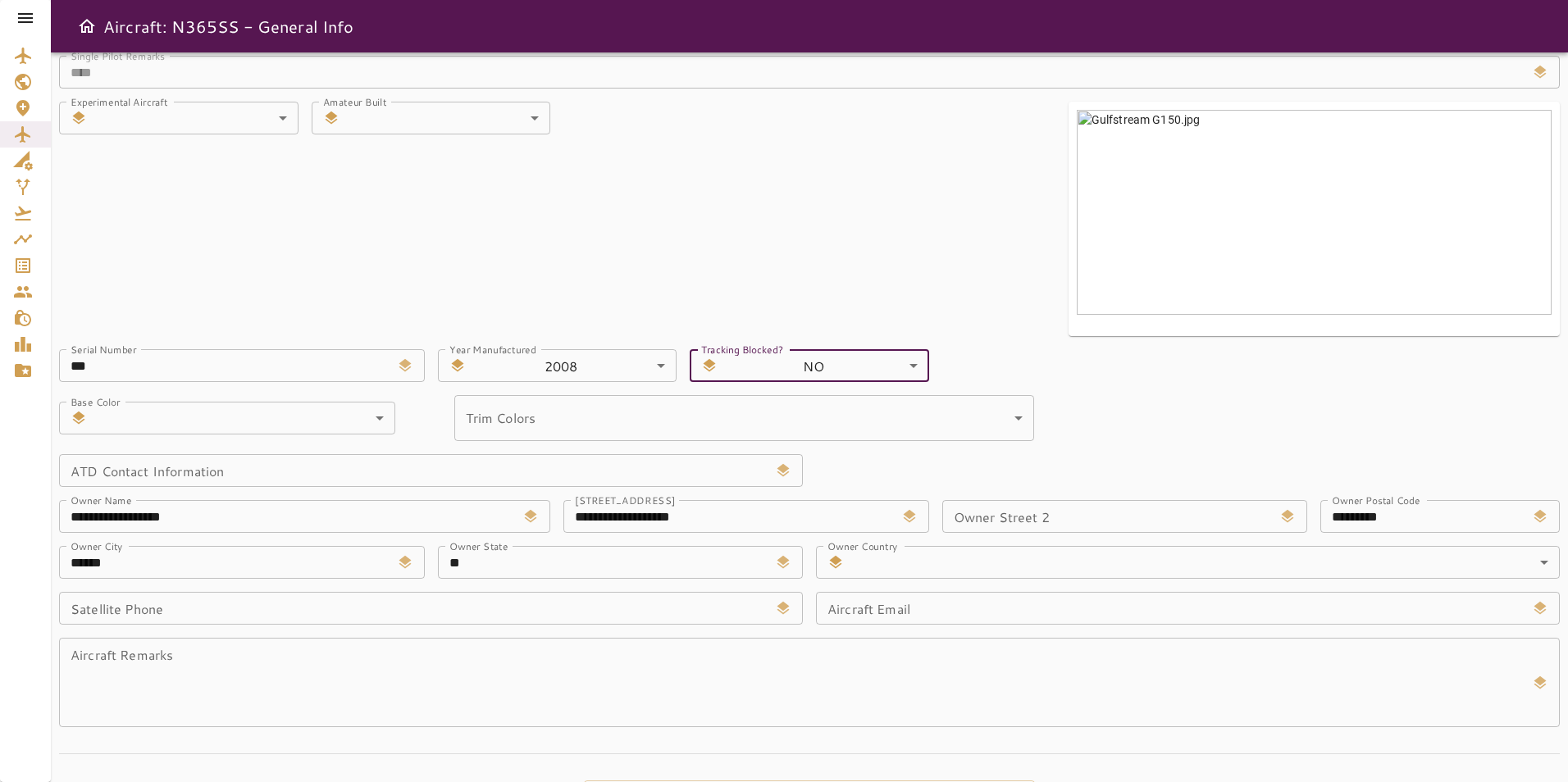
scroll to position [295, 0]
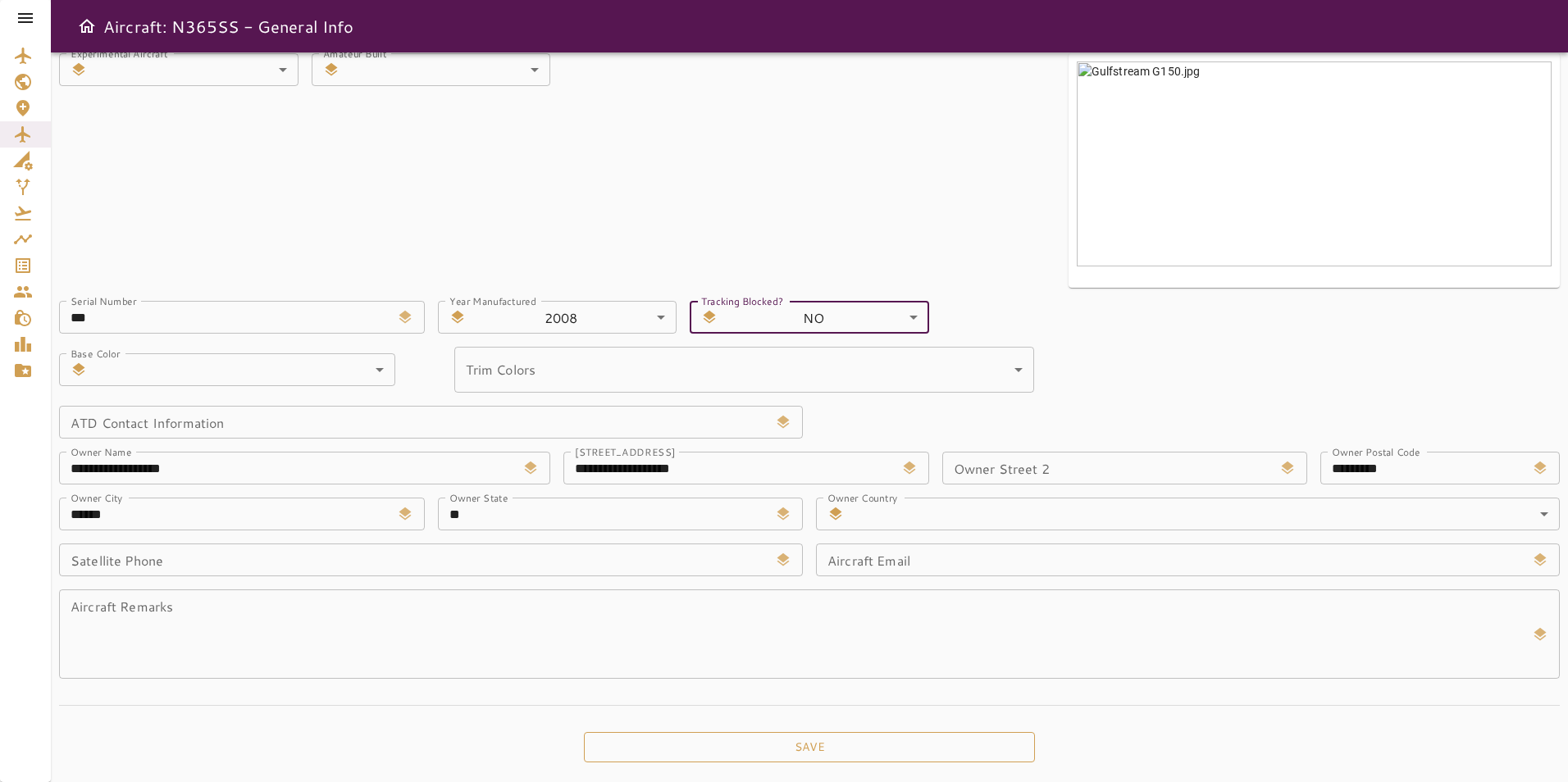
click at [822, 749] on button "Save" at bounding box center [810, 747] width 451 height 30
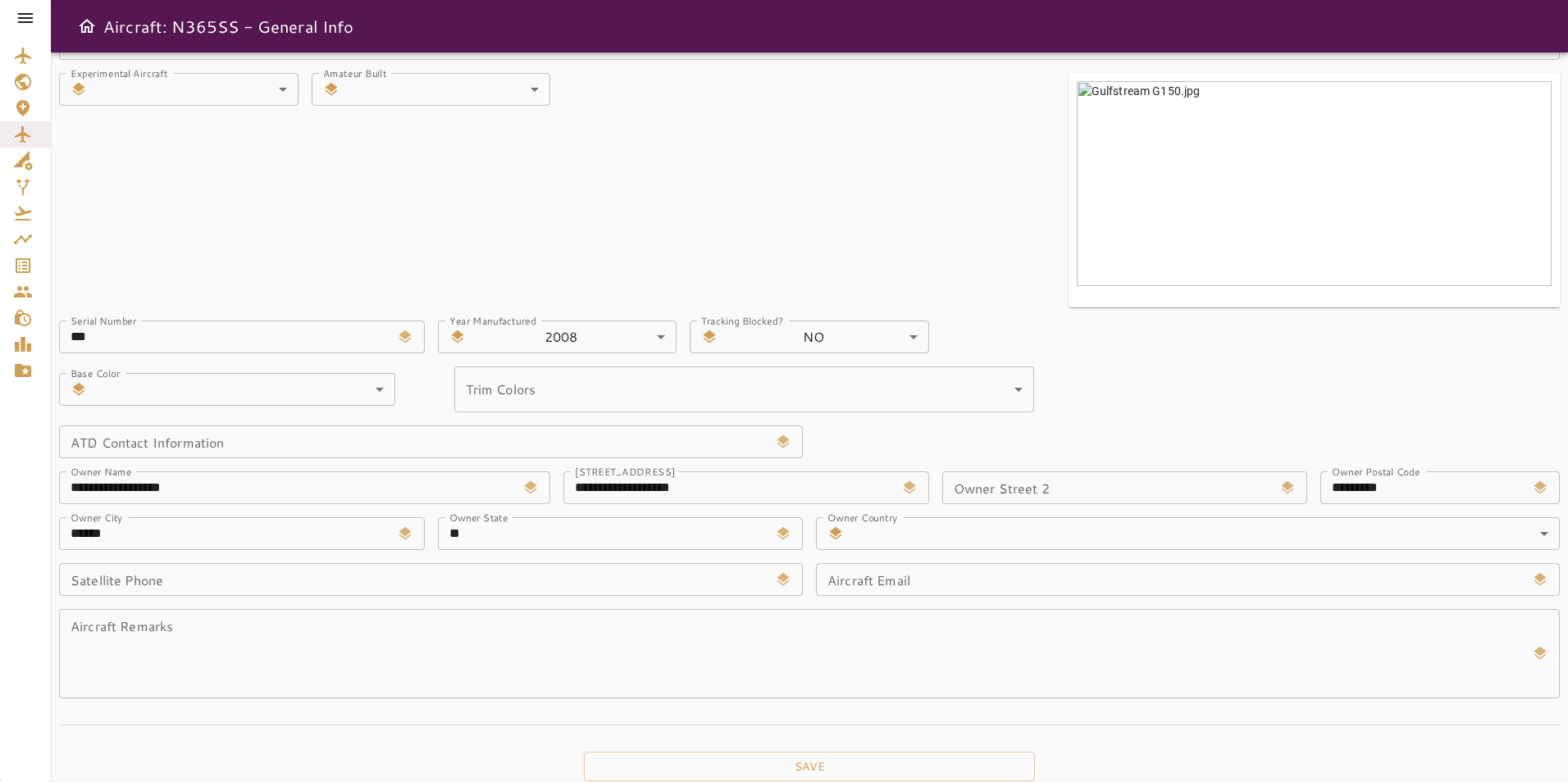
scroll to position [313, 0]
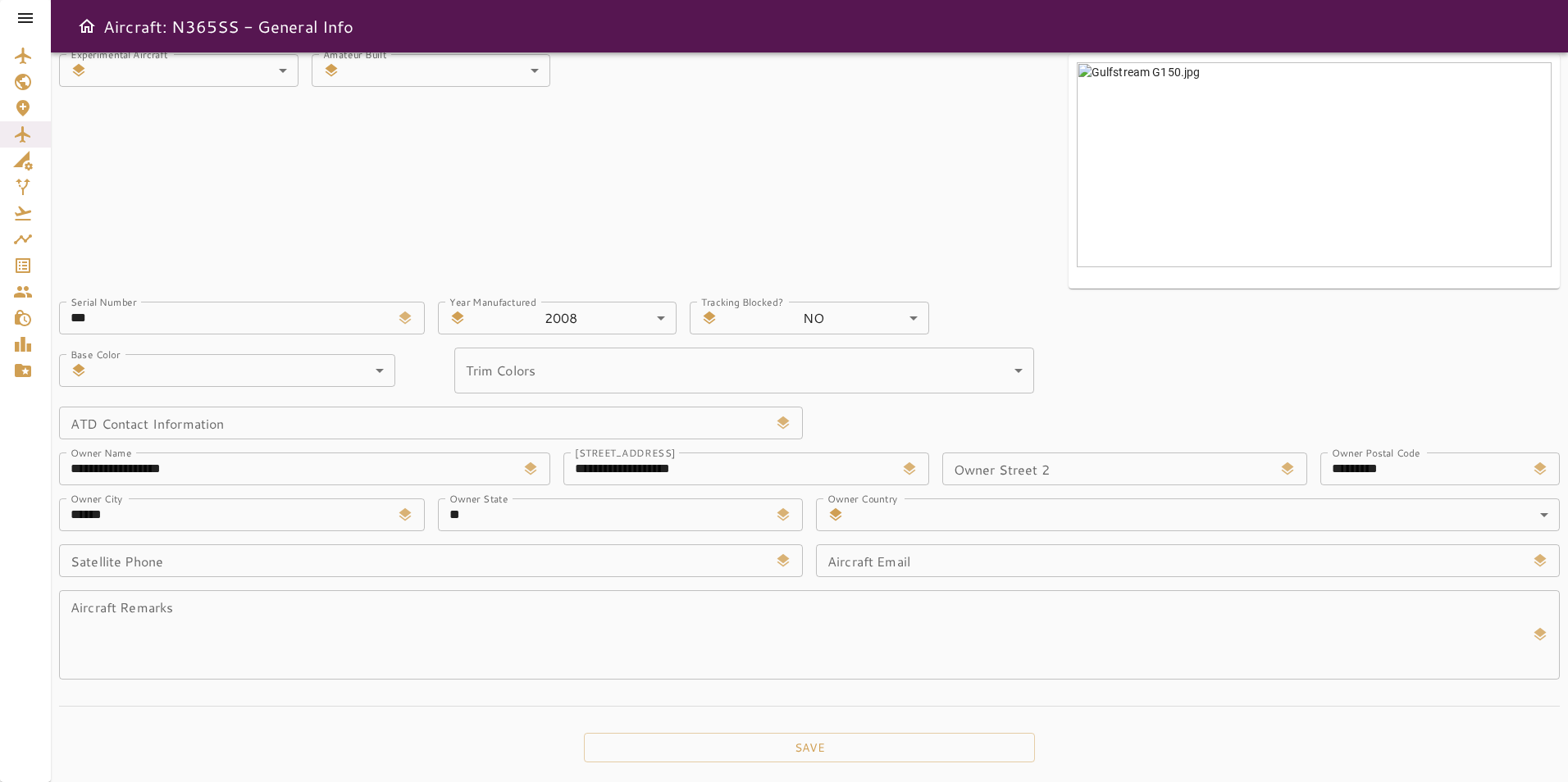
click at [949, 153] on div "**********" at bounding box center [803, 213] width 1515 height 934
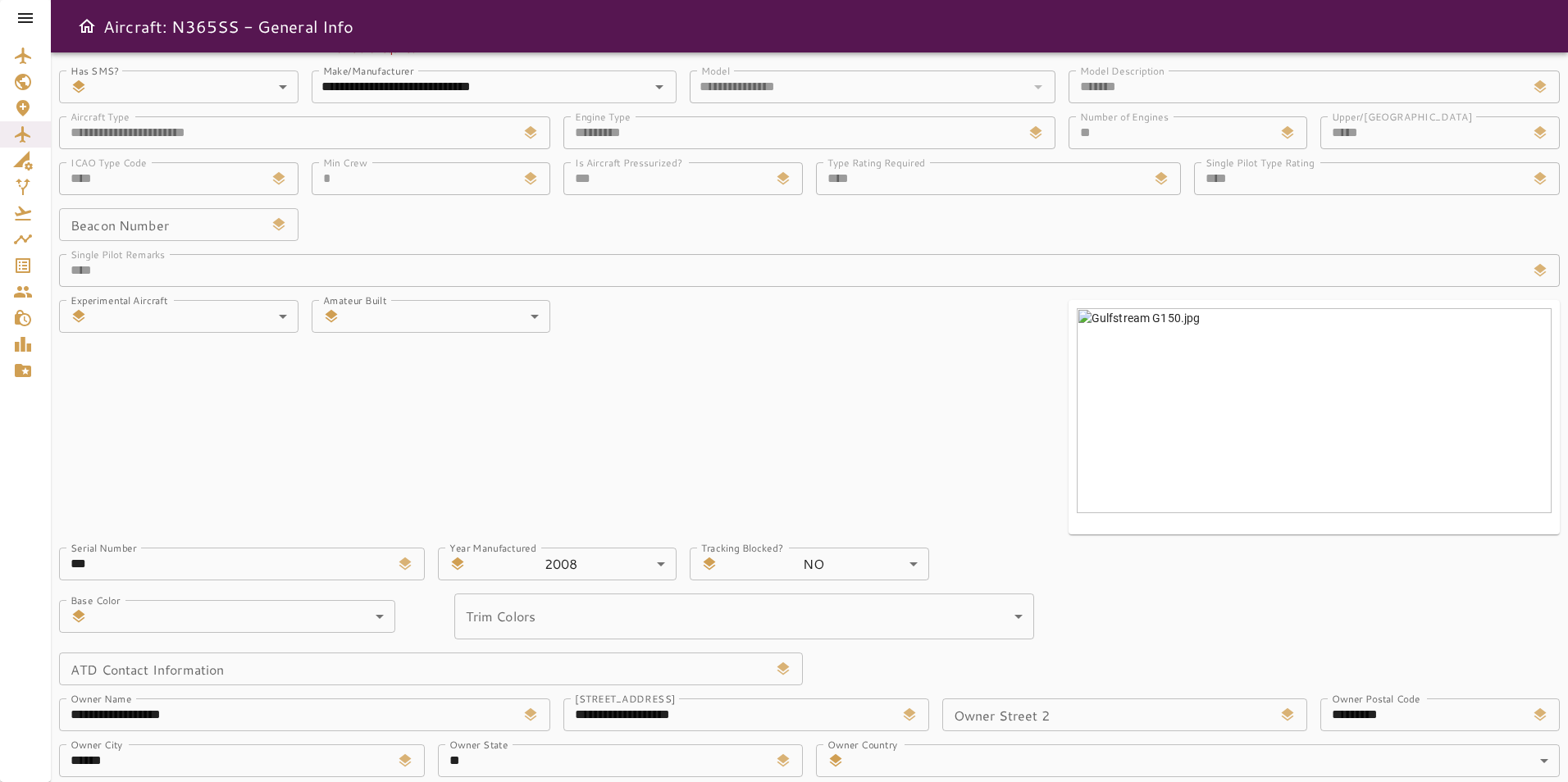
scroll to position [0, 0]
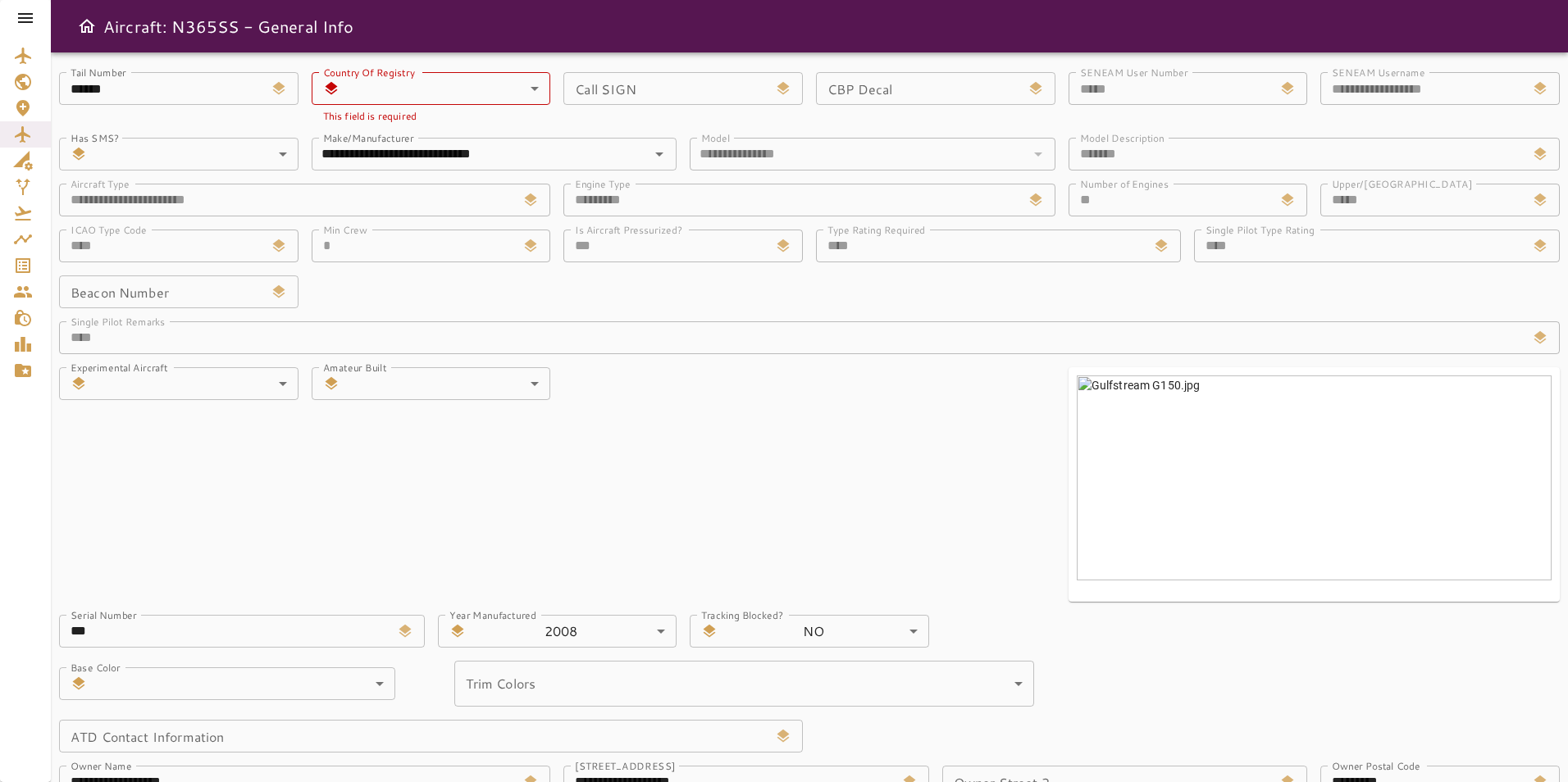
click at [524, 84] on body "**********" at bounding box center [784, 391] width 1568 height 782
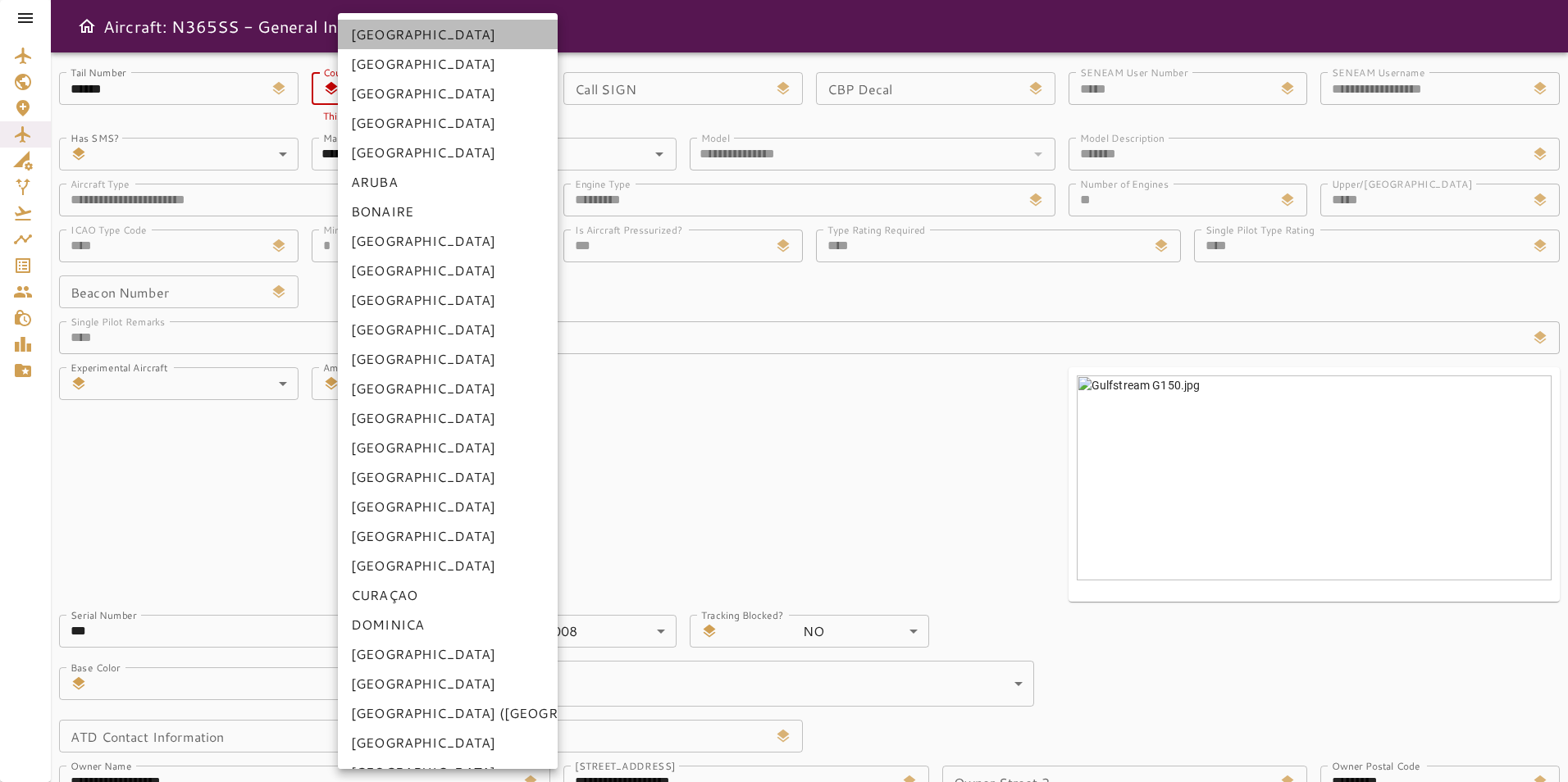
click at [505, 31] on li "[GEOGRAPHIC_DATA]" at bounding box center [448, 34] width 220 height 29
type input "***"
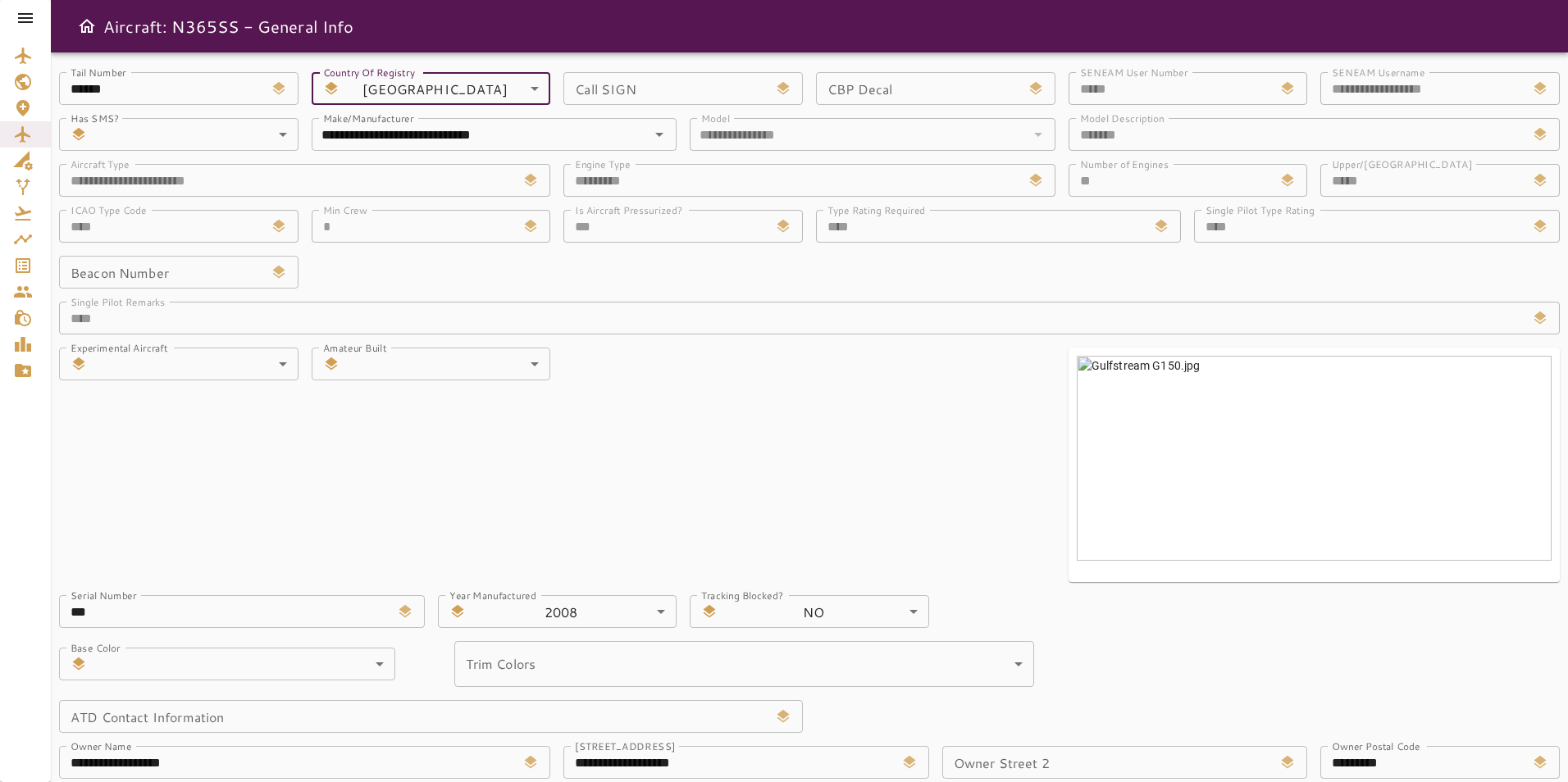
scroll to position [295, 0]
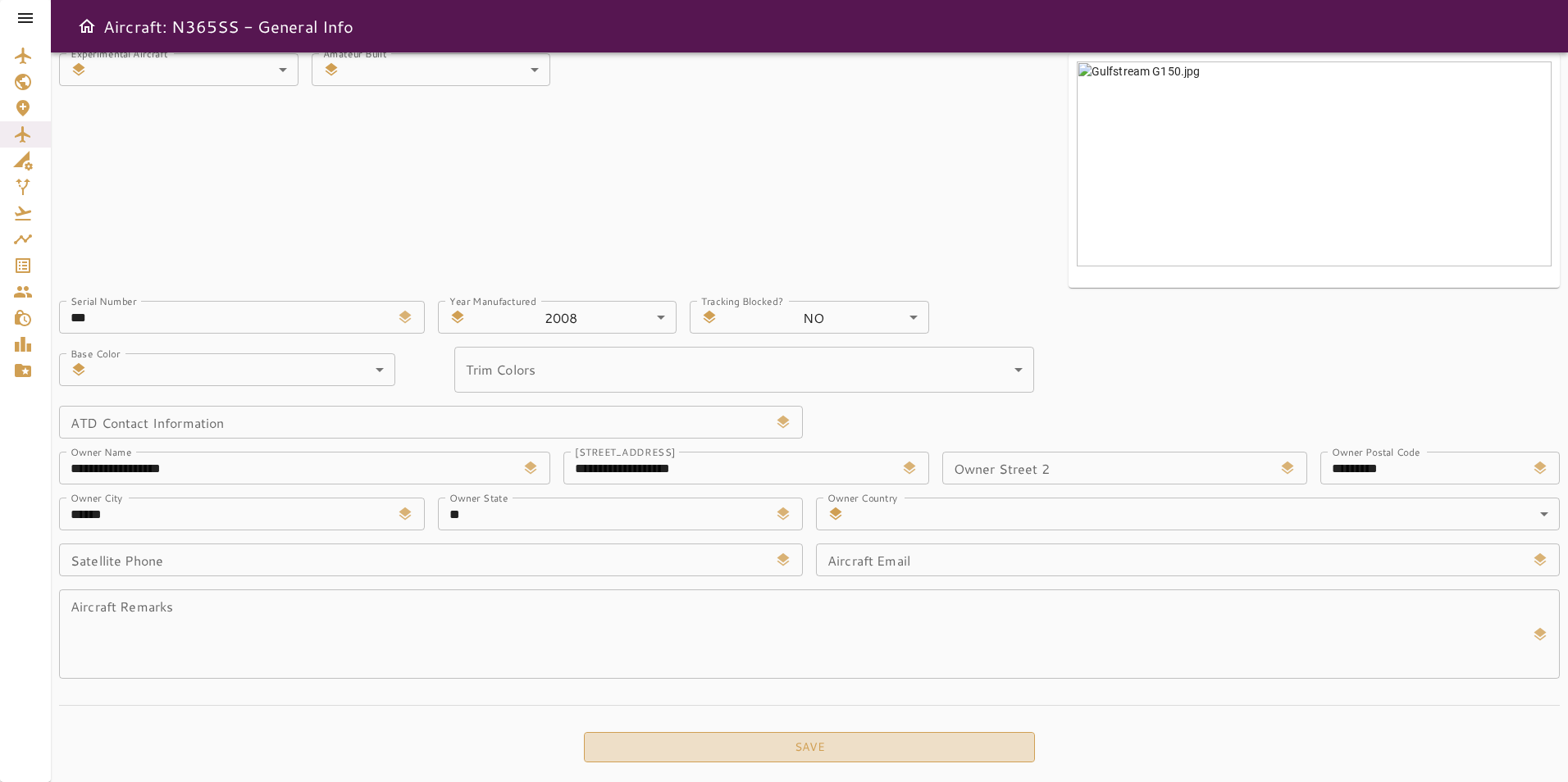
click at [778, 754] on button "Save" at bounding box center [810, 747] width 451 height 30
type input "**"
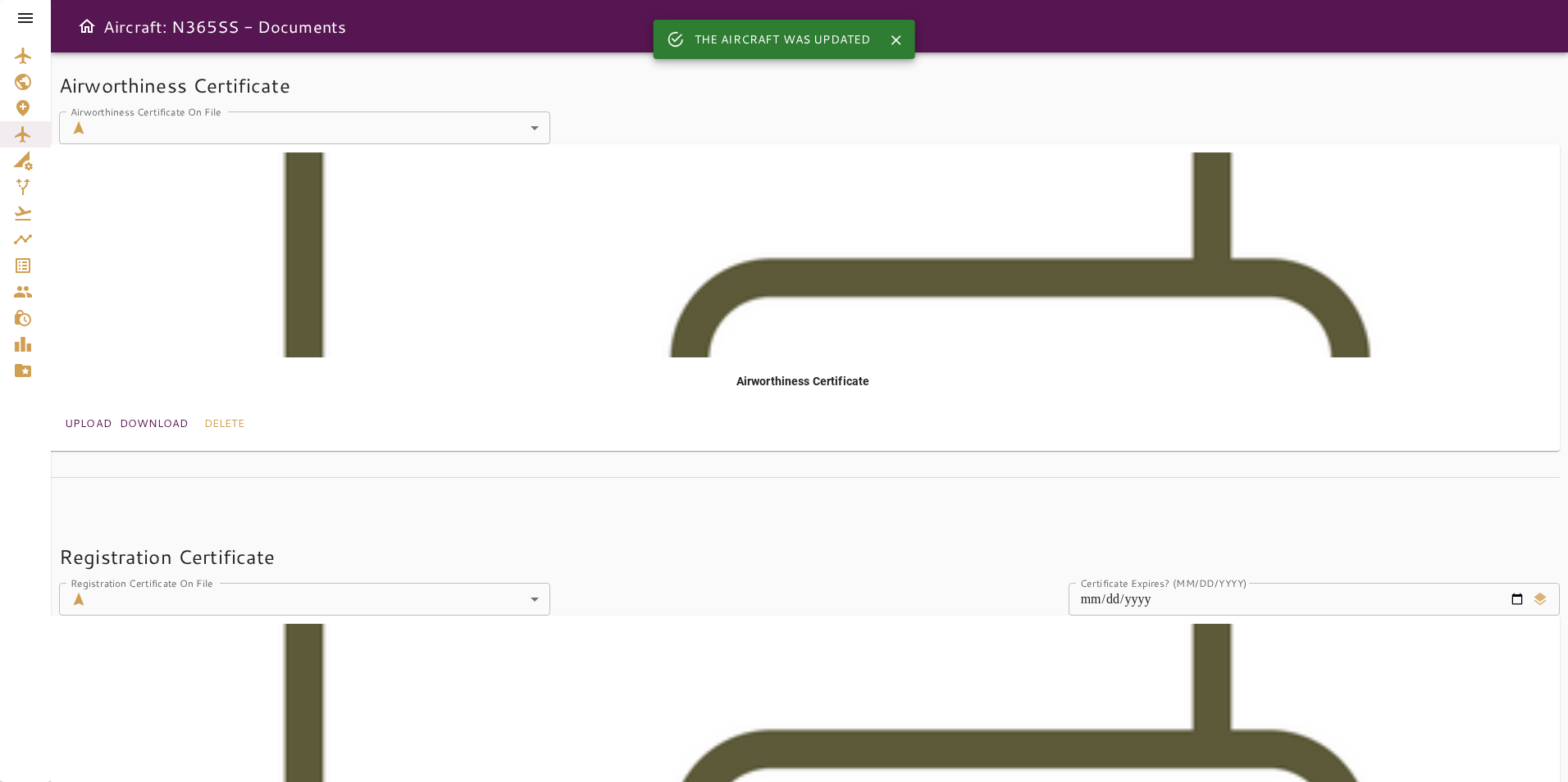
click at [24, 27] on icon at bounding box center [25, 18] width 19 height 19
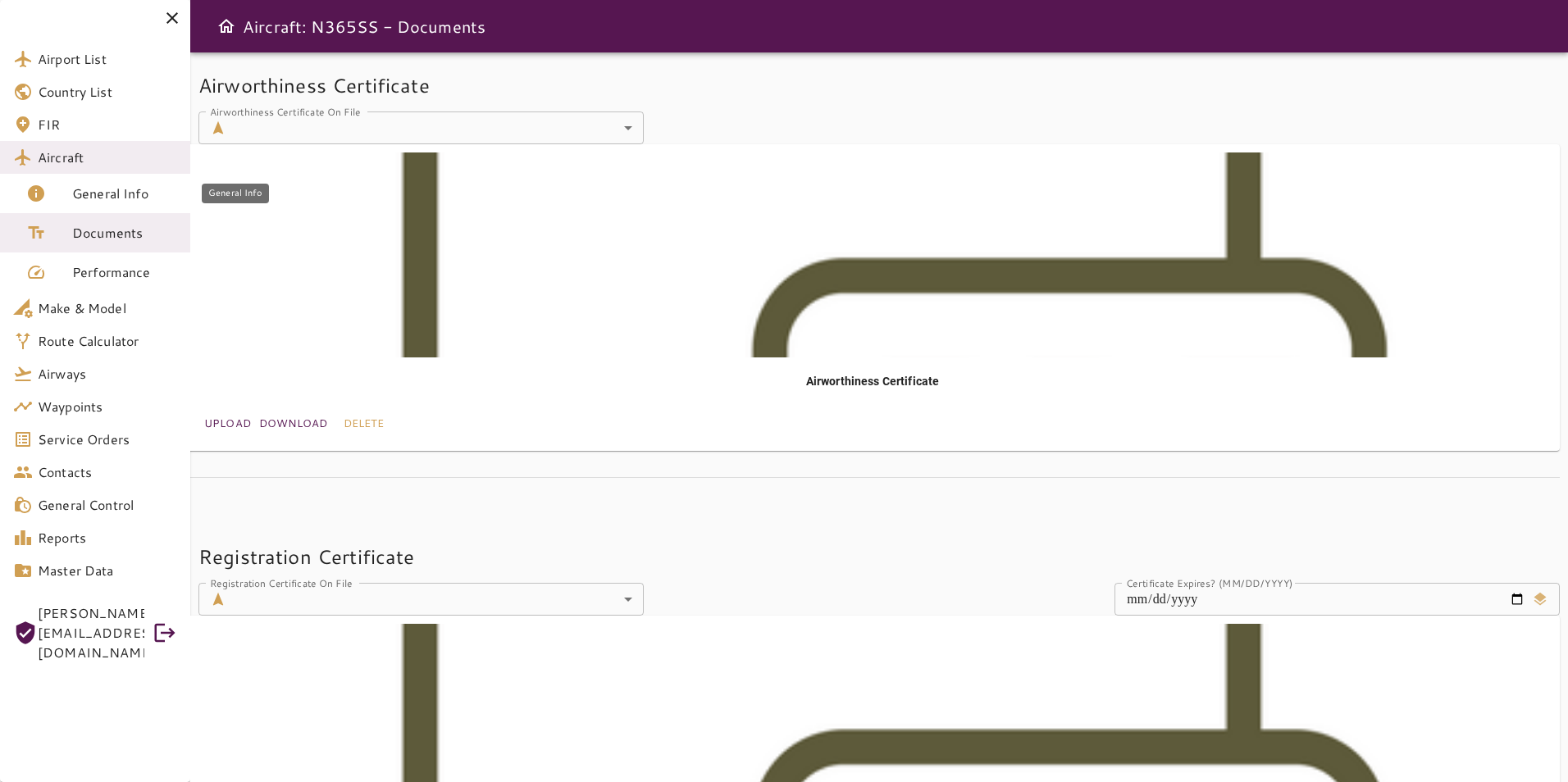
click at [166, 184] on span "General Info" at bounding box center [124, 193] width 105 height 19
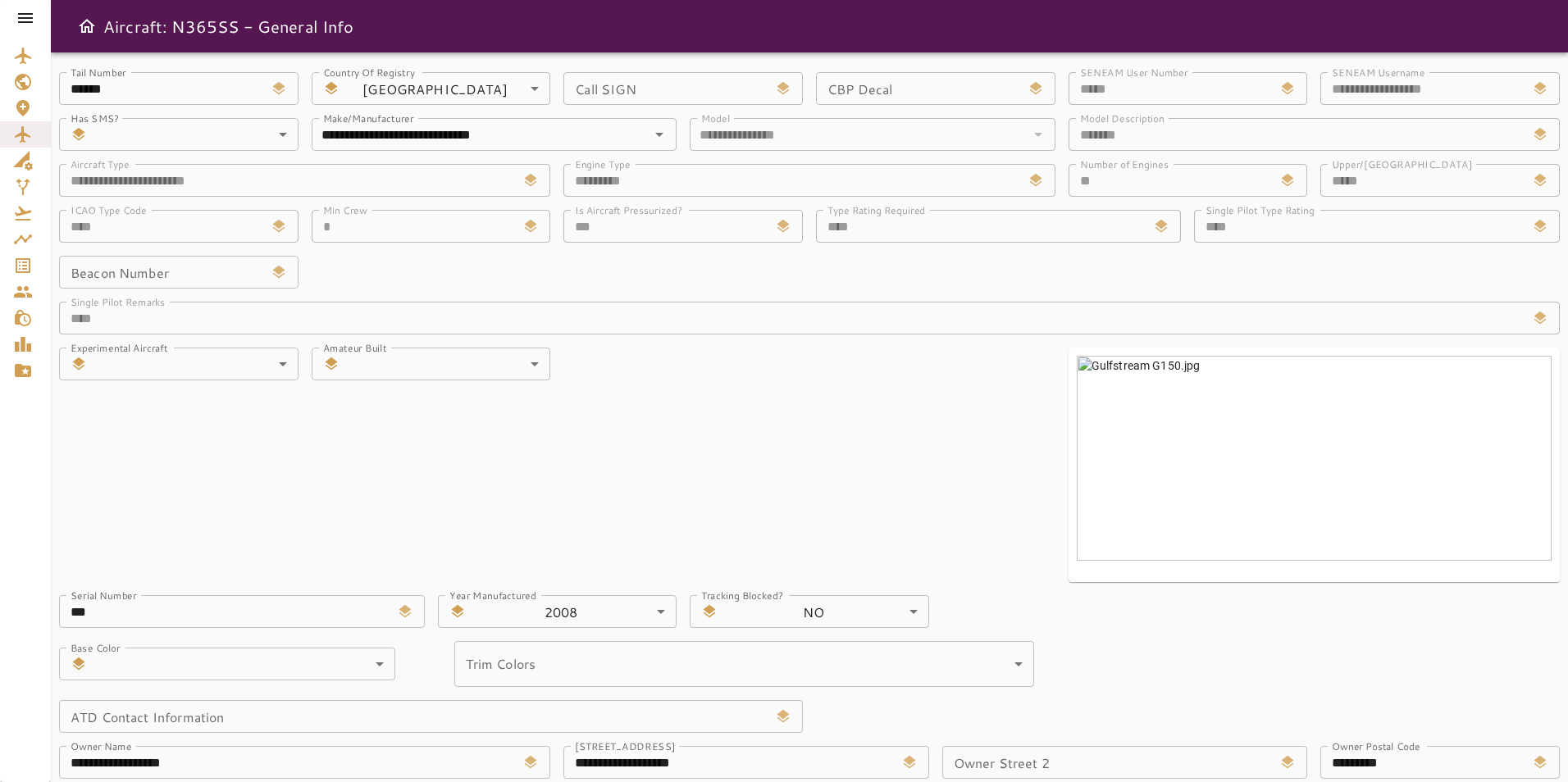
scroll to position [82, 0]
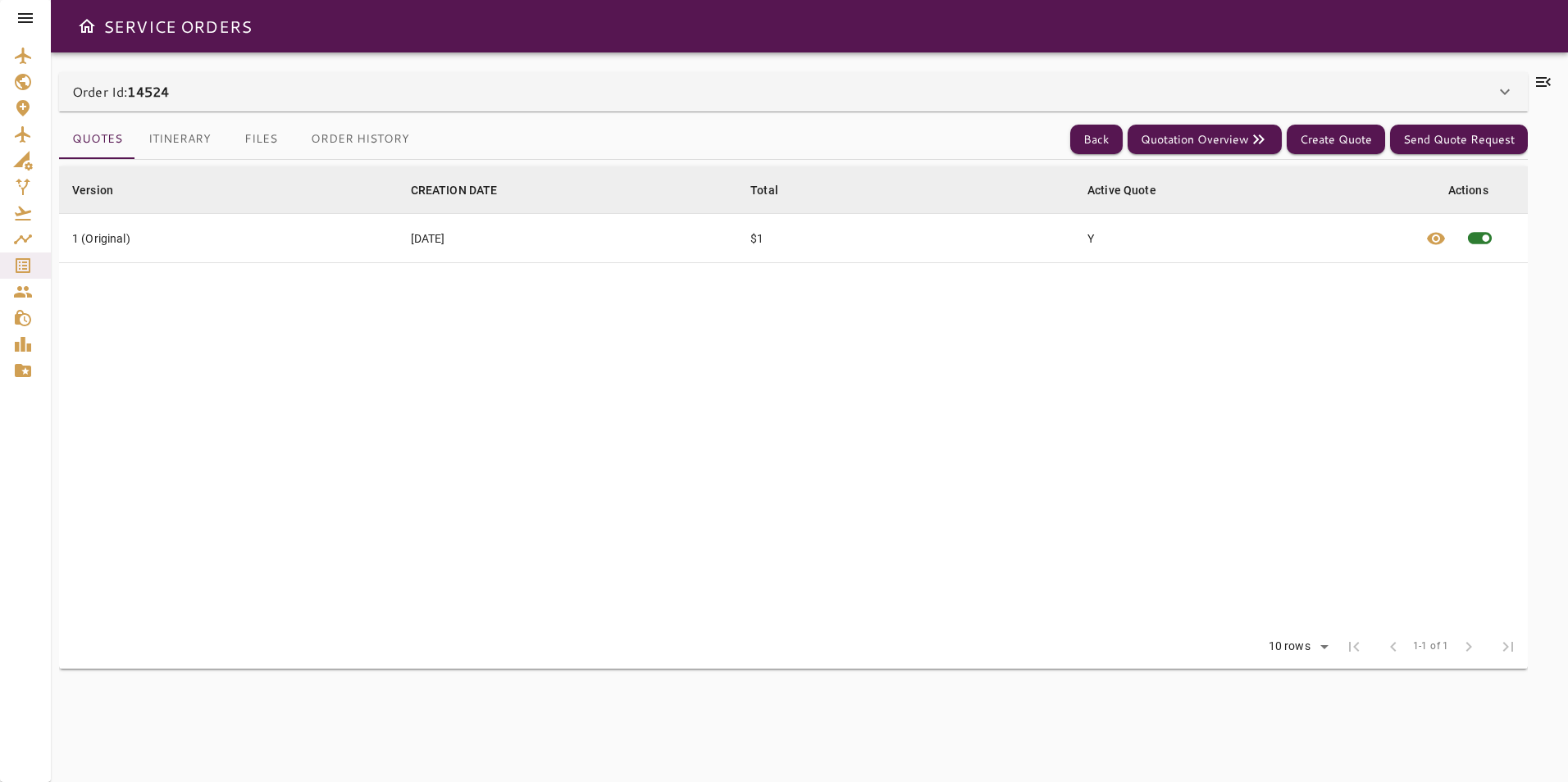
click at [1504, 88] on icon at bounding box center [1504, 91] width 19 height 19
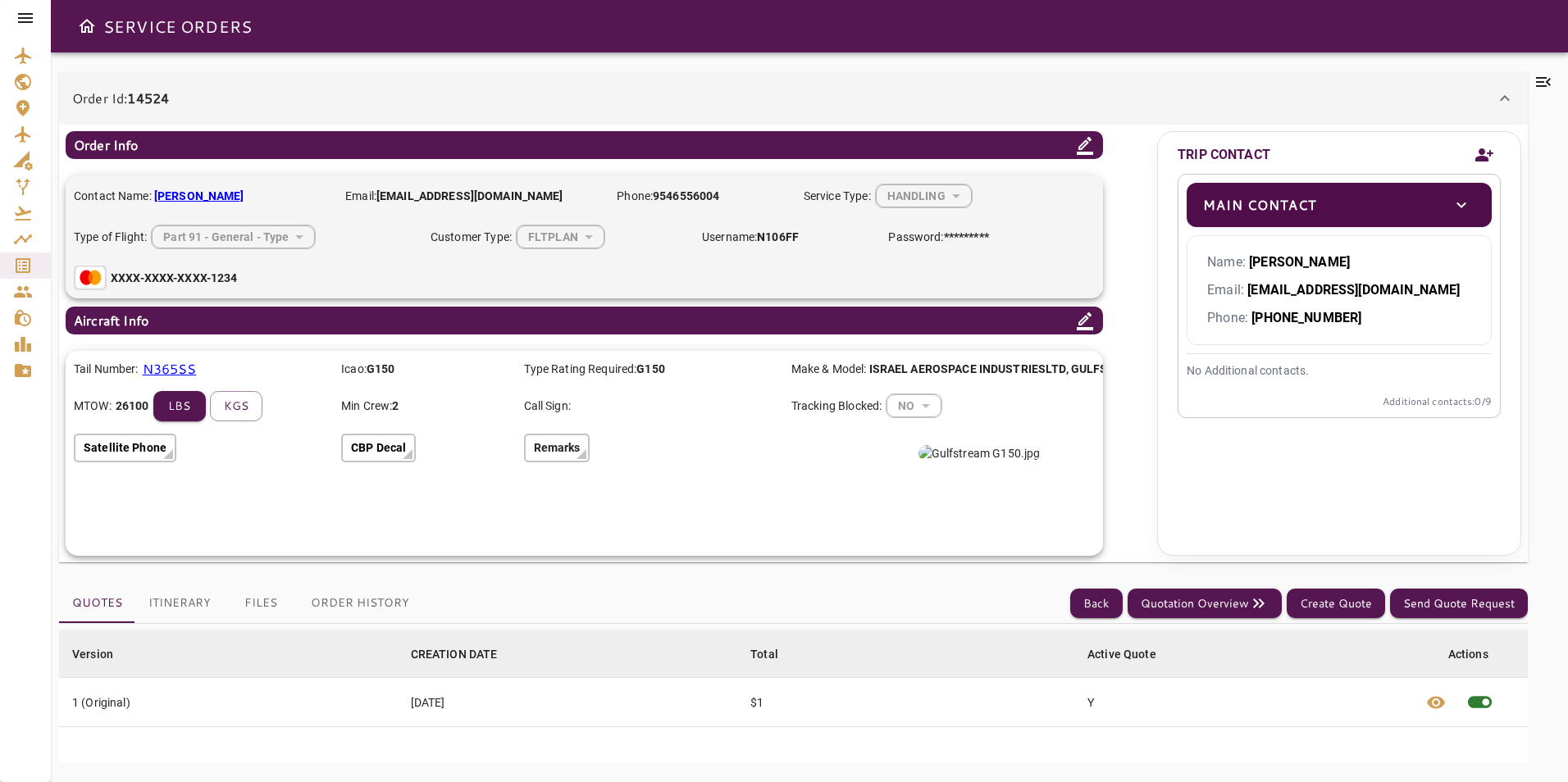
click at [187, 371] on p "N365SS" at bounding box center [170, 368] width 54 height 19
click at [560, 456] on p "Remarks" at bounding box center [557, 448] width 47 height 18
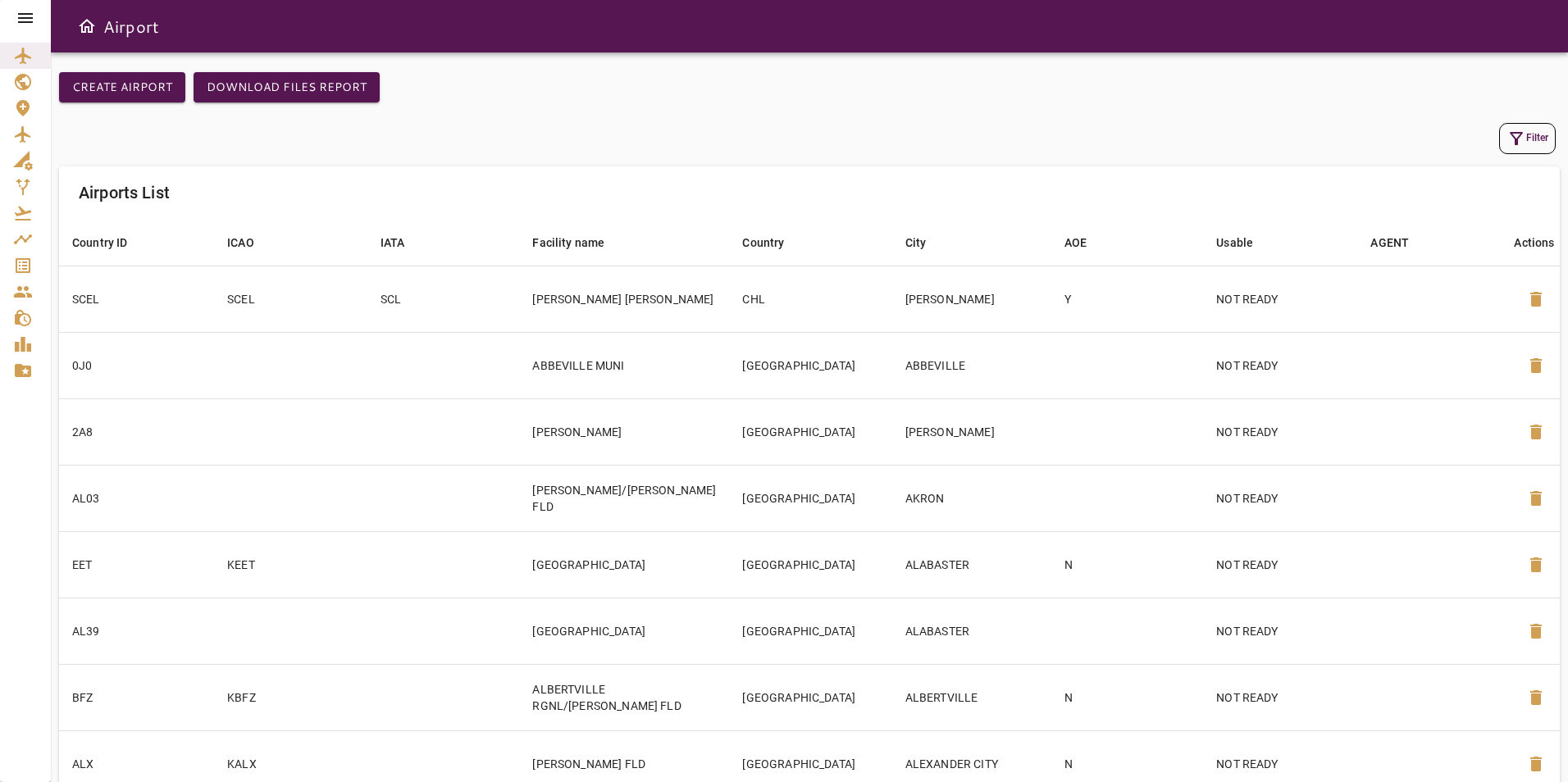
click at [26, 11] on icon at bounding box center [25, 18] width 19 height 19
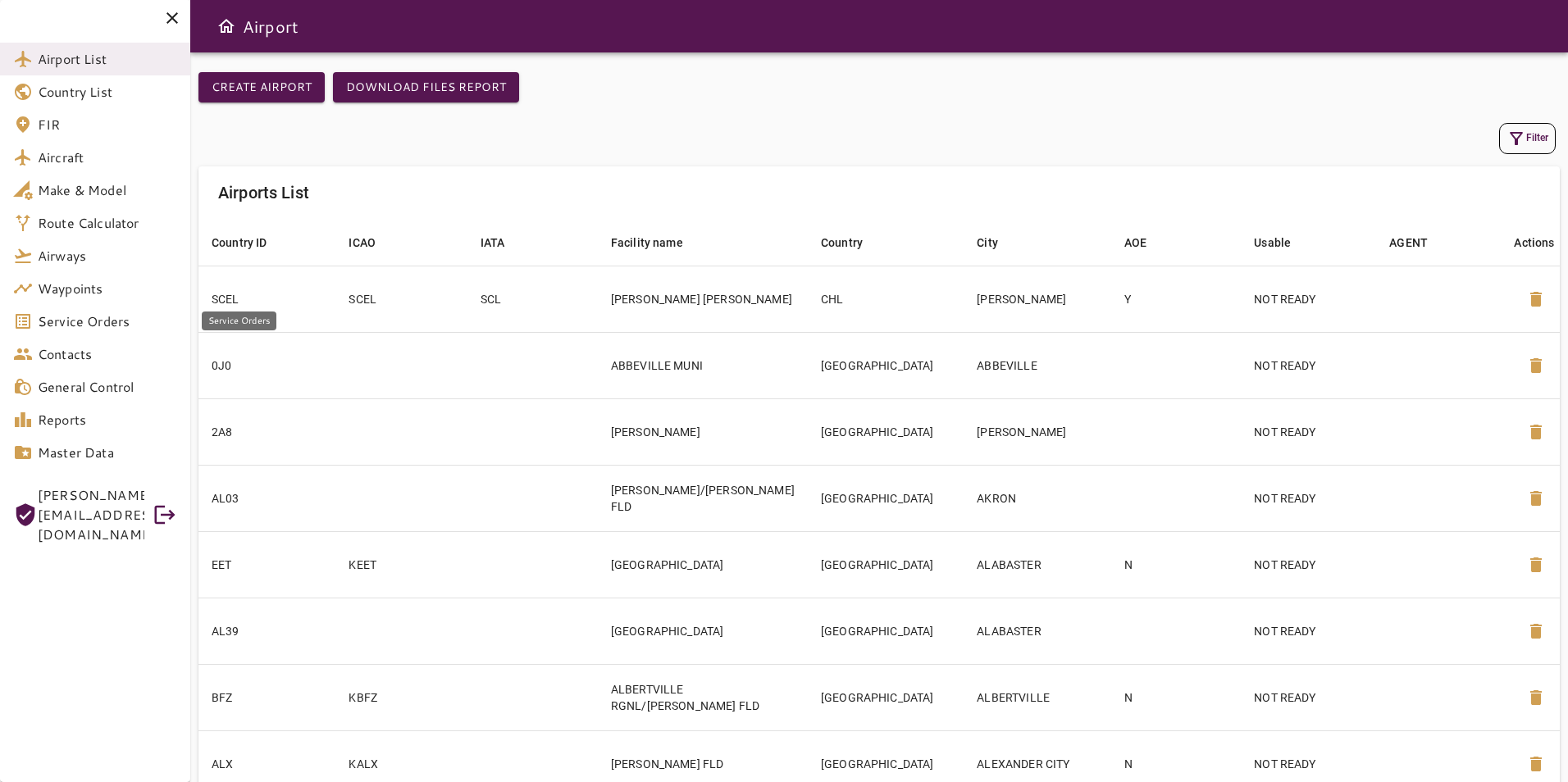
click at [94, 327] on span "Service Orders" at bounding box center [107, 321] width 139 height 19
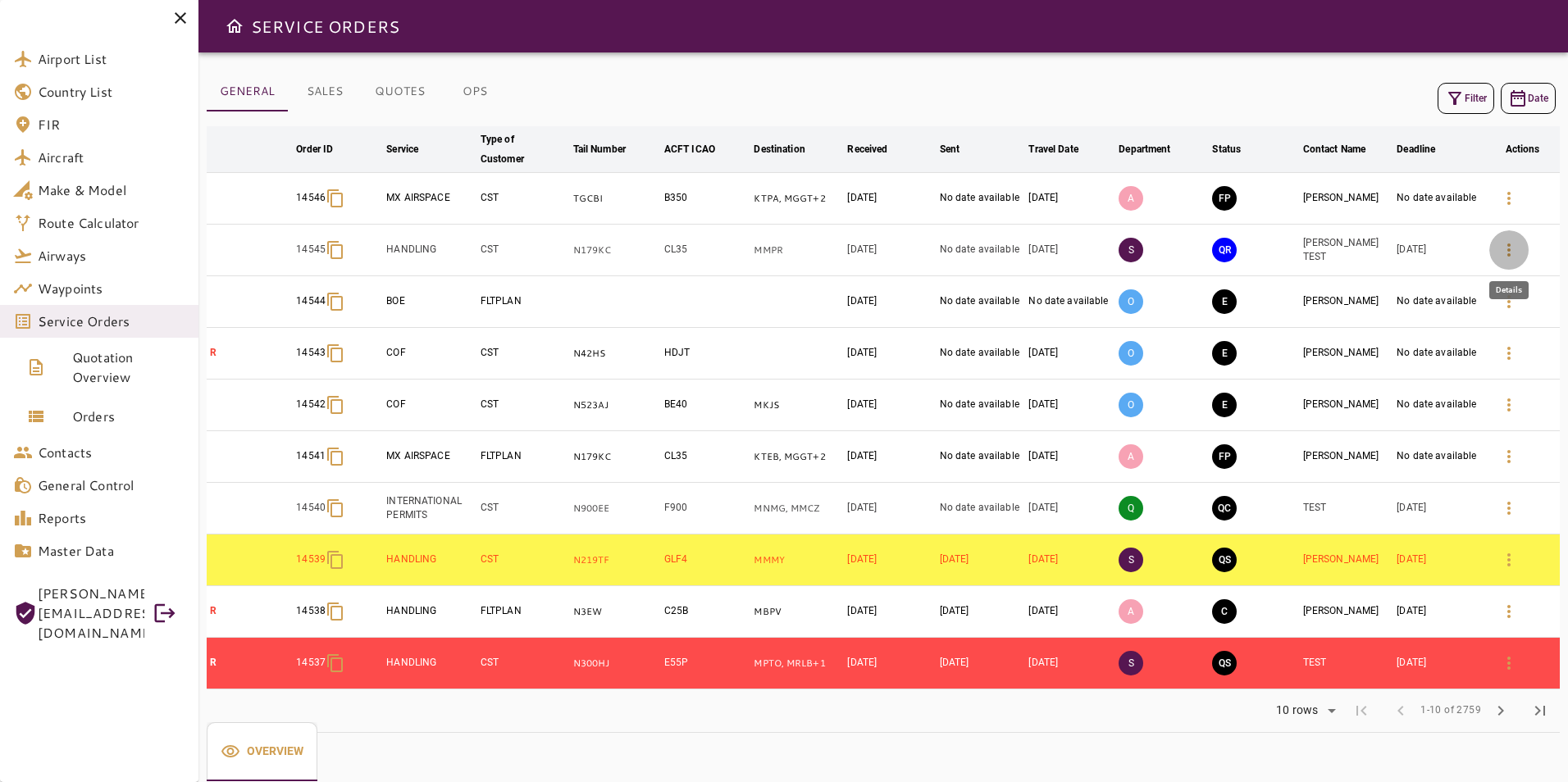
click at [1505, 256] on icon "button" at bounding box center [1509, 250] width 19 height 19
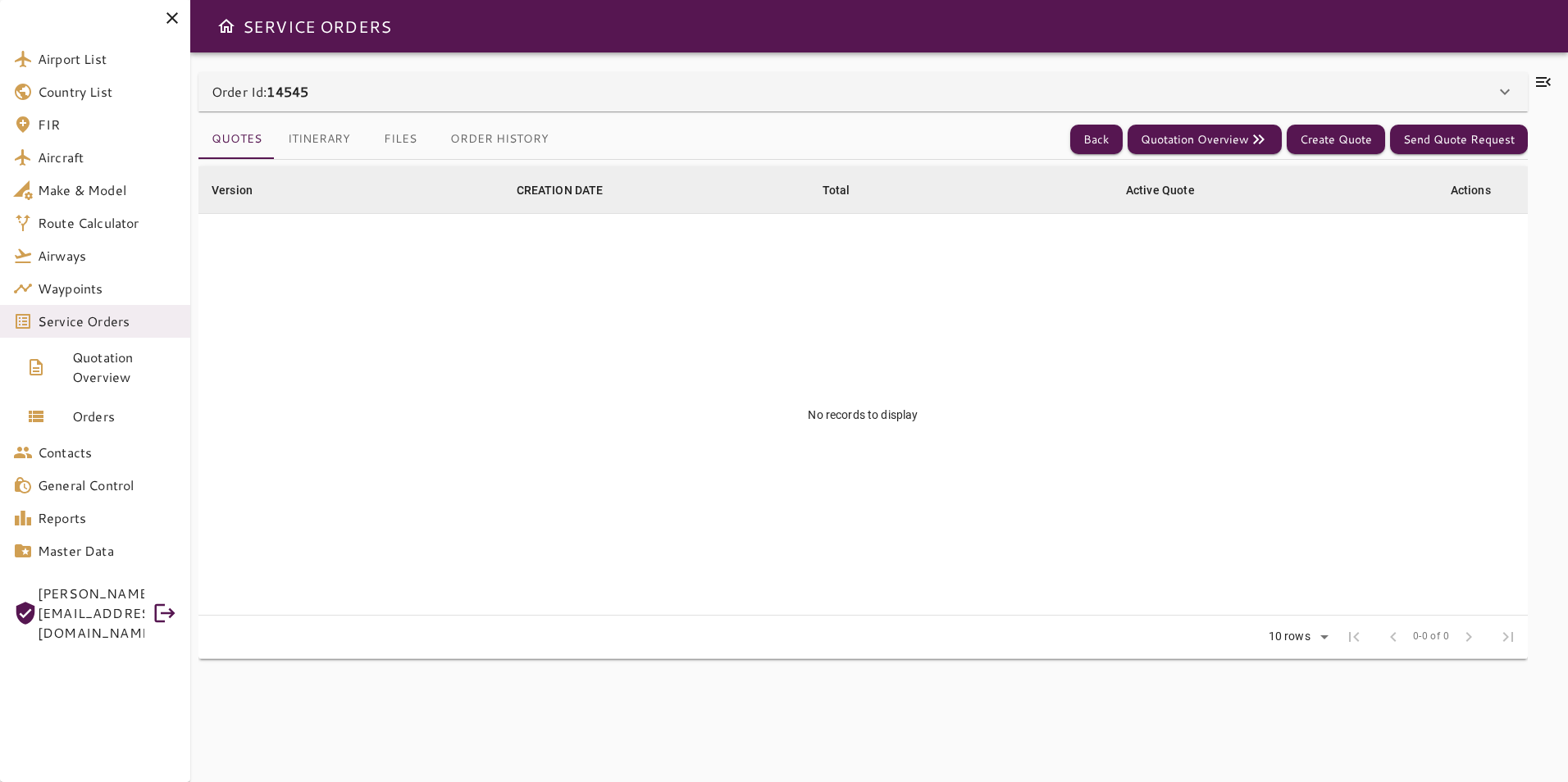
click at [1492, 99] on div "Order Id: 14545" at bounding box center [853, 91] width 1283 height 19
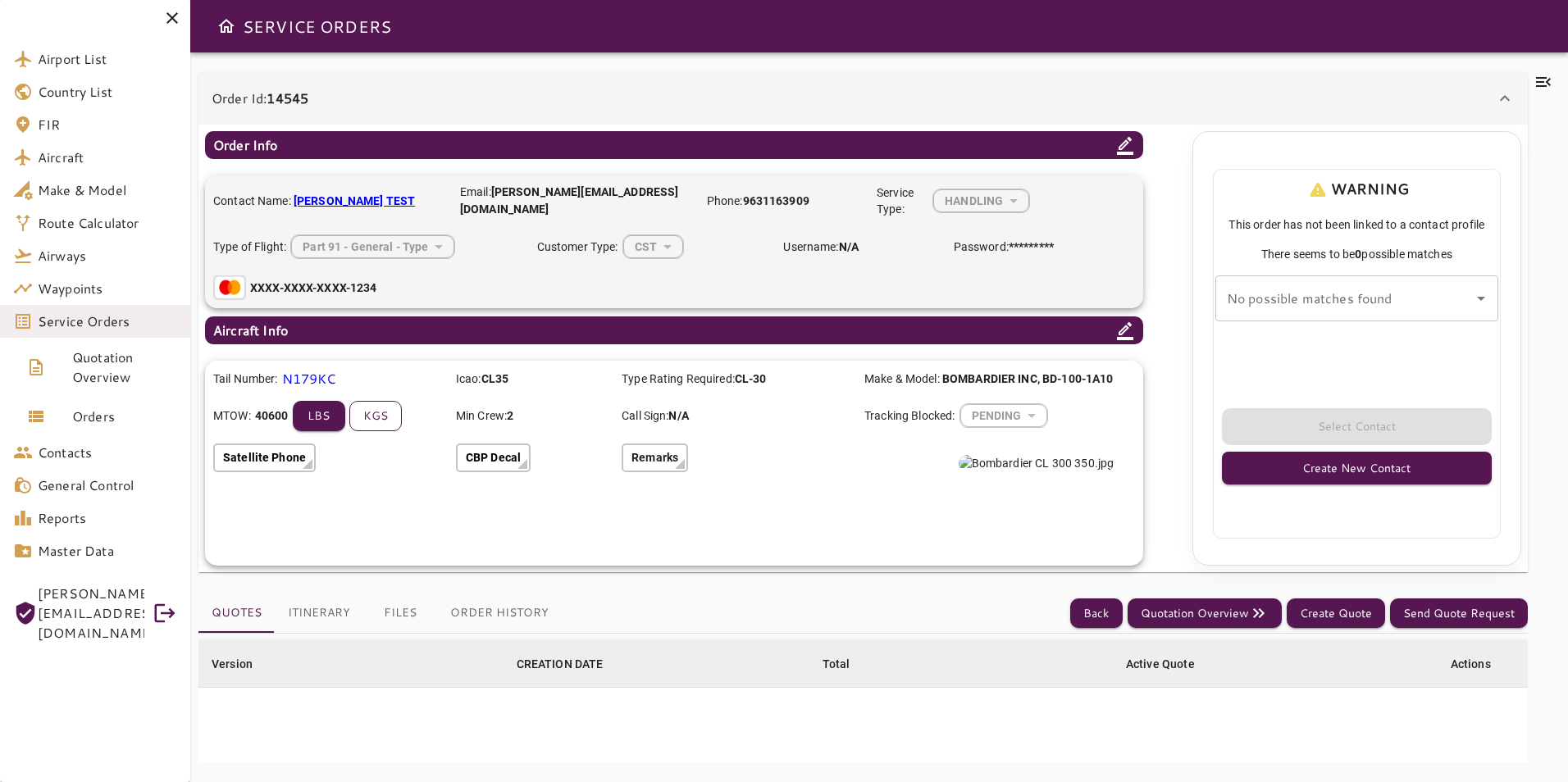
click at [380, 401] on button "kgs" at bounding box center [375, 415] width 53 height 30
click at [310, 418] on button "lbs" at bounding box center [319, 415] width 53 height 30
click at [392, 410] on button "kgs" at bounding box center [375, 415] width 53 height 30
click at [334, 428] on button "lbs" at bounding box center [319, 415] width 53 height 30
click at [320, 374] on p "N179KC" at bounding box center [309, 379] width 54 height 19
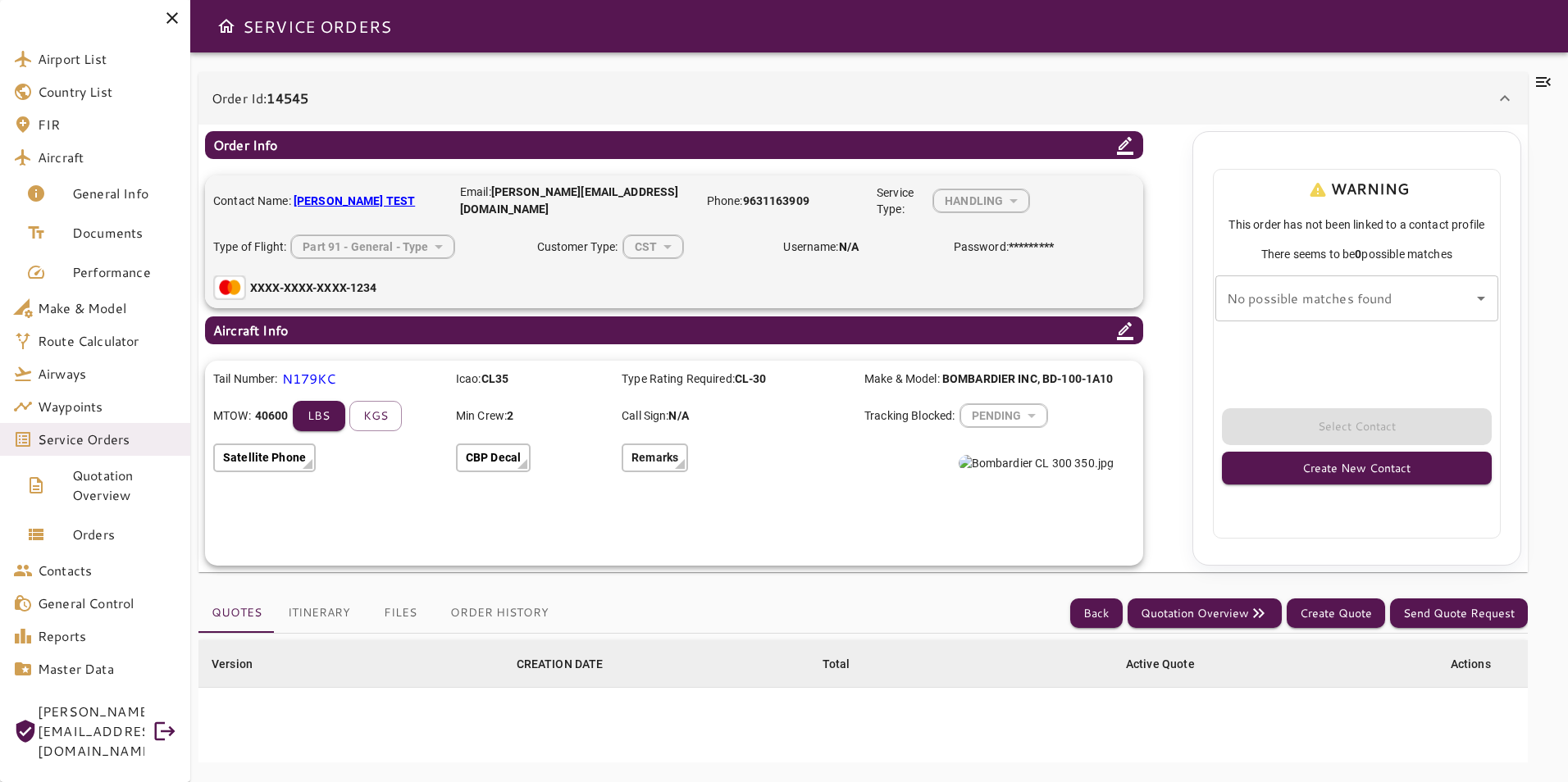
click at [1006, 415] on div "PENDING" at bounding box center [1004, 415] width 88 height 43
click at [1008, 414] on div "PENDING" at bounding box center [1004, 415] width 88 height 43
click at [1013, 415] on div "PENDING" at bounding box center [1004, 415] width 88 height 43
click at [1129, 333] on icon at bounding box center [1125, 330] width 19 height 19
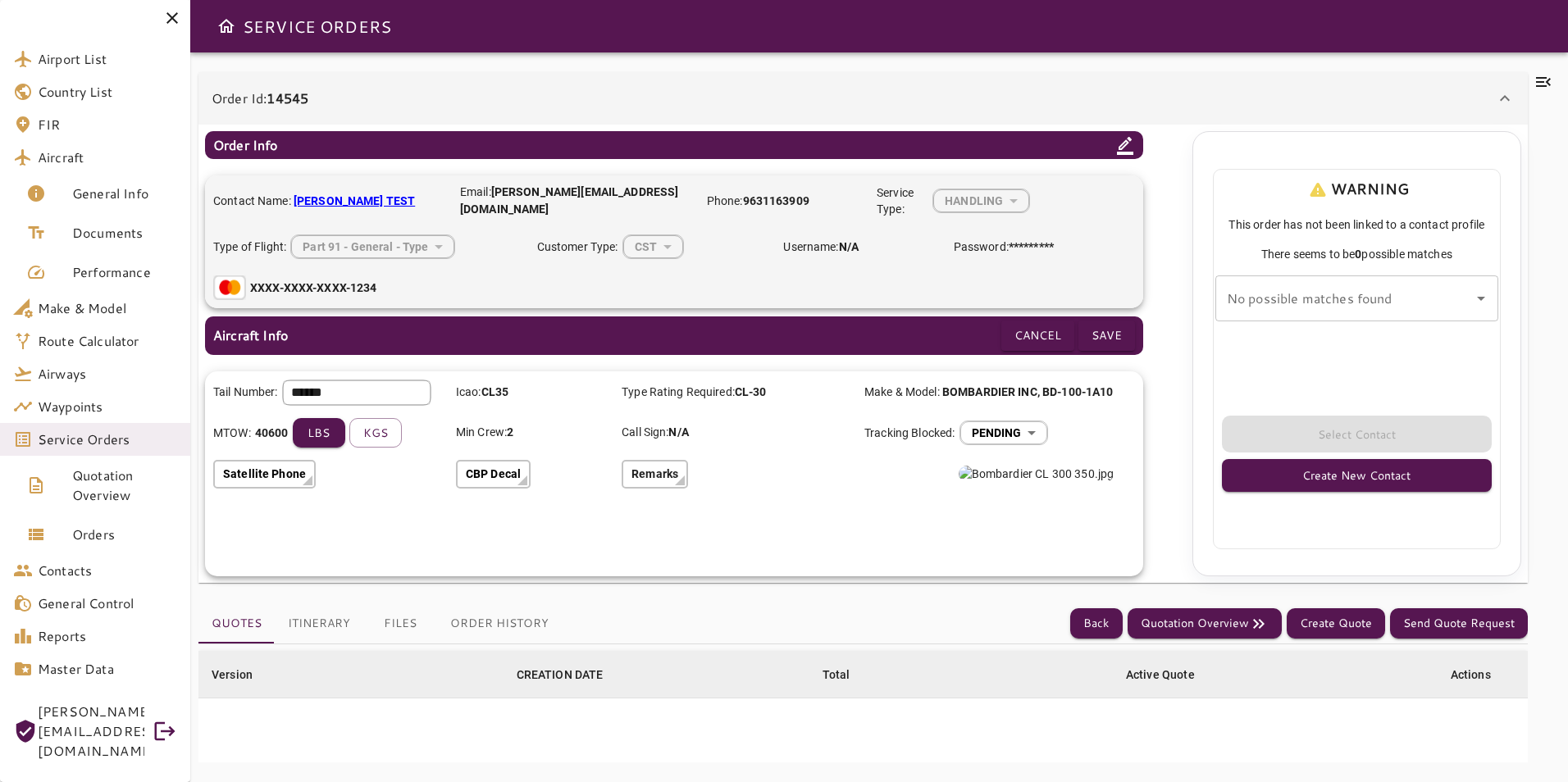
click at [1021, 436] on body "Airport List Country List FIR Aircraft General Info Documents Performance Make …" at bounding box center [784, 391] width 1568 height 782
click at [1012, 548] on ul "PENDING NO YES" at bounding box center [1006, 503] width 90 height 101
click at [1008, 534] on li "YES" at bounding box center [1006, 533] width 90 height 29
type input "*"
click at [668, 472] on p "Remarks" at bounding box center [655, 474] width 47 height 18
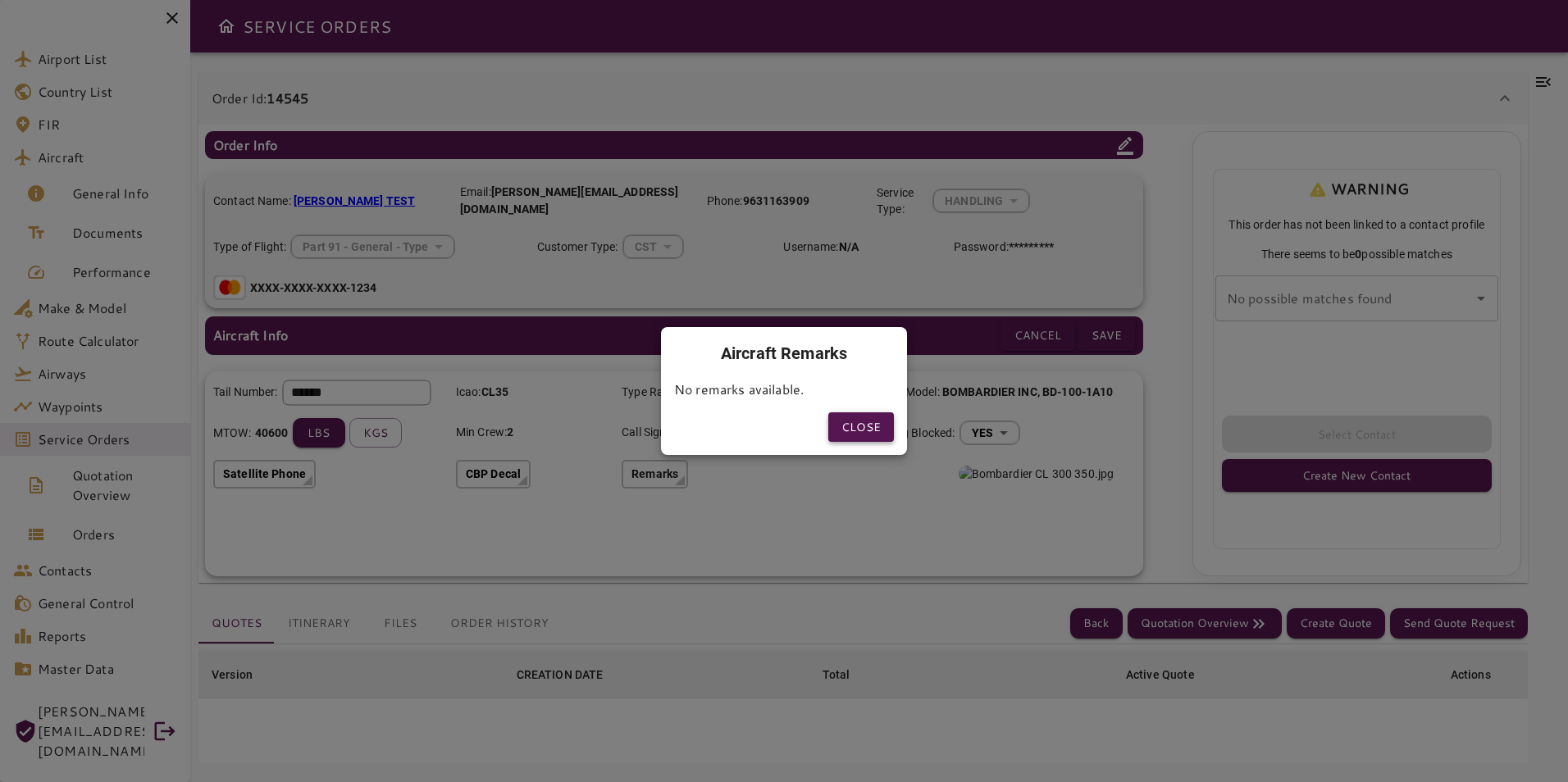
click at [860, 429] on button "Close" at bounding box center [860, 427] width 65 height 30
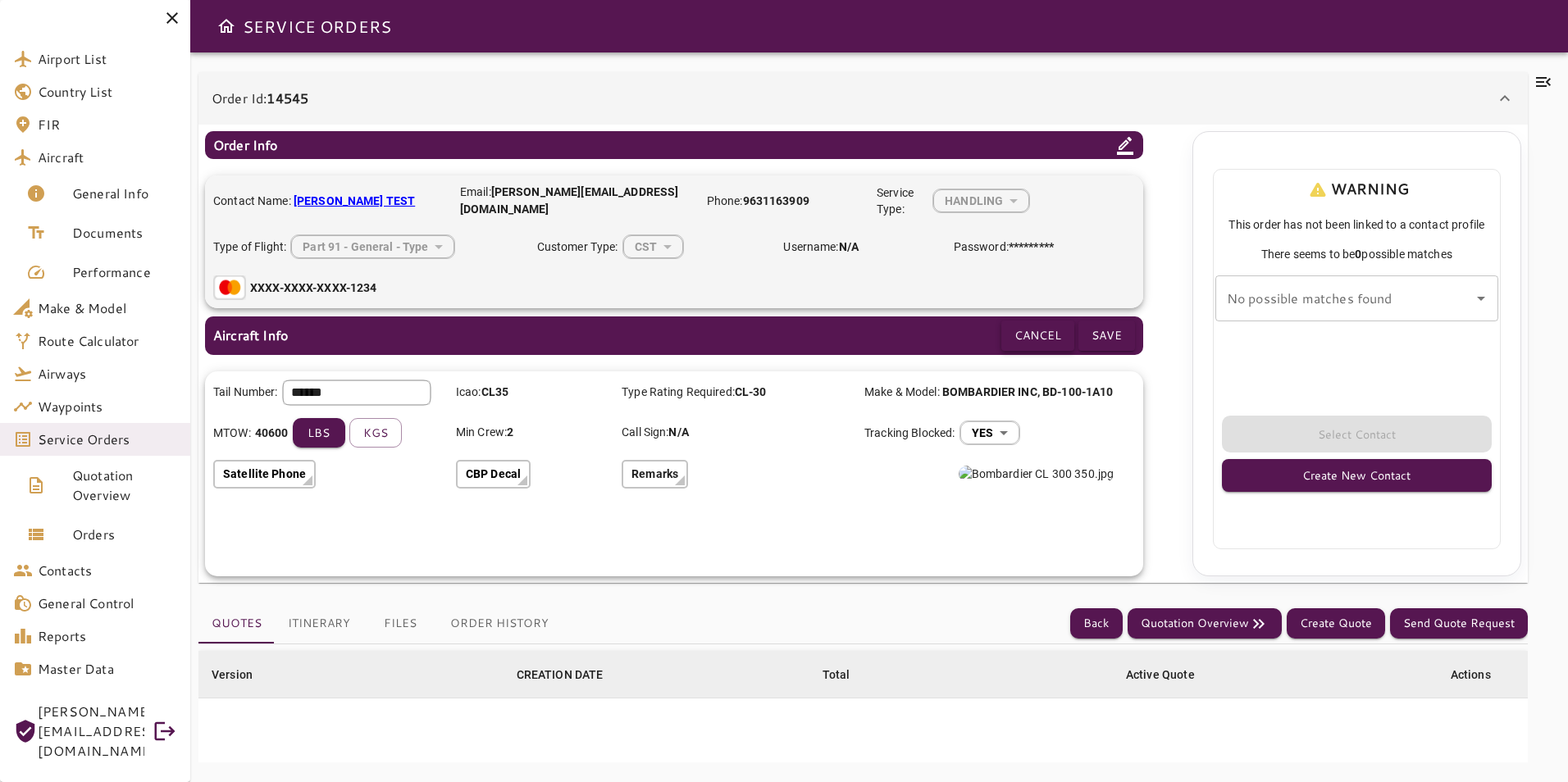
click at [1051, 336] on button "Cancel" at bounding box center [1037, 335] width 73 height 30
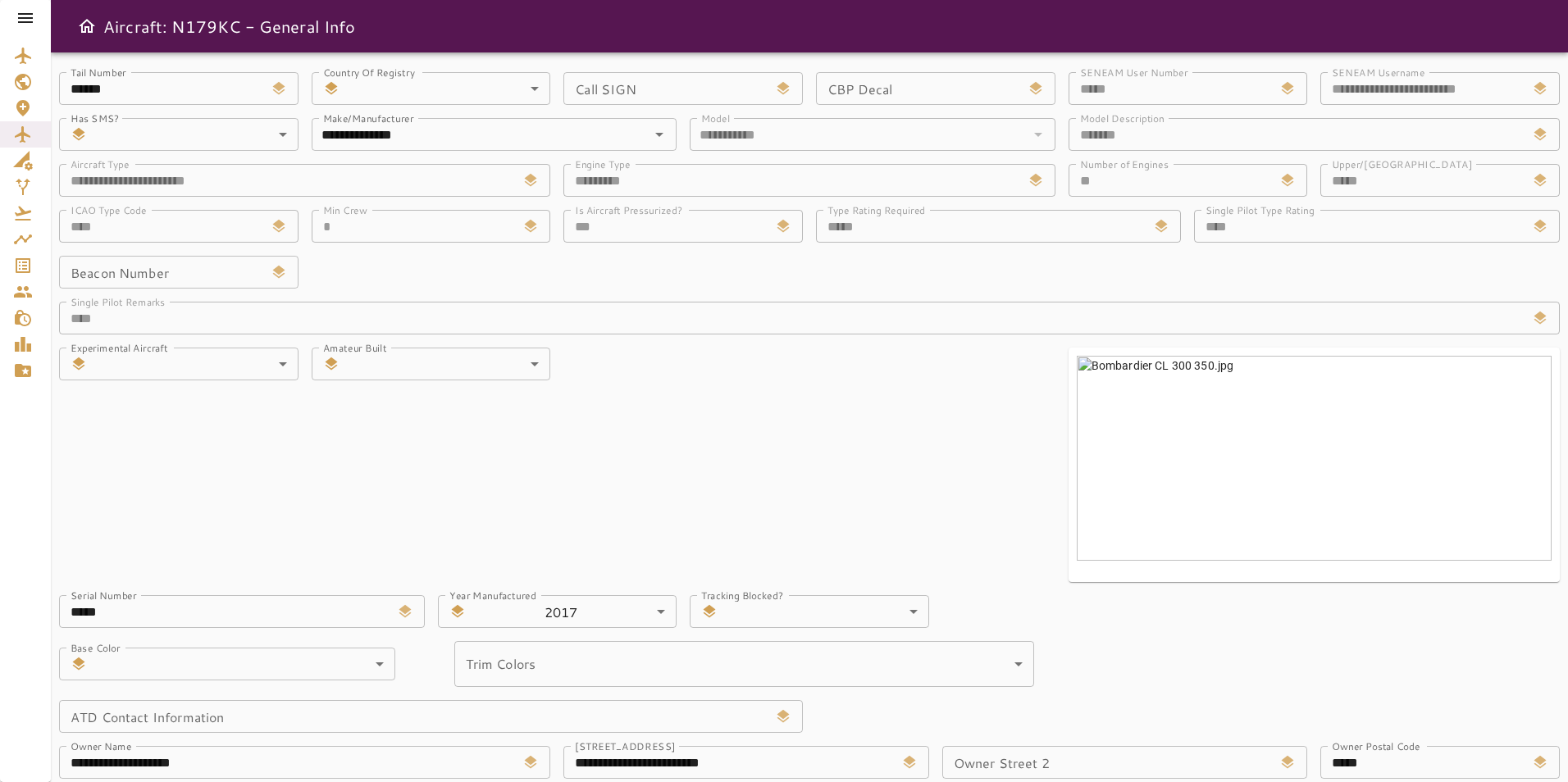
click at [20, 15] on icon at bounding box center [25, 18] width 19 height 19
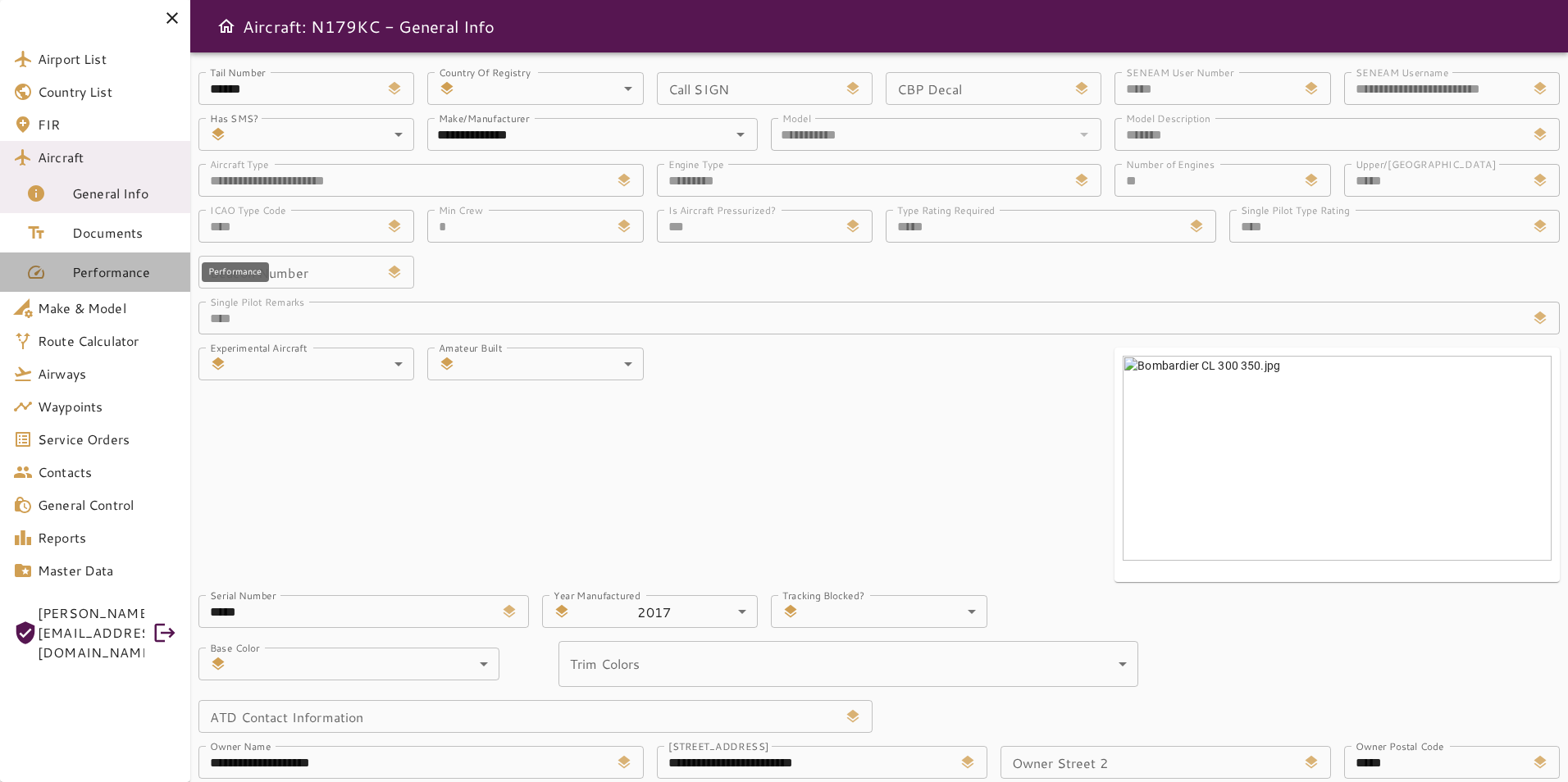
click at [142, 278] on span "Performance" at bounding box center [124, 272] width 105 height 19
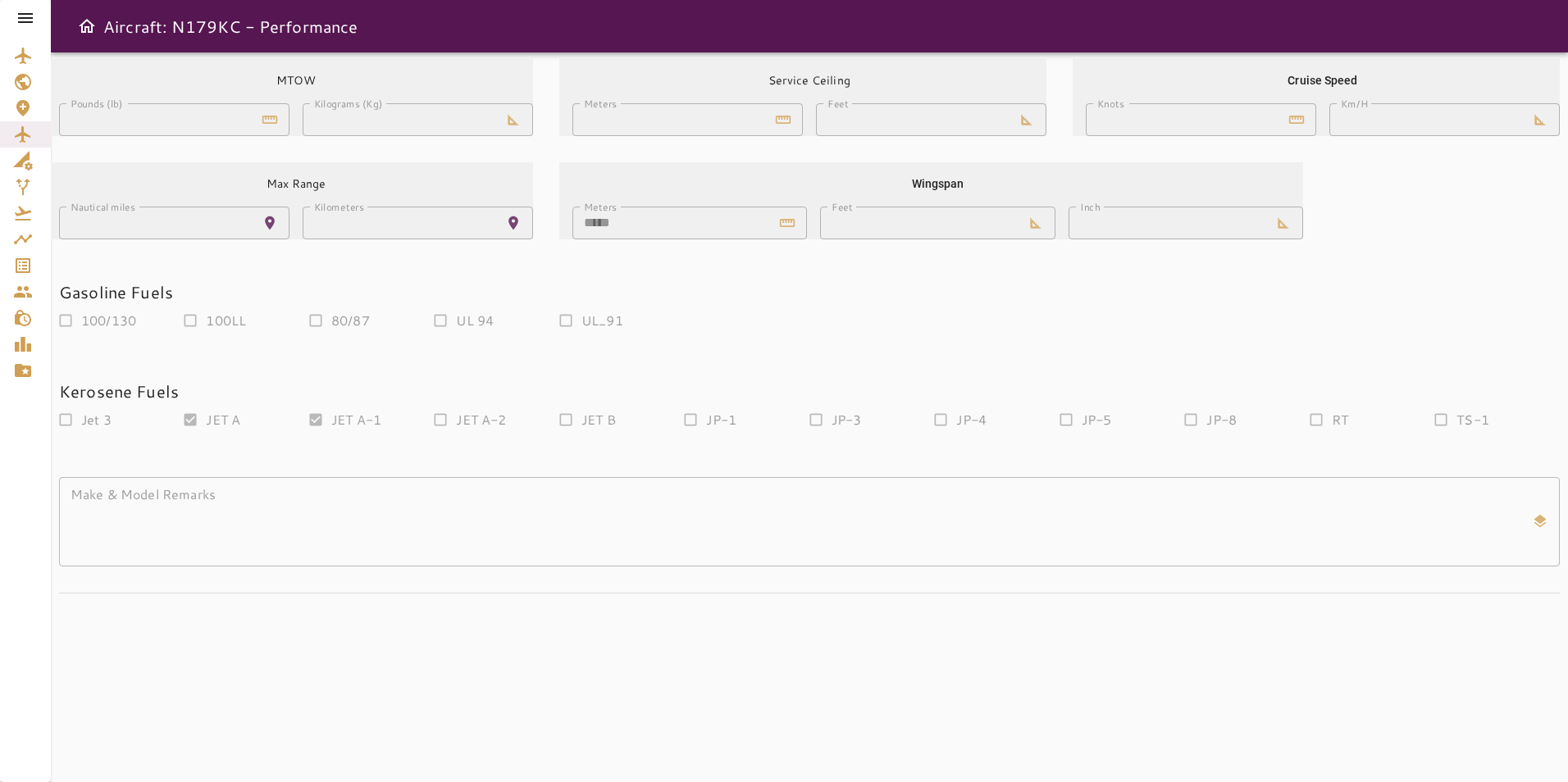
click at [370, 155] on div "Max Range Nautical miles **** Nautical miles Kilometers **** Kilometers" at bounding box center [275, 188] width 513 height 103
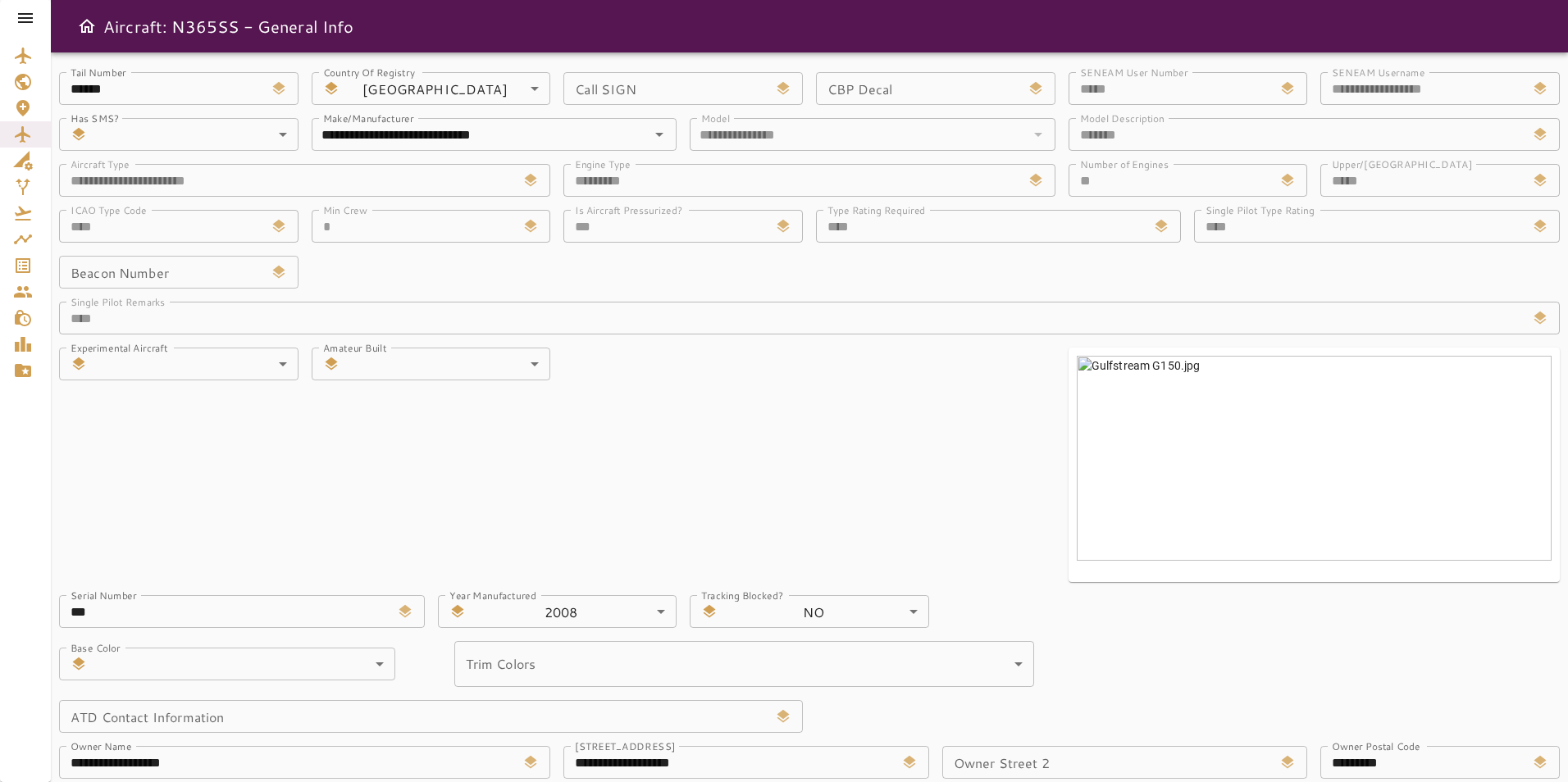
click at [32, 22] on icon at bounding box center [26, 18] width 15 height 10
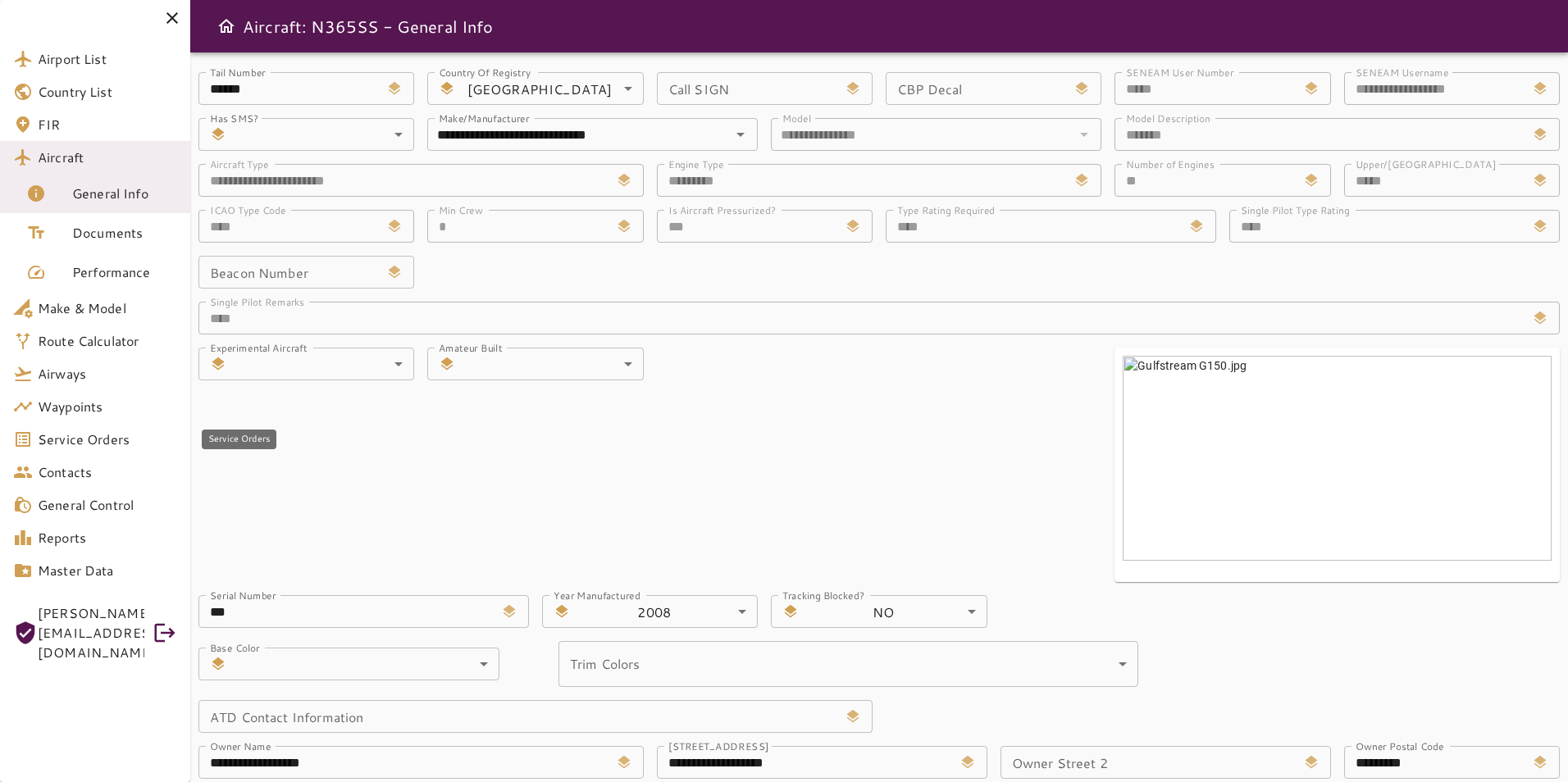
click at [90, 451] on link "Service Orders" at bounding box center [95, 439] width 191 height 33
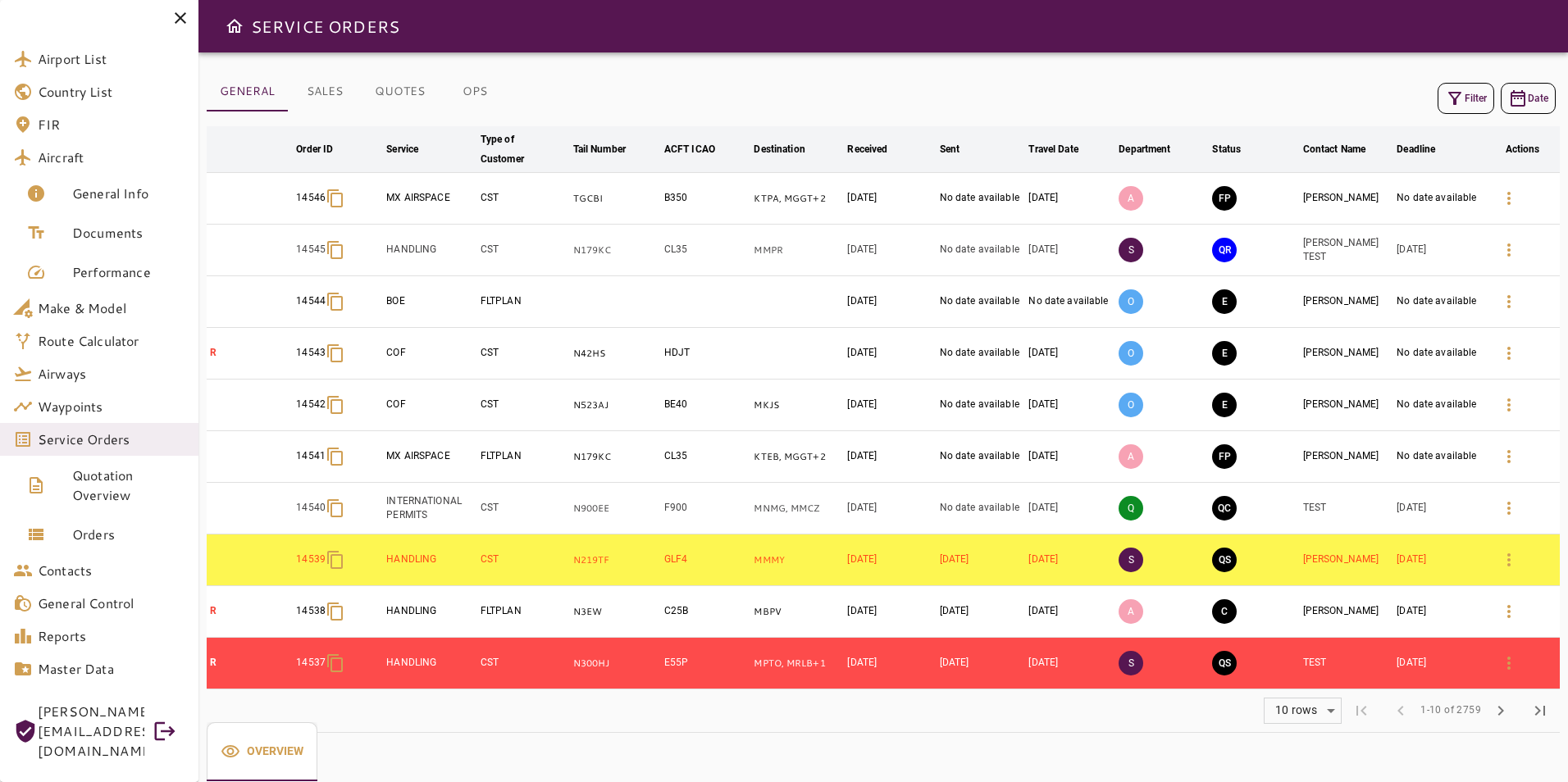
click at [1459, 101] on icon "button" at bounding box center [1455, 98] width 19 height 19
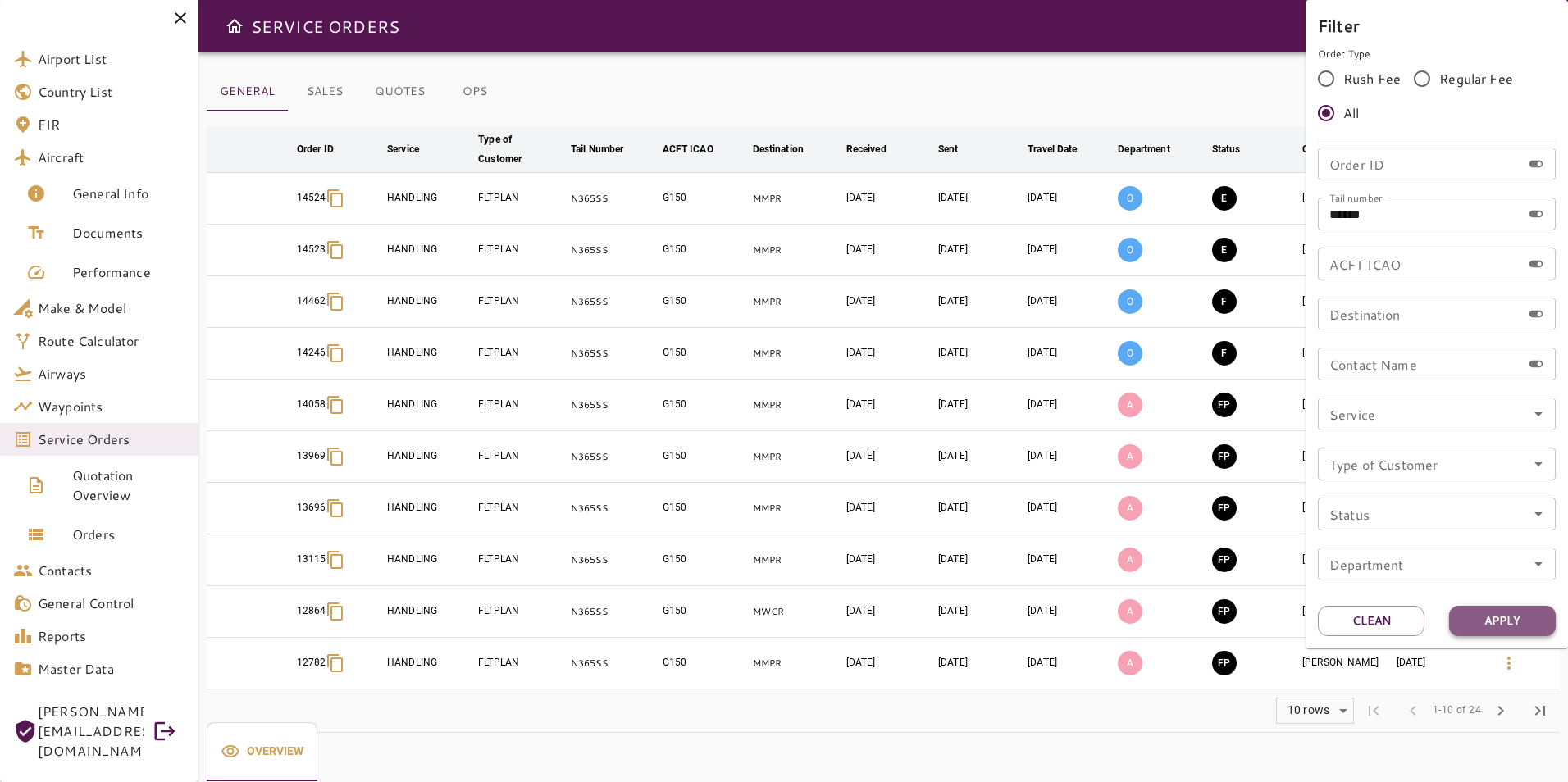
click at [1510, 608] on button "Apply" at bounding box center [1503, 621] width 107 height 30
click at [1262, 65] on div at bounding box center [784, 391] width 1568 height 782
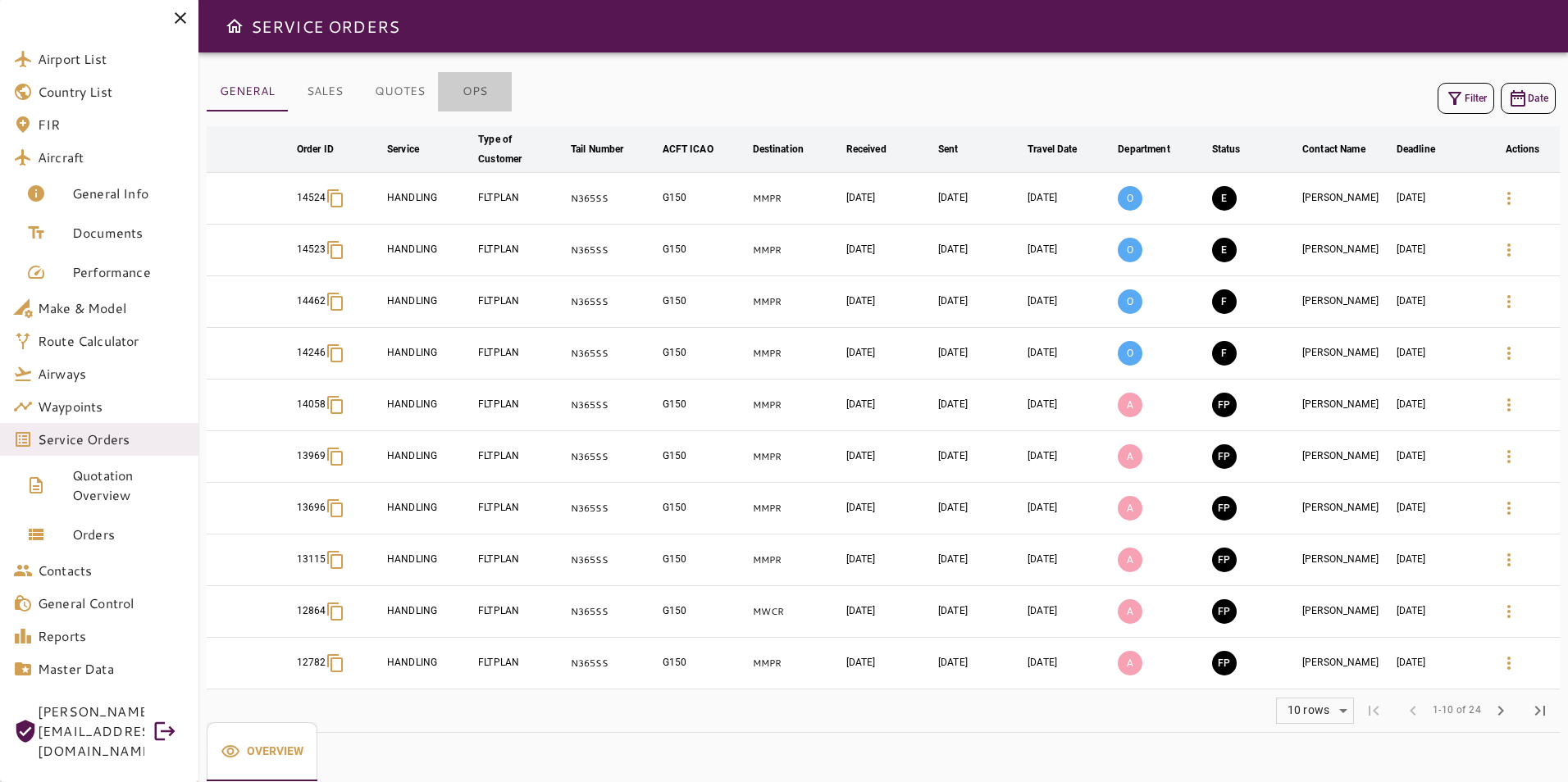
click at [497, 98] on button "OPS" at bounding box center [474, 91] width 74 height 40
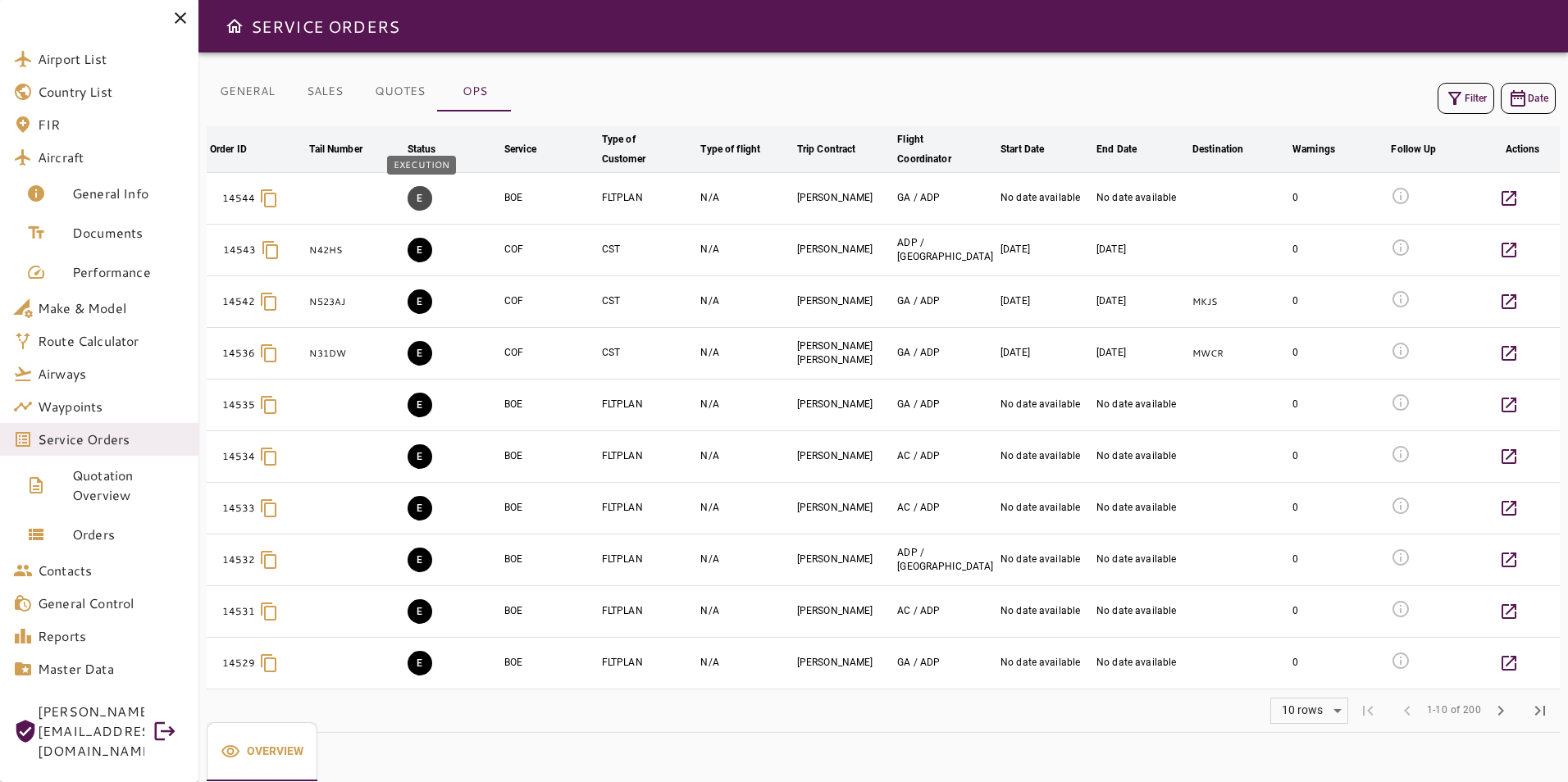
click at [417, 203] on button "E" at bounding box center [420, 198] width 25 height 25
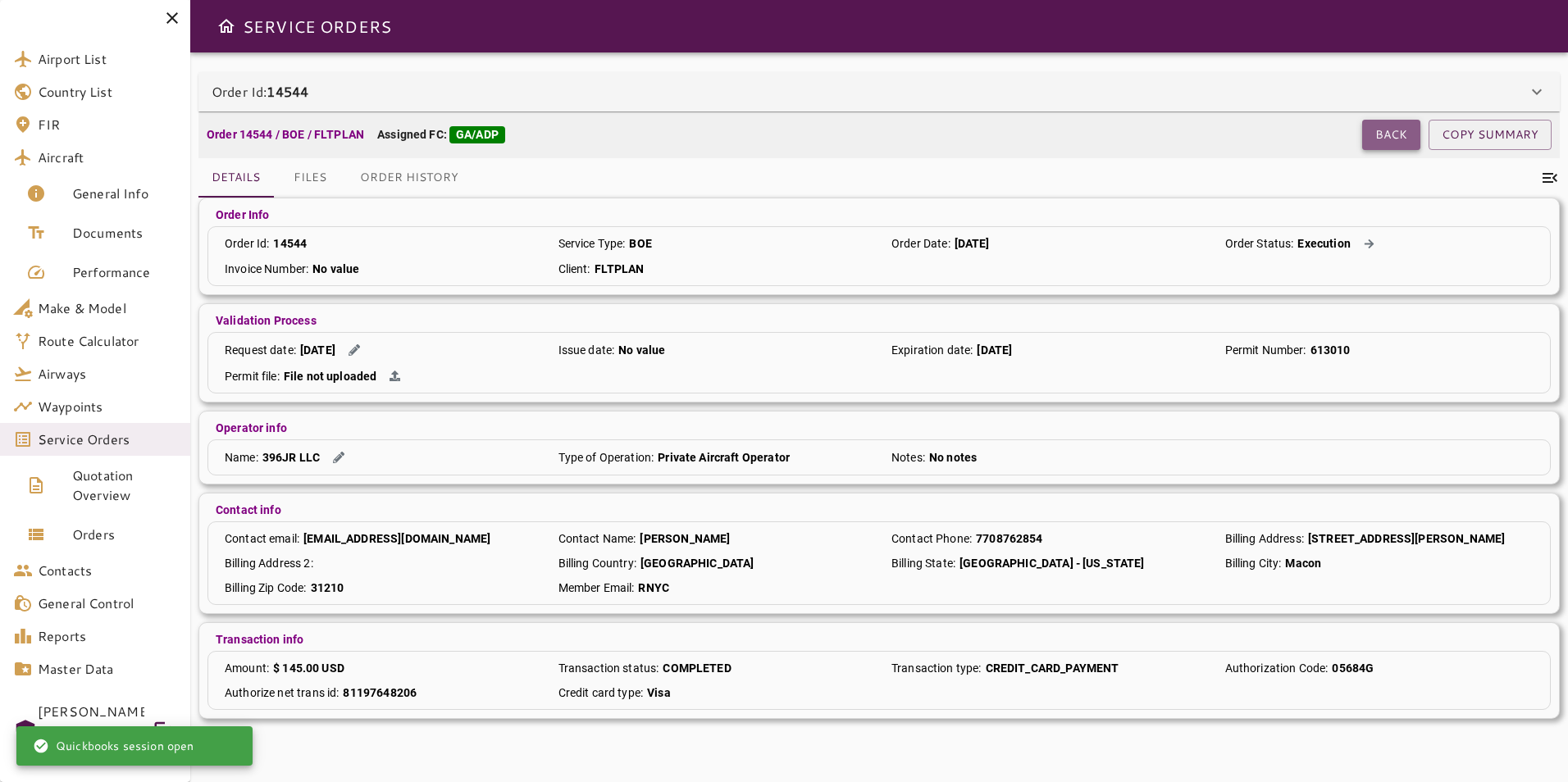
click at [1392, 128] on button "Back" at bounding box center [1391, 134] width 58 height 30
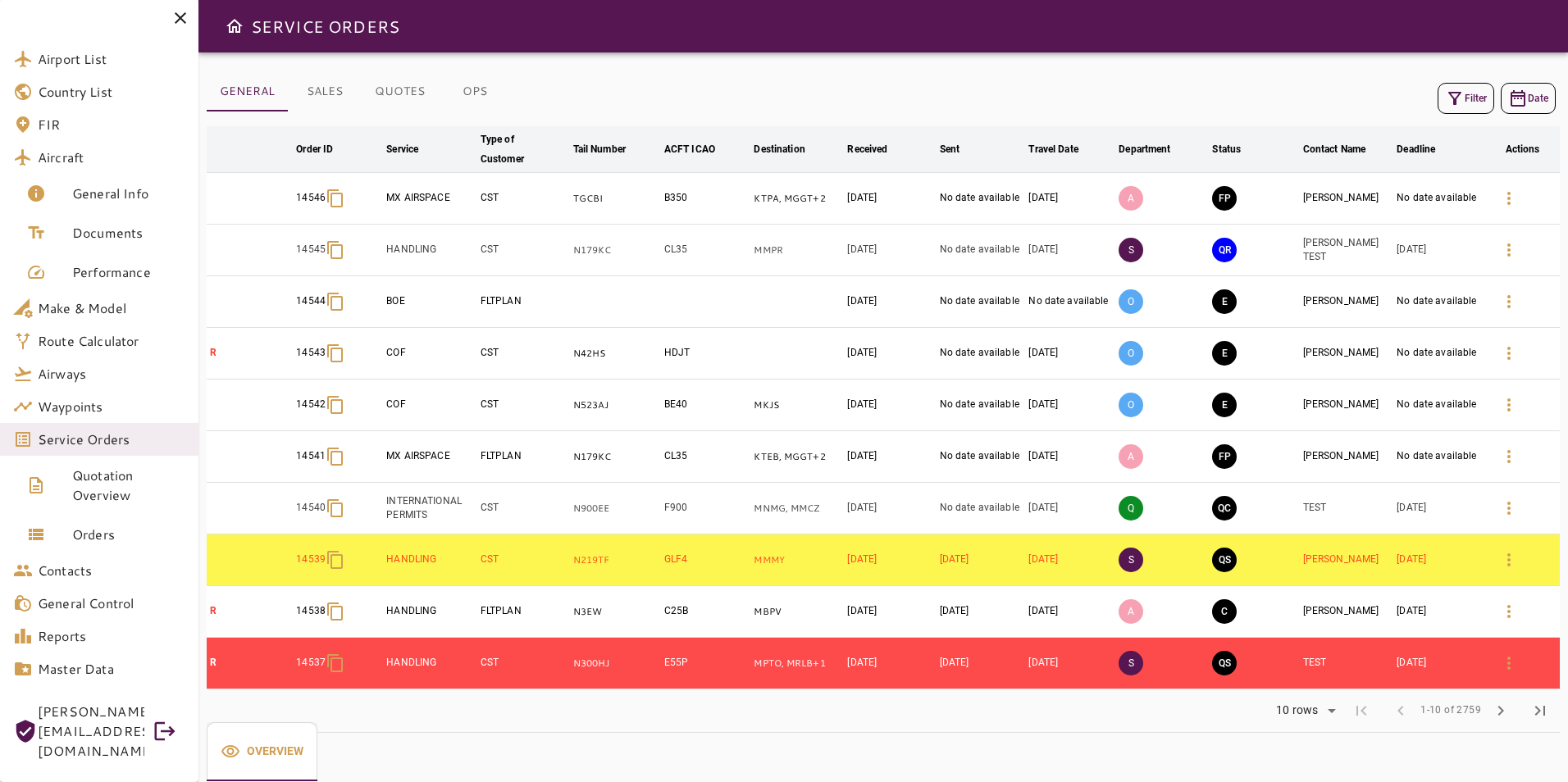
click at [480, 91] on button "OPS" at bounding box center [474, 91] width 74 height 40
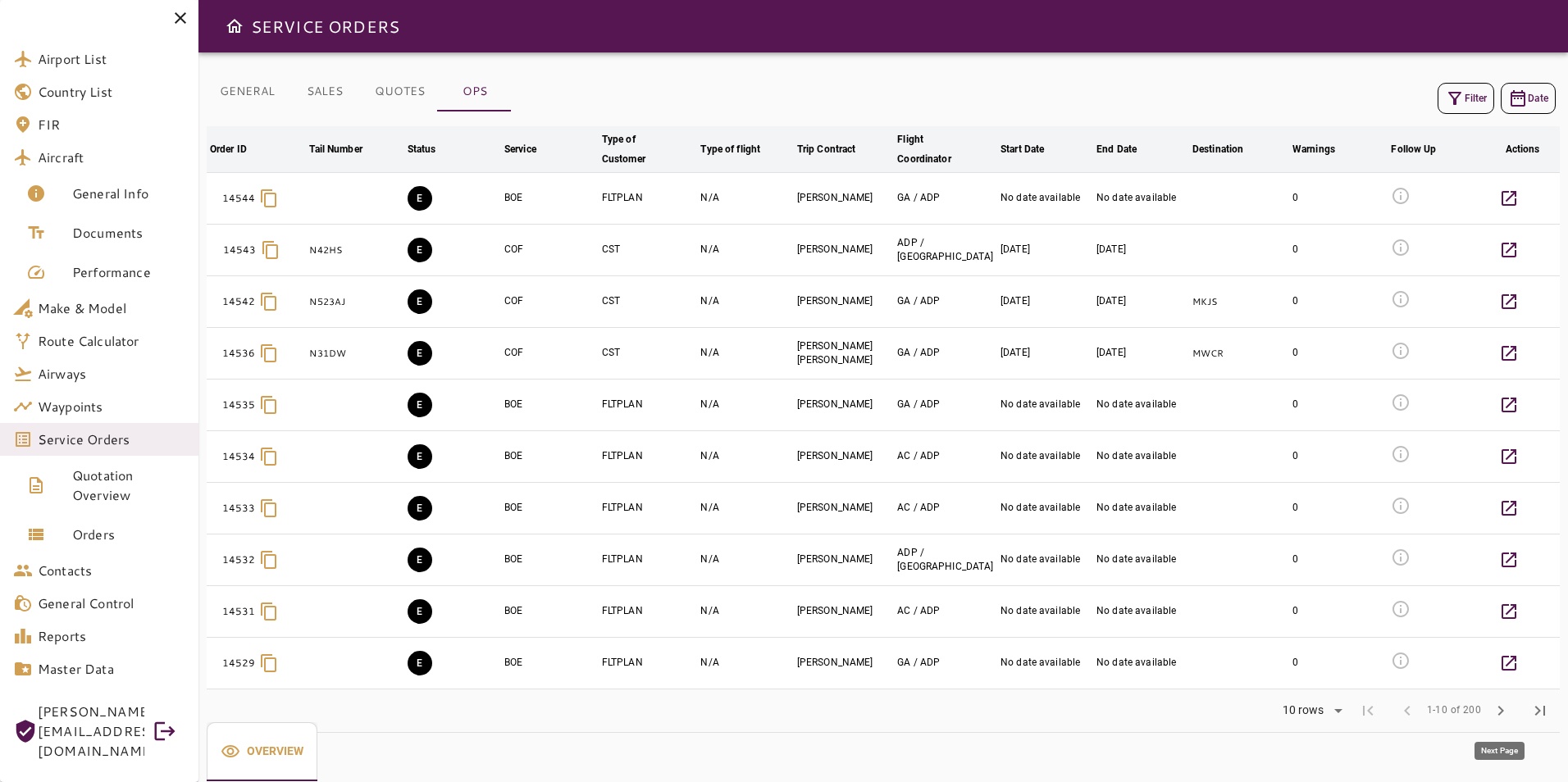
click at [1504, 706] on span "chevron_right" at bounding box center [1501, 710] width 19 height 19
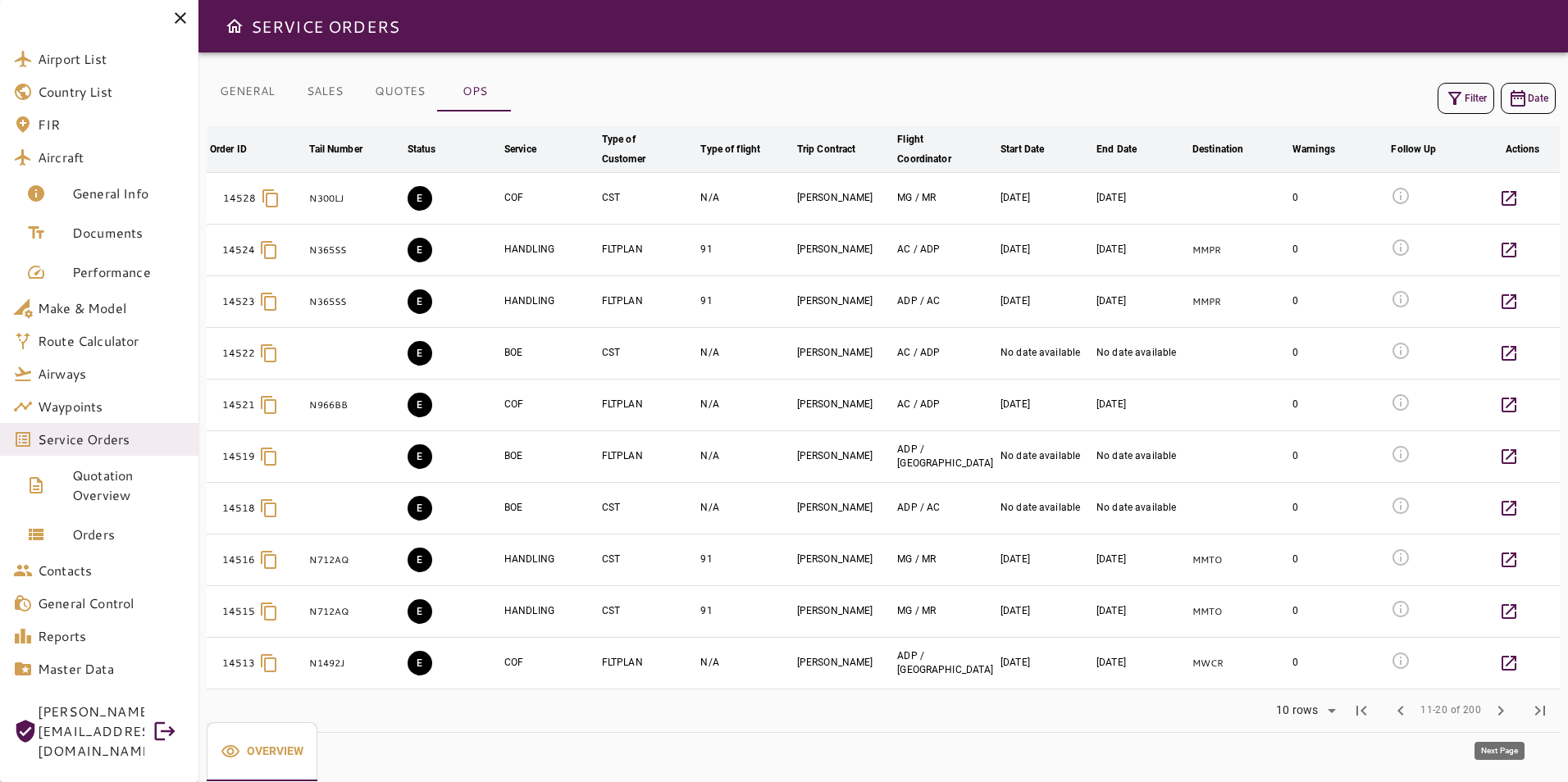
click at [1504, 706] on span "chevron_right" at bounding box center [1501, 710] width 19 height 19
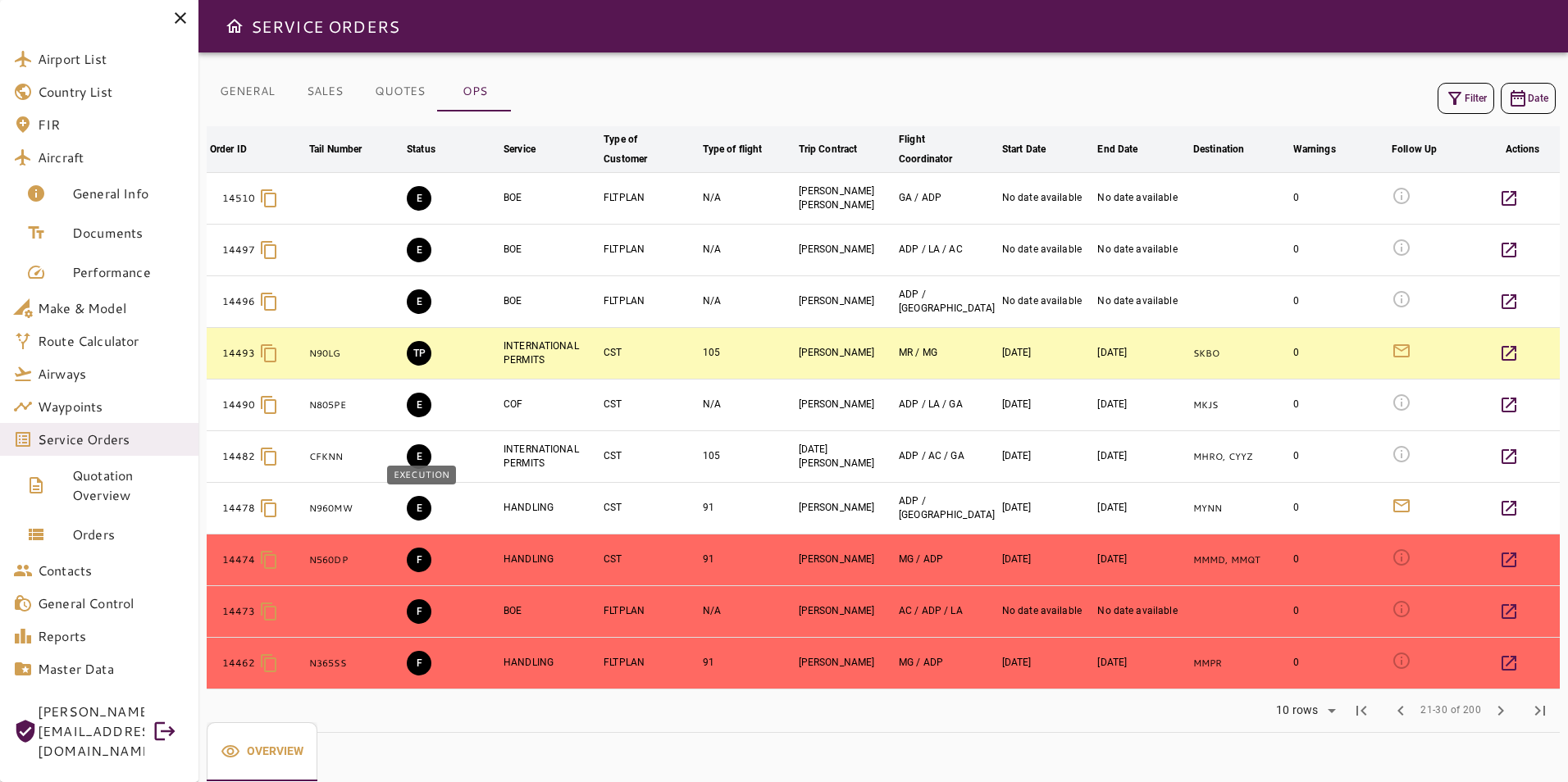
click at [420, 505] on button "E" at bounding box center [419, 508] width 25 height 25
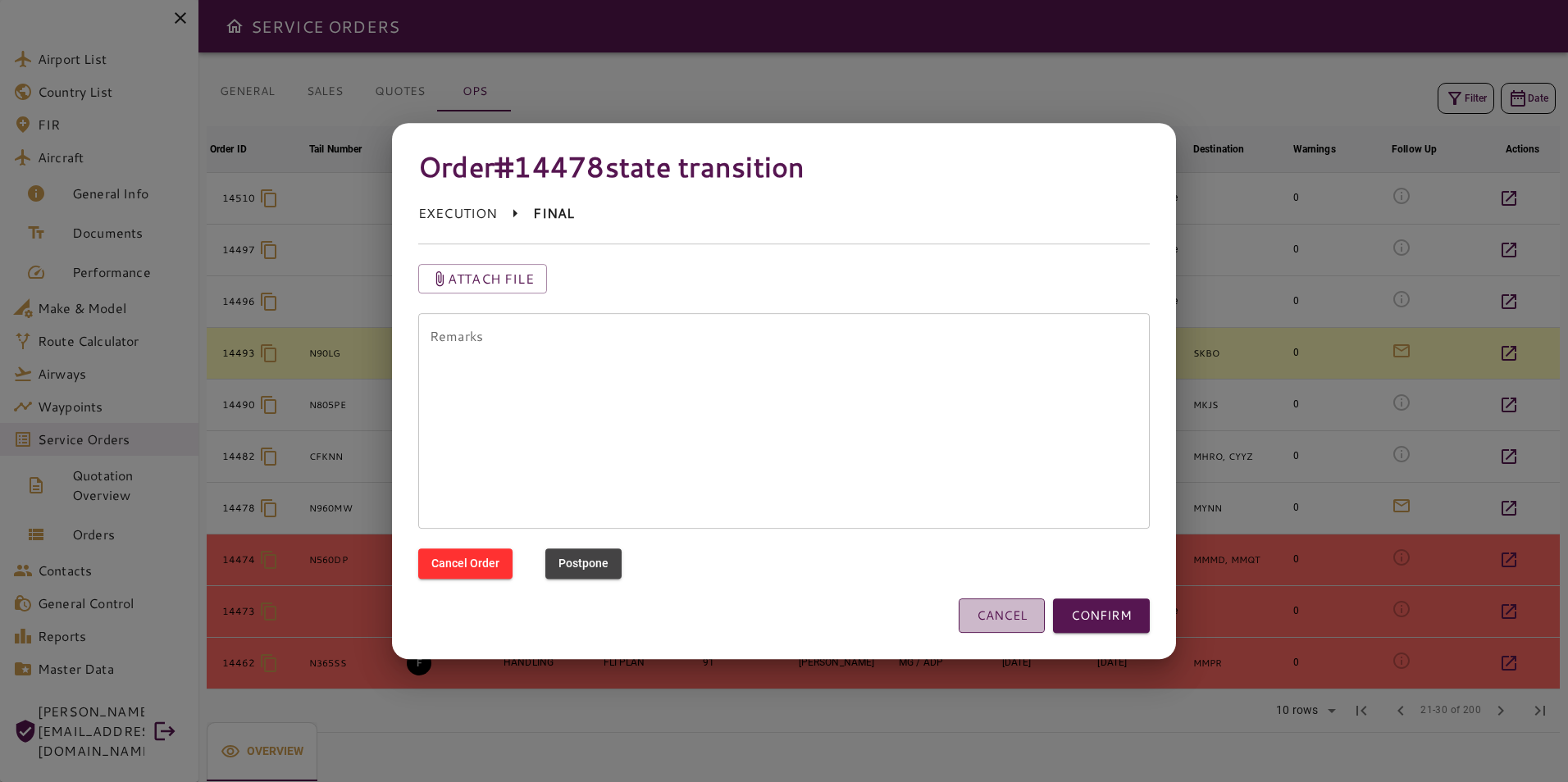
click at [1005, 602] on button "CANCEL" at bounding box center [1001, 615] width 86 height 34
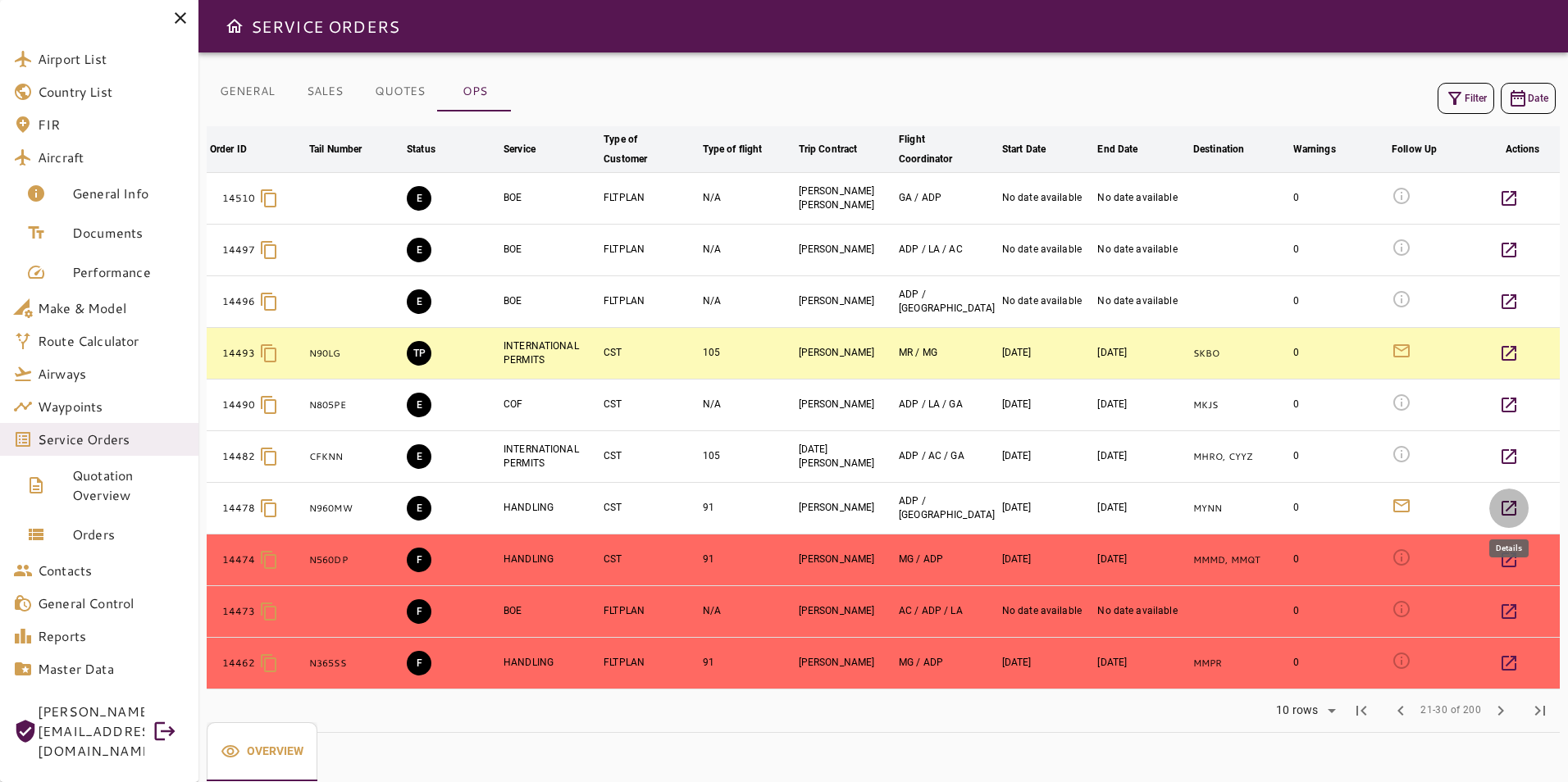
click at [1515, 512] on icon "button" at bounding box center [1509, 508] width 15 height 15
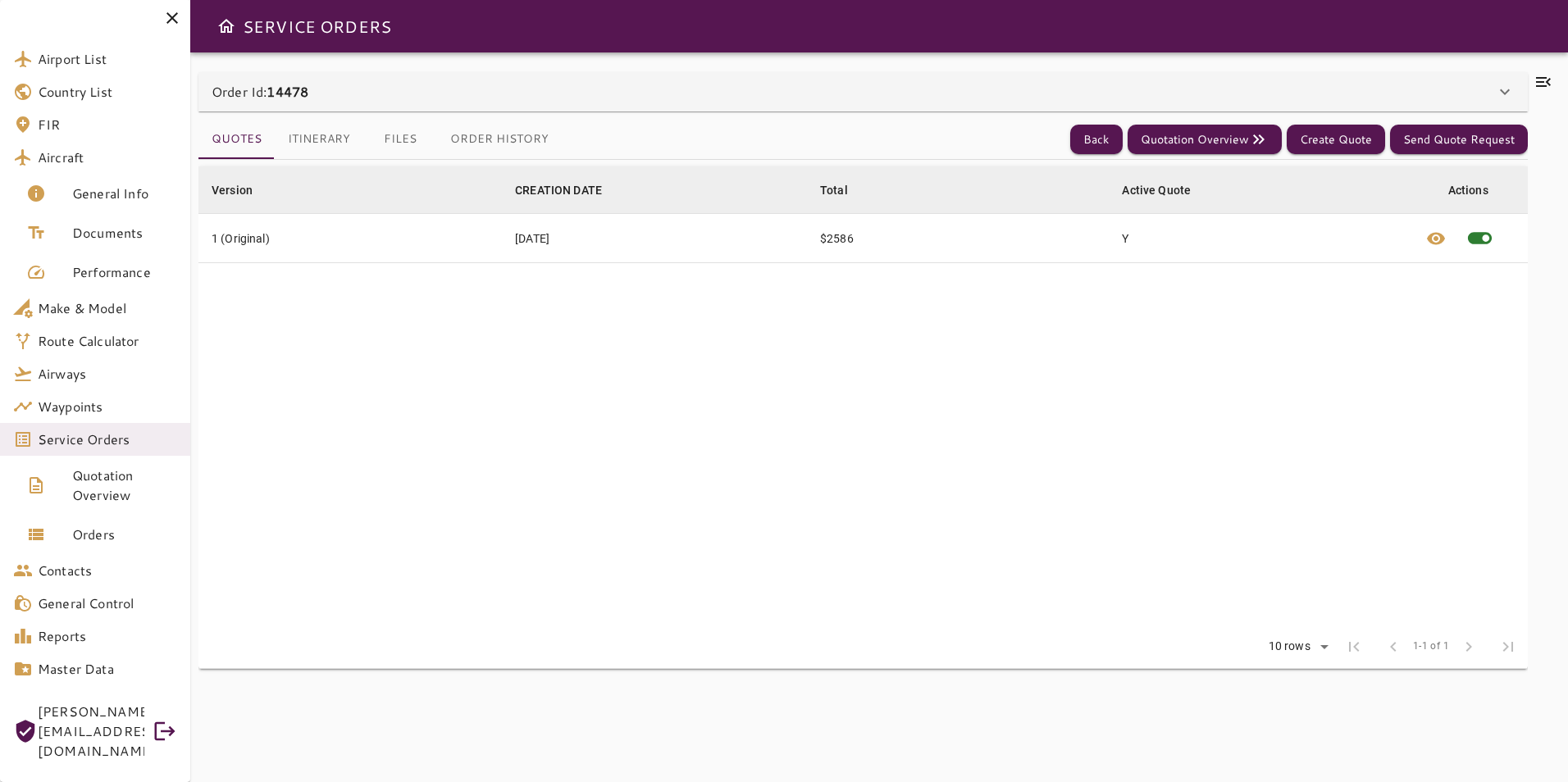
click at [1504, 87] on icon at bounding box center [1504, 91] width 19 height 19
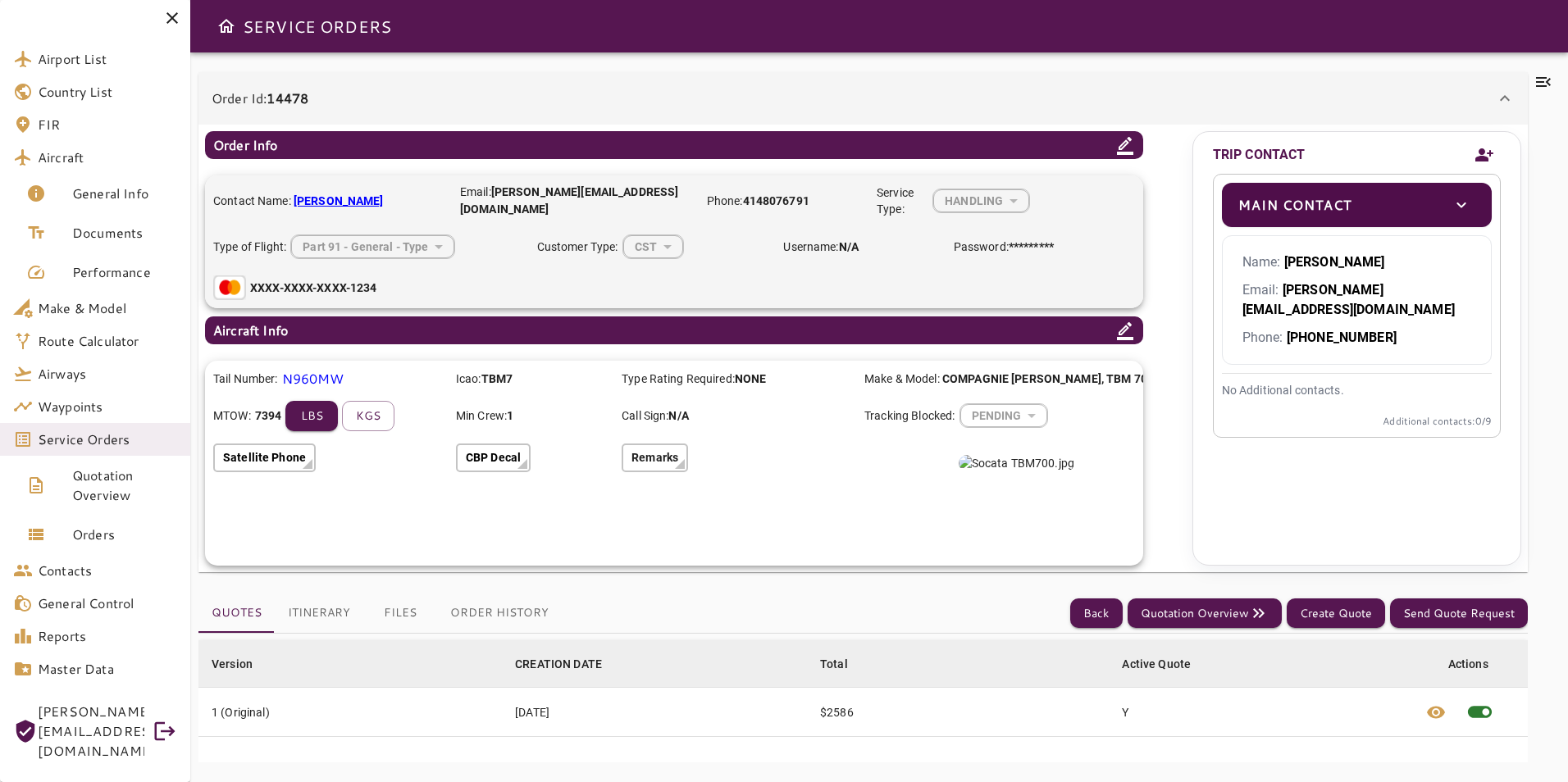
click at [1463, 208] on icon "toggle" at bounding box center [1461, 204] width 19 height 19
click at [1485, 161] on icon "Add new contact" at bounding box center [1485, 155] width 18 height 13
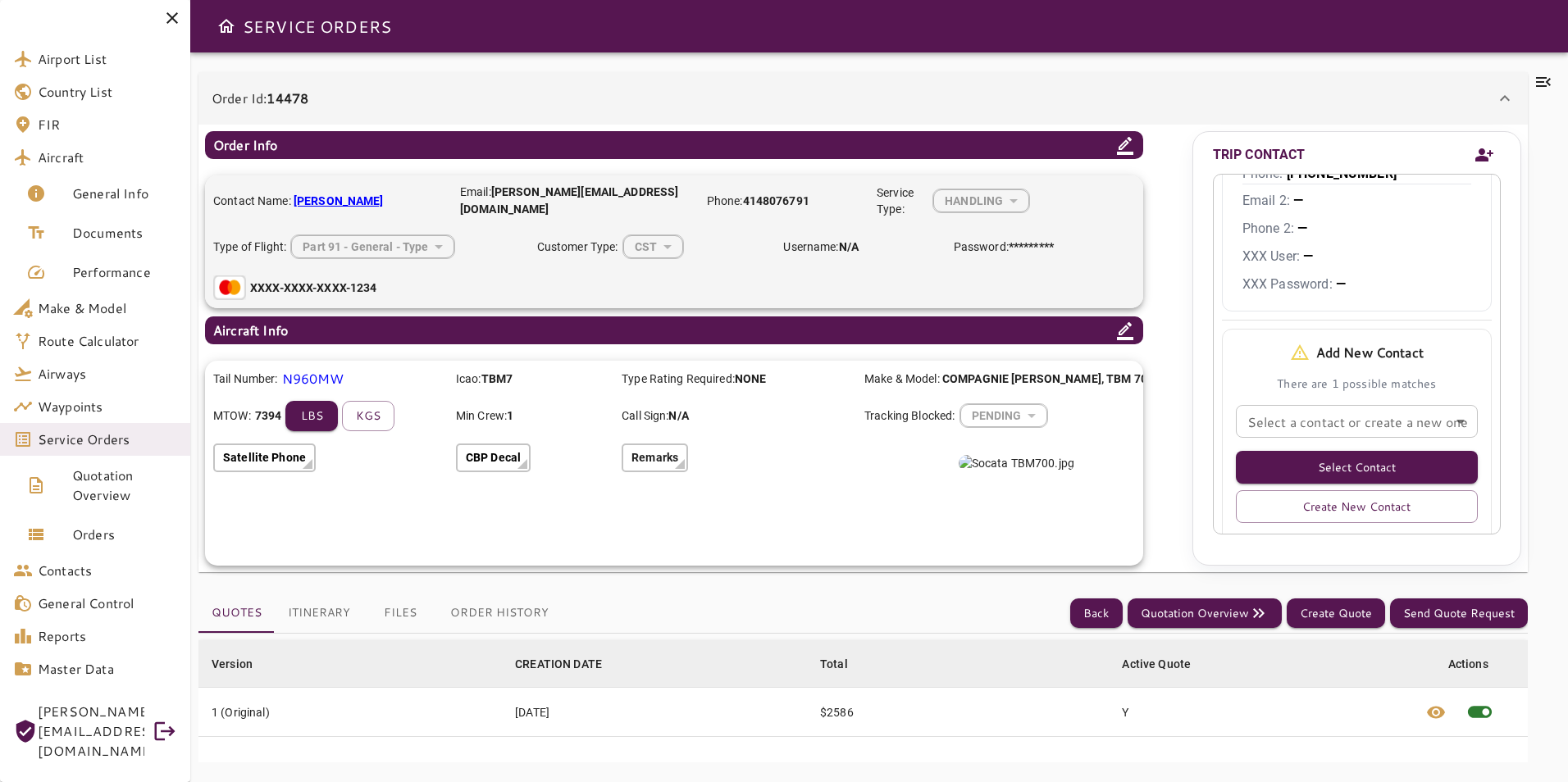
scroll to position [221, 0]
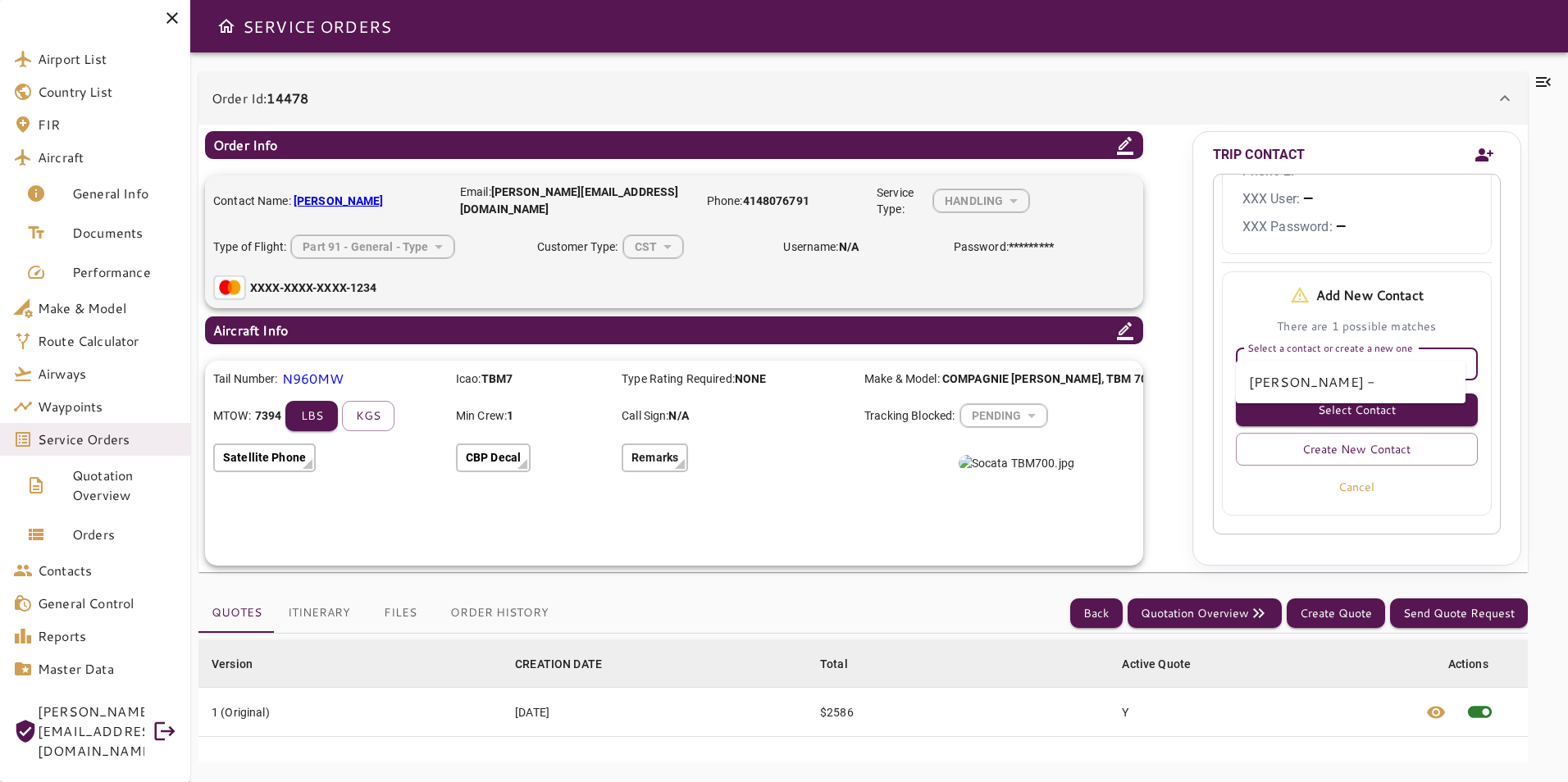
click at [1363, 353] on input "Select a contact or create a new one" at bounding box center [1357, 364] width 232 height 23
click at [1342, 434] on button "Create New Contact" at bounding box center [1357, 449] width 242 height 33
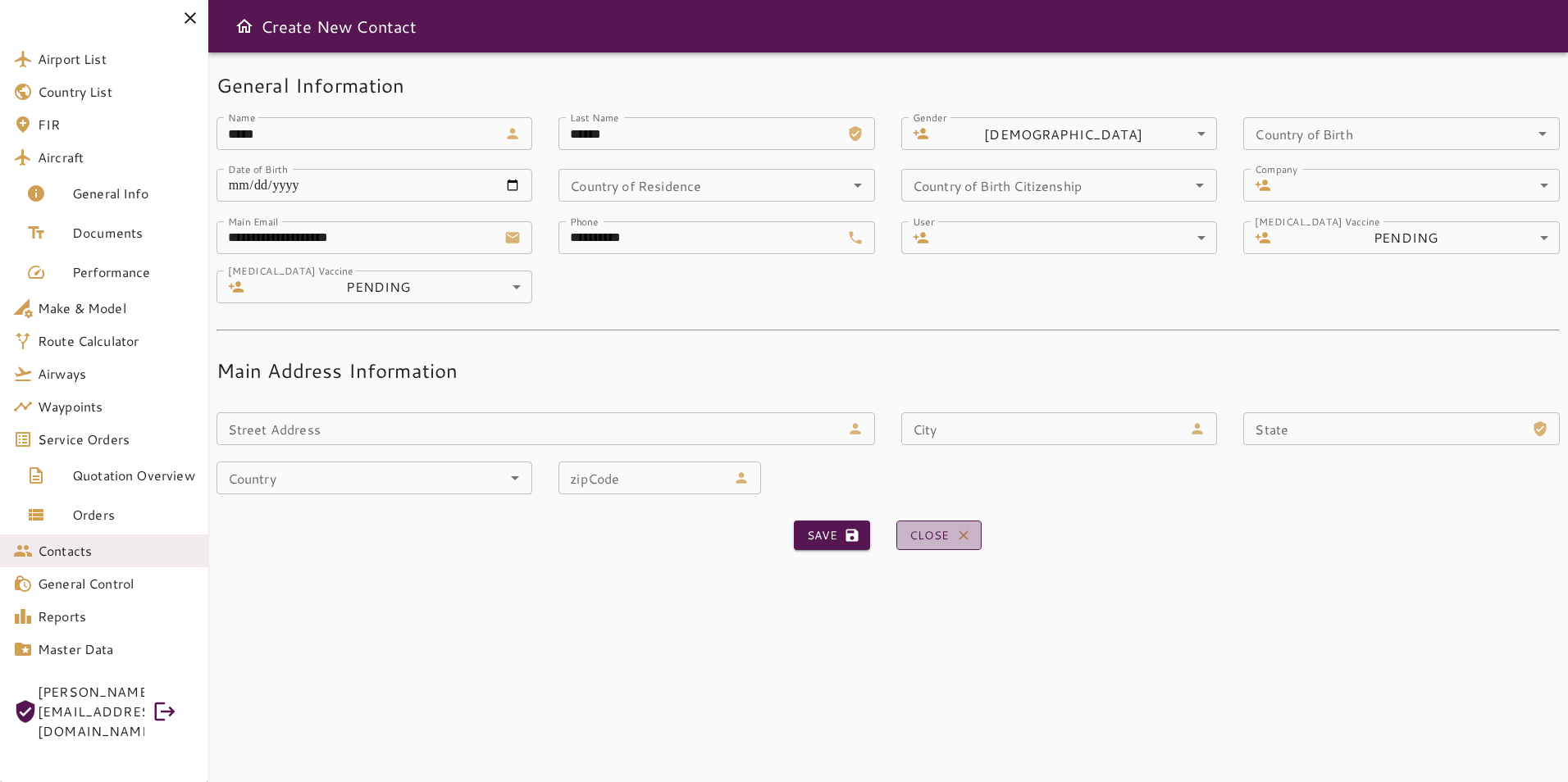
click at [918, 527] on button "Close" at bounding box center [939, 535] width 86 height 30
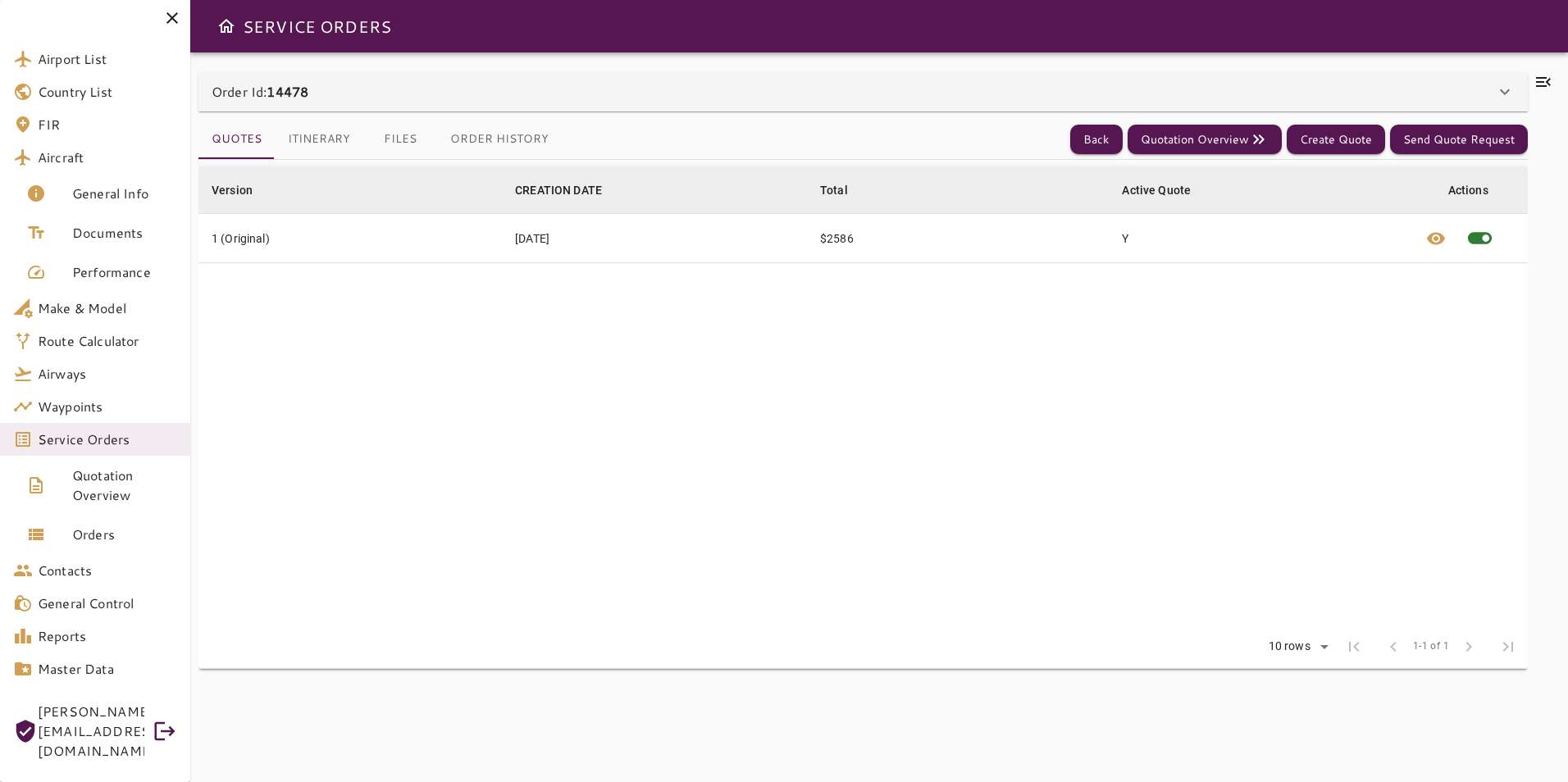
click at [1548, 75] on icon at bounding box center [1543, 81] width 19 height 19
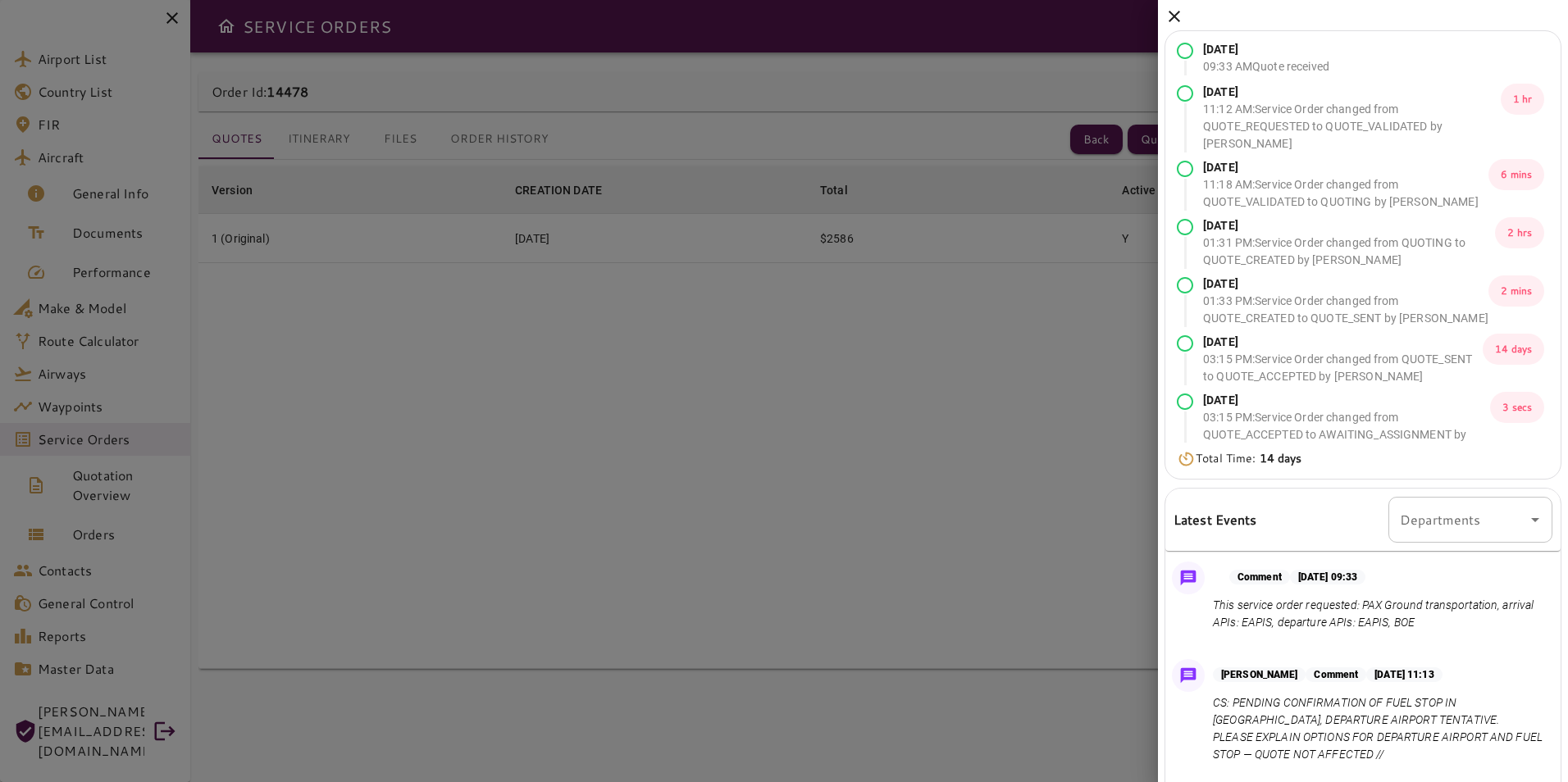
click at [1103, 73] on div at bounding box center [784, 391] width 1568 height 782
click at [1174, 11] on icon at bounding box center [1174, 16] width 19 height 19
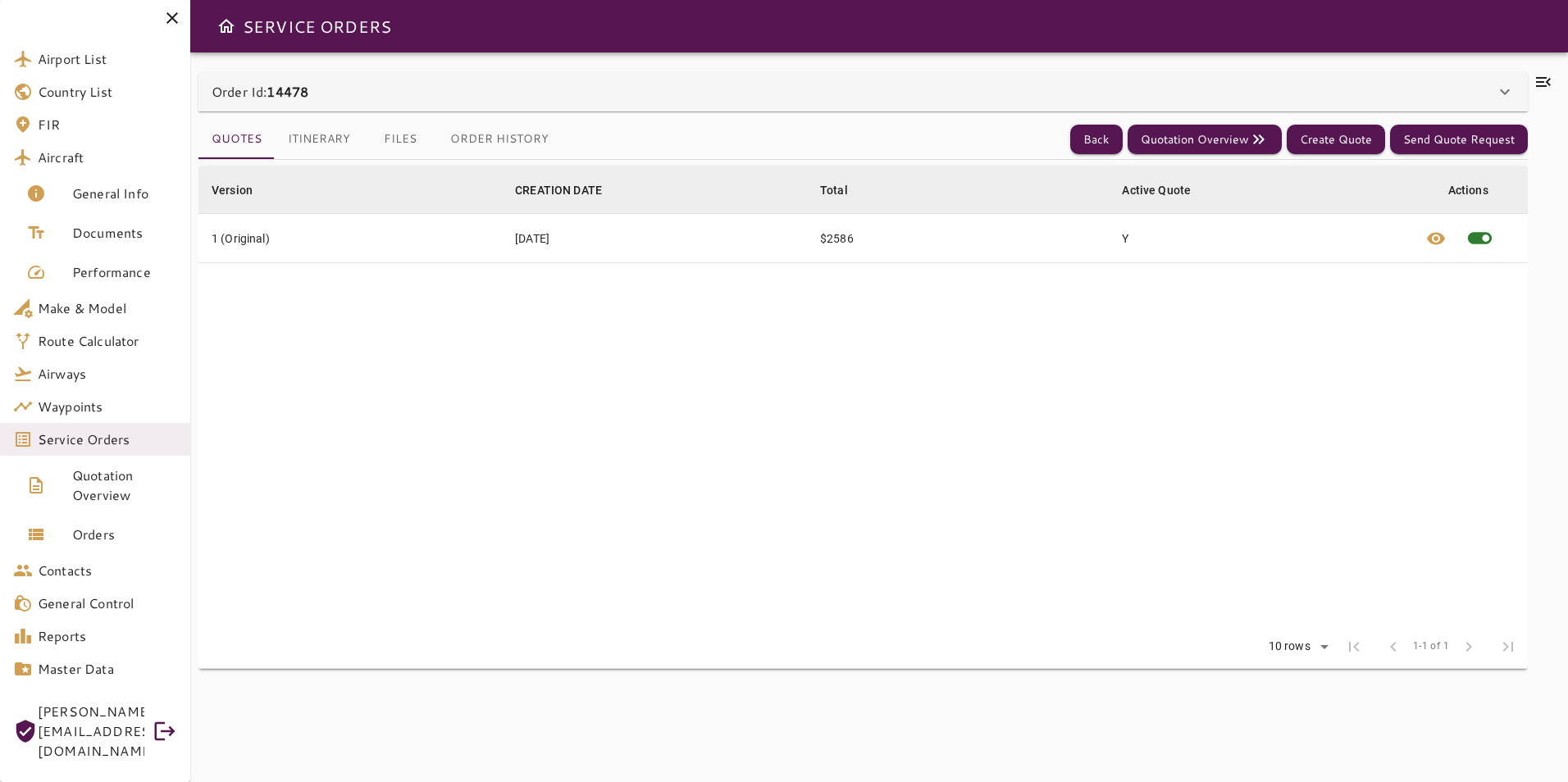
click at [1501, 91] on icon at bounding box center [1504, 92] width 10 height 6
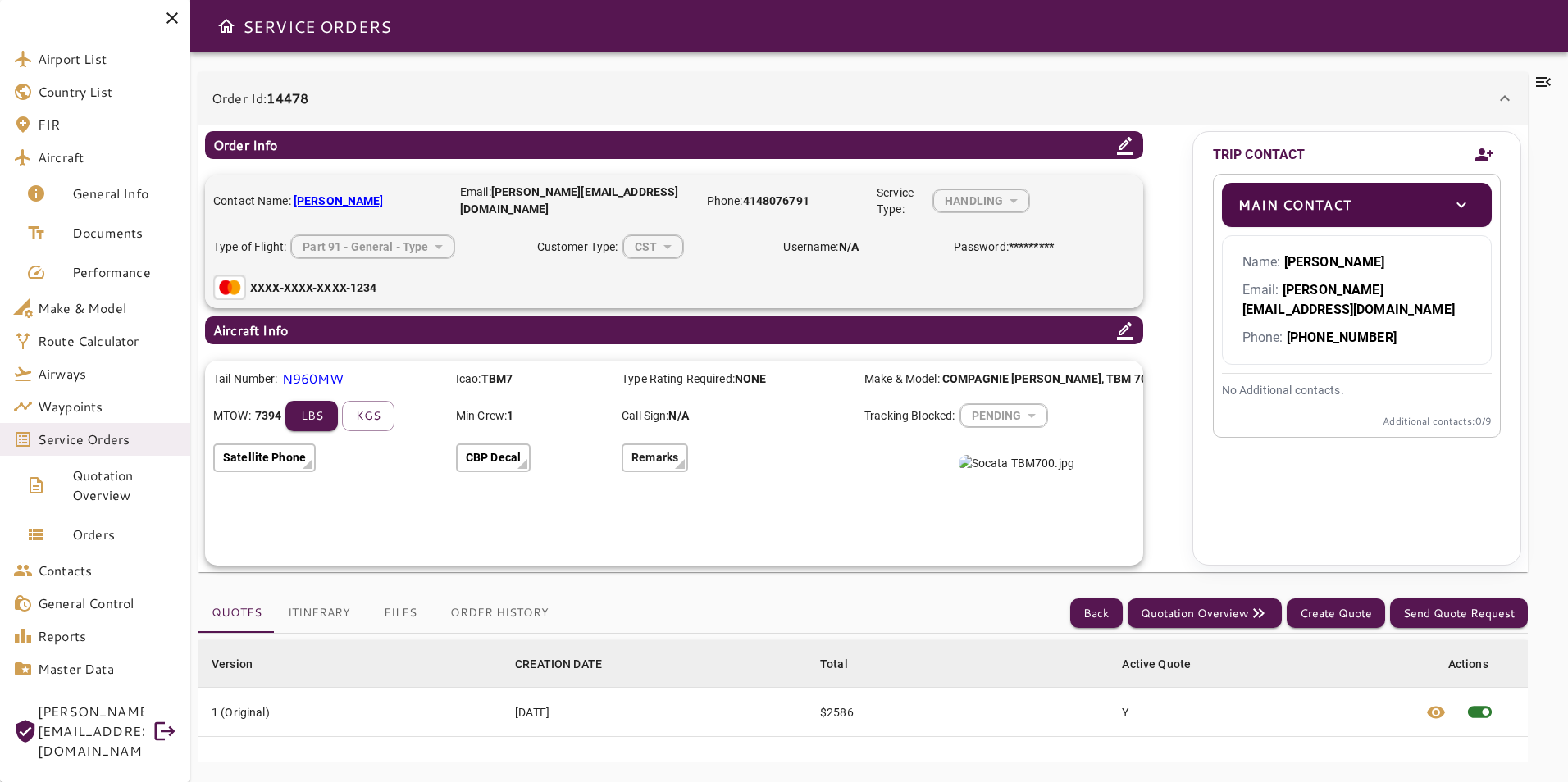
click at [1486, 153] on icon "Add new contact" at bounding box center [1484, 155] width 19 height 25
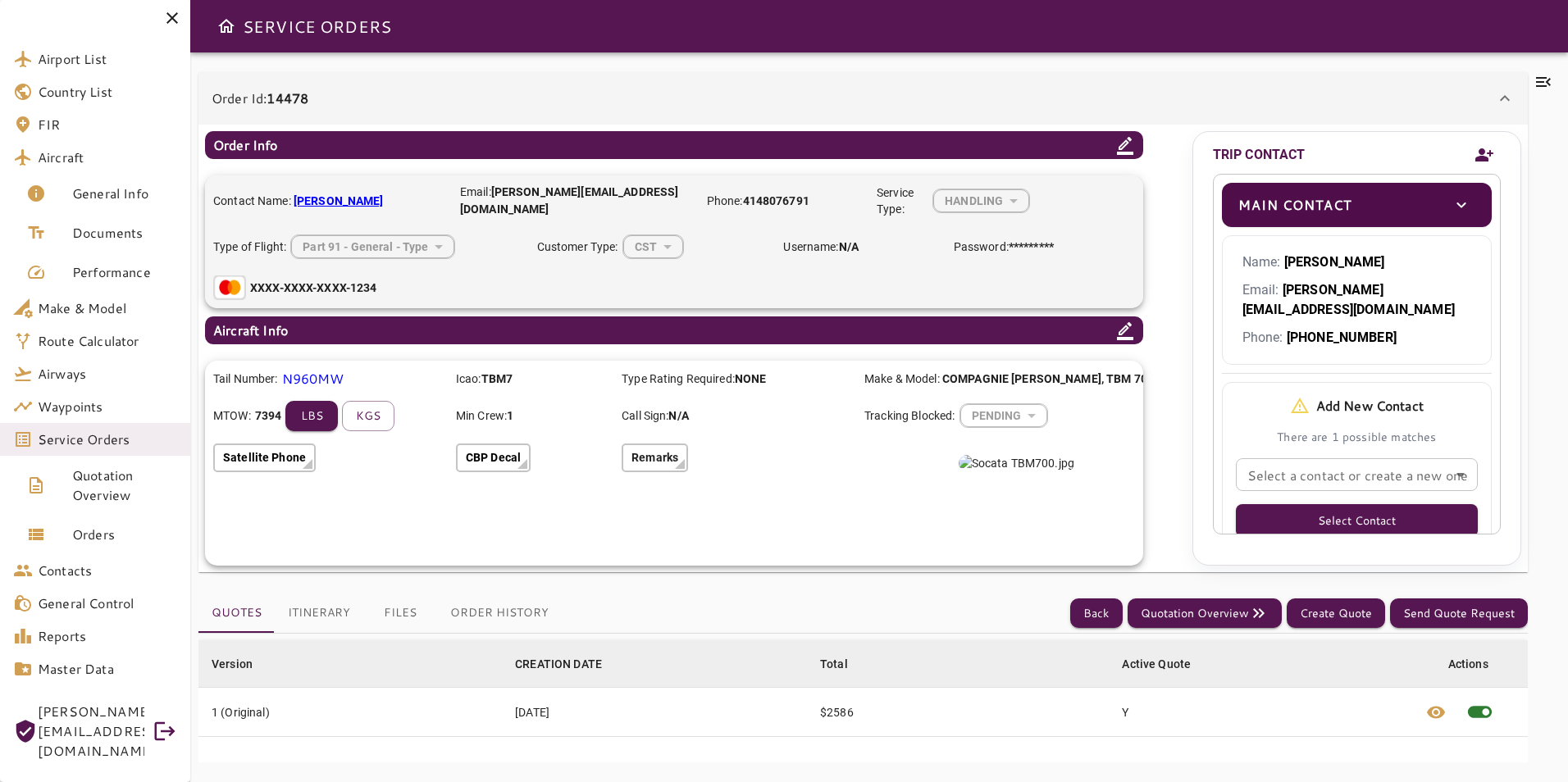
scroll to position [82, 0]
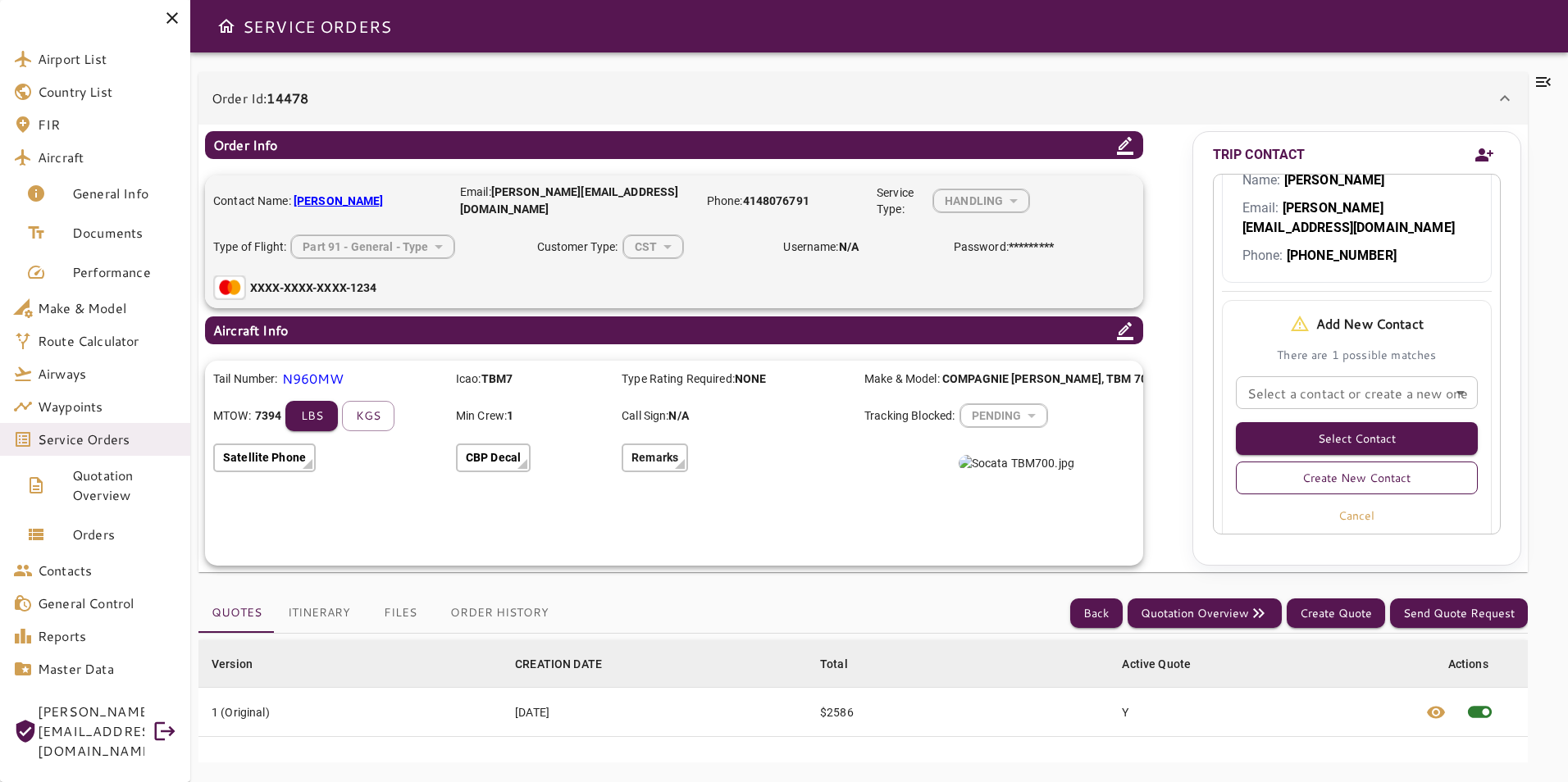
click at [1331, 461] on button "Create New Contact" at bounding box center [1357, 478] width 242 height 33
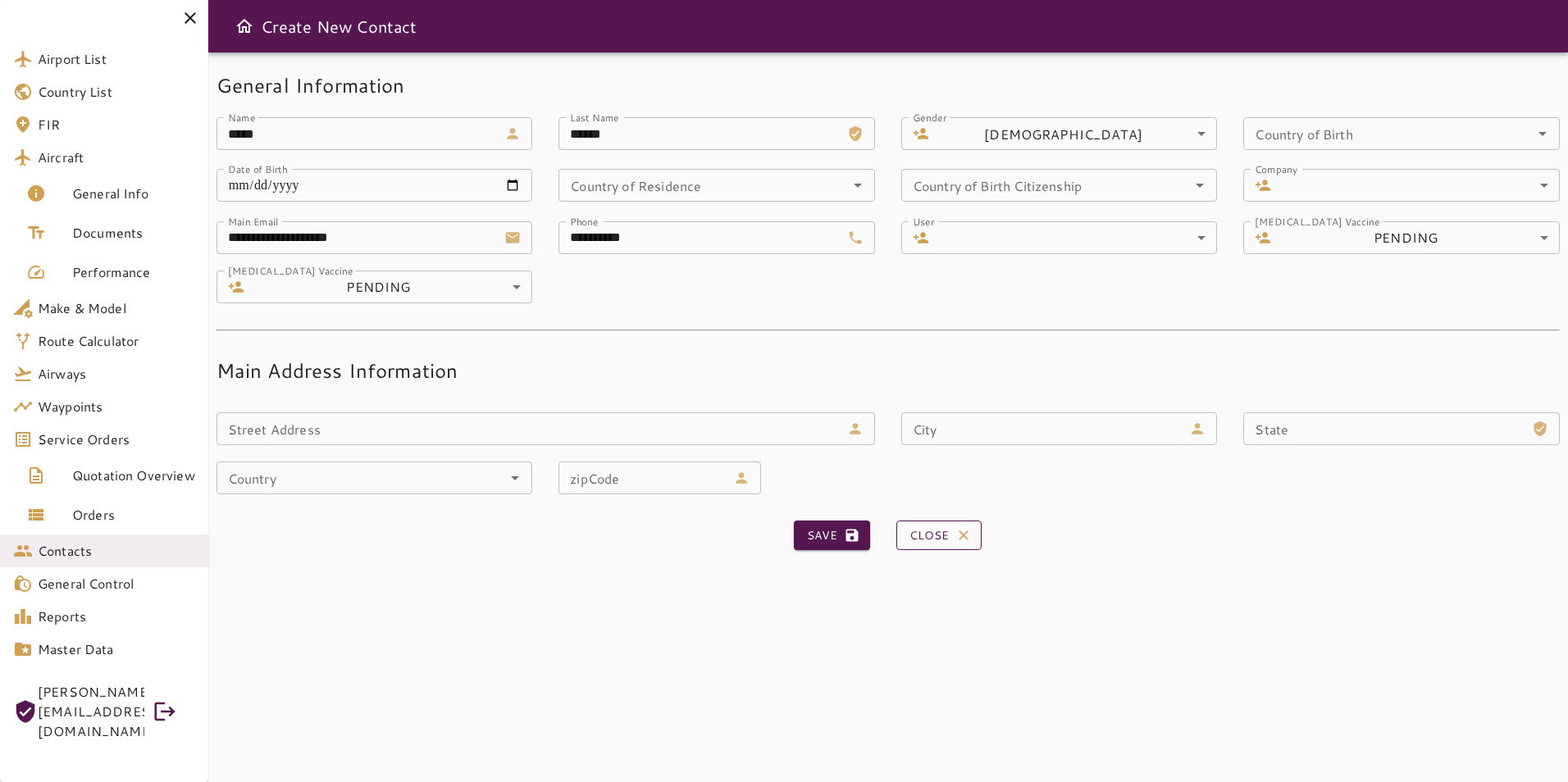
click at [910, 541] on button "Close" at bounding box center [939, 535] width 86 height 30
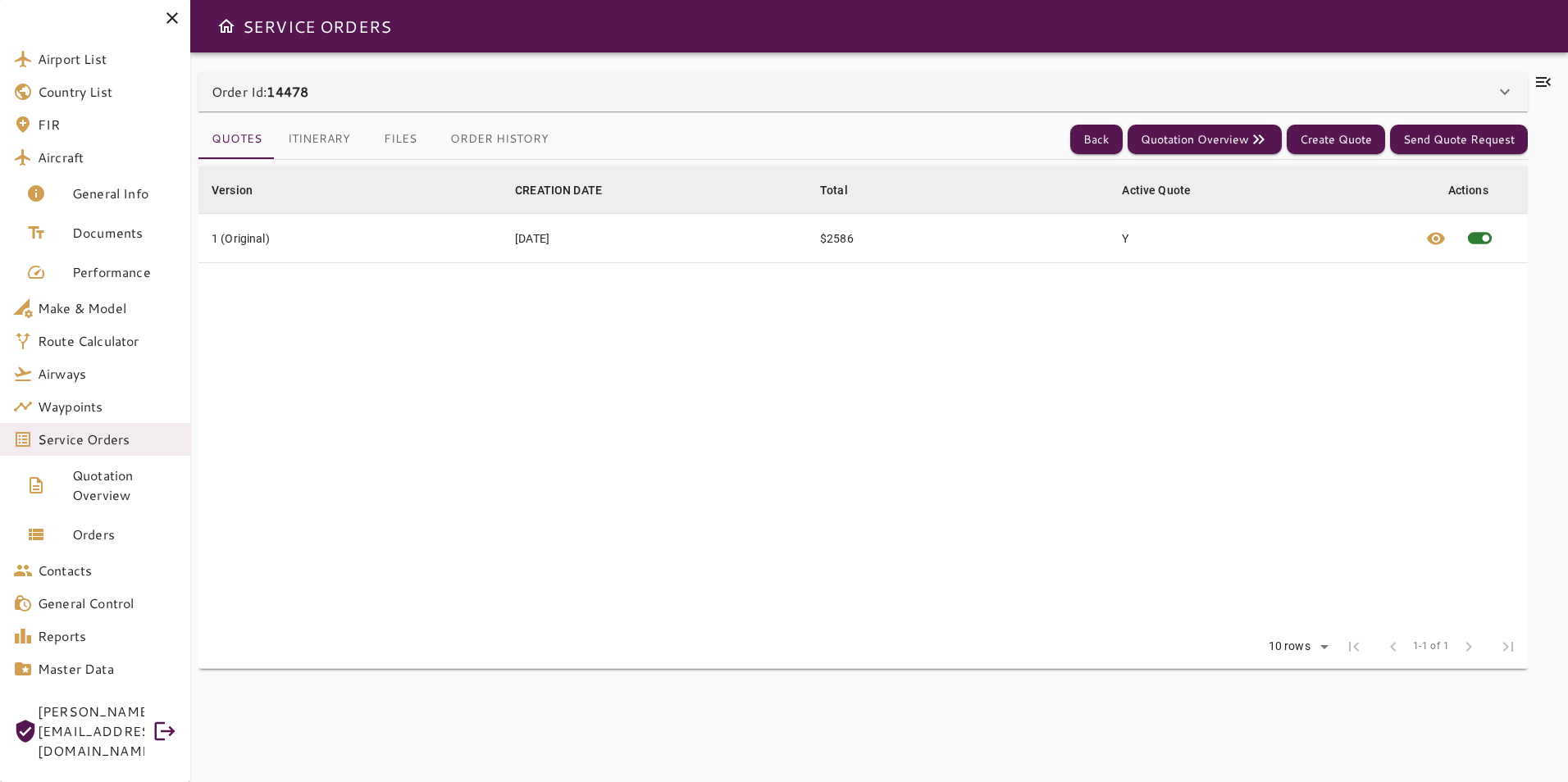
click at [1502, 95] on icon at bounding box center [1504, 91] width 19 height 19
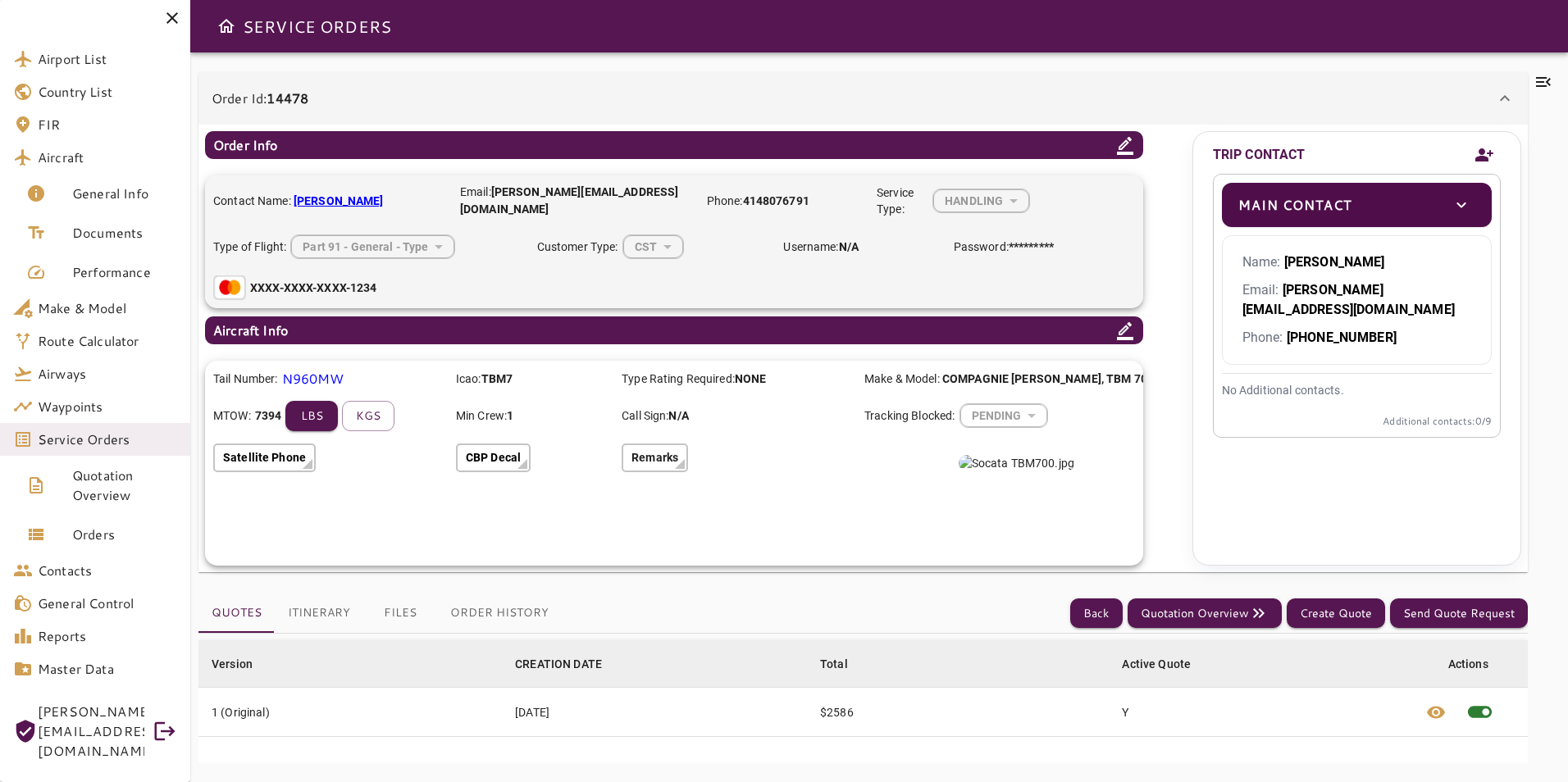
click at [1463, 204] on icon "toggle" at bounding box center [1461, 204] width 19 height 19
click at [1486, 139] on button "Add new contact" at bounding box center [1485, 155] width 33 height 38
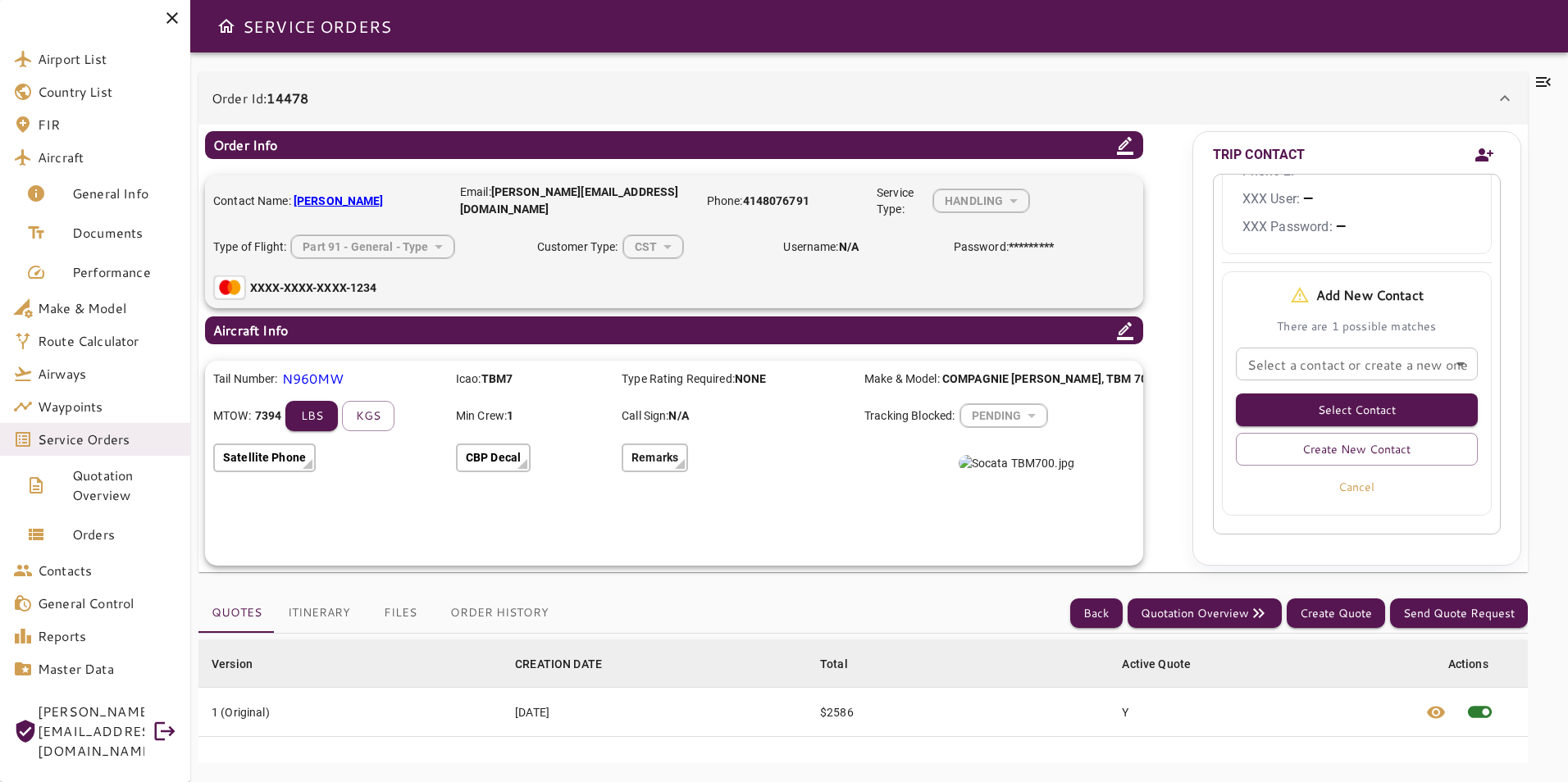
click at [1369, 380] on div "Select Contact Create New Contact Cancel" at bounding box center [1351, 441] width 255 height 122
click at [1383, 348] on div "Select a contact or create a new one Select a contact or create a new one" at bounding box center [1357, 365] width 242 height 33
click at [1350, 473] on button "Cancel" at bounding box center [1357, 487] width 242 height 29
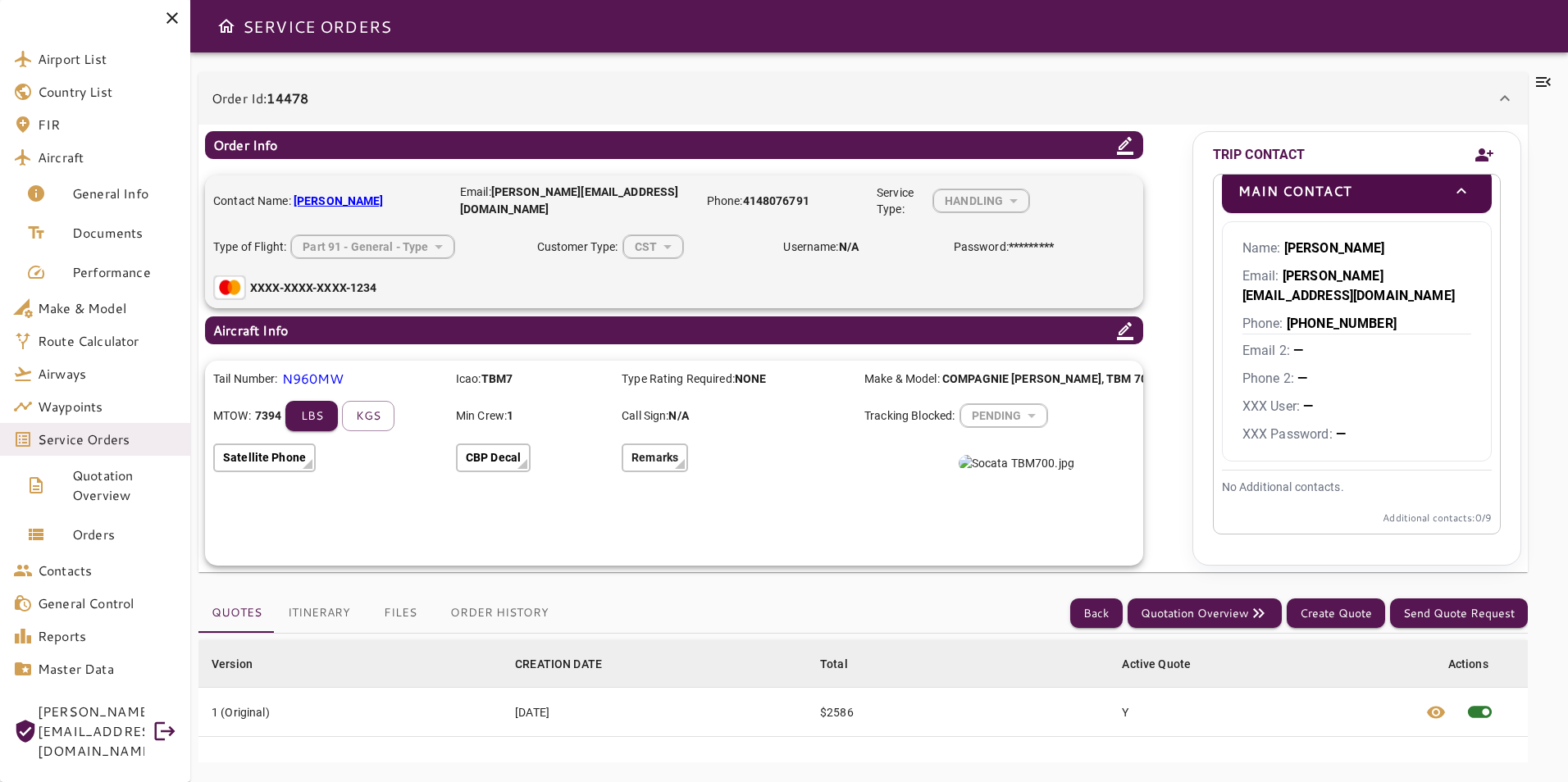
scroll to position [0, 0]
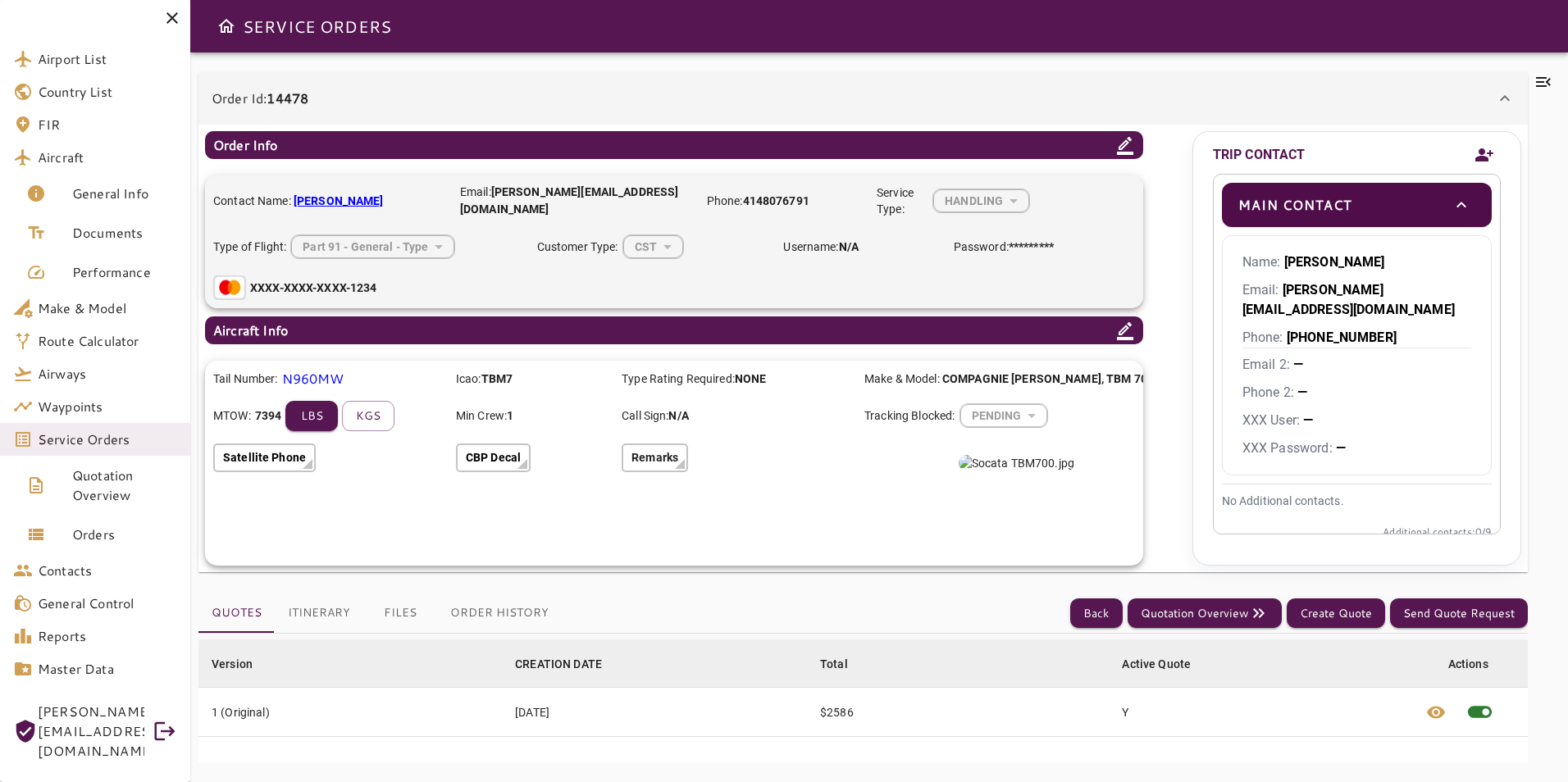
click at [322, 196] on b "Rusty Keagle" at bounding box center [339, 201] width 90 height 13
drag, startPoint x: 1271, startPoint y: 403, endPoint x: 1241, endPoint y: 401, distance: 30.1
click at [1241, 401] on div "Name: Rusty Keagle Email: rusty@rapcofleet.com Phone: +1 414 807 6791 Email 2: …" at bounding box center [1357, 356] width 270 height 240
drag, startPoint x: 1241, startPoint y: 401, endPoint x: 1236, endPoint y: 423, distance: 22.6
click at [1236, 423] on div "Name: Rusty Keagle Email: rusty@rapcofleet.com Phone: +1 414 807 6791 Email 2: …" at bounding box center [1357, 356] width 270 height 240
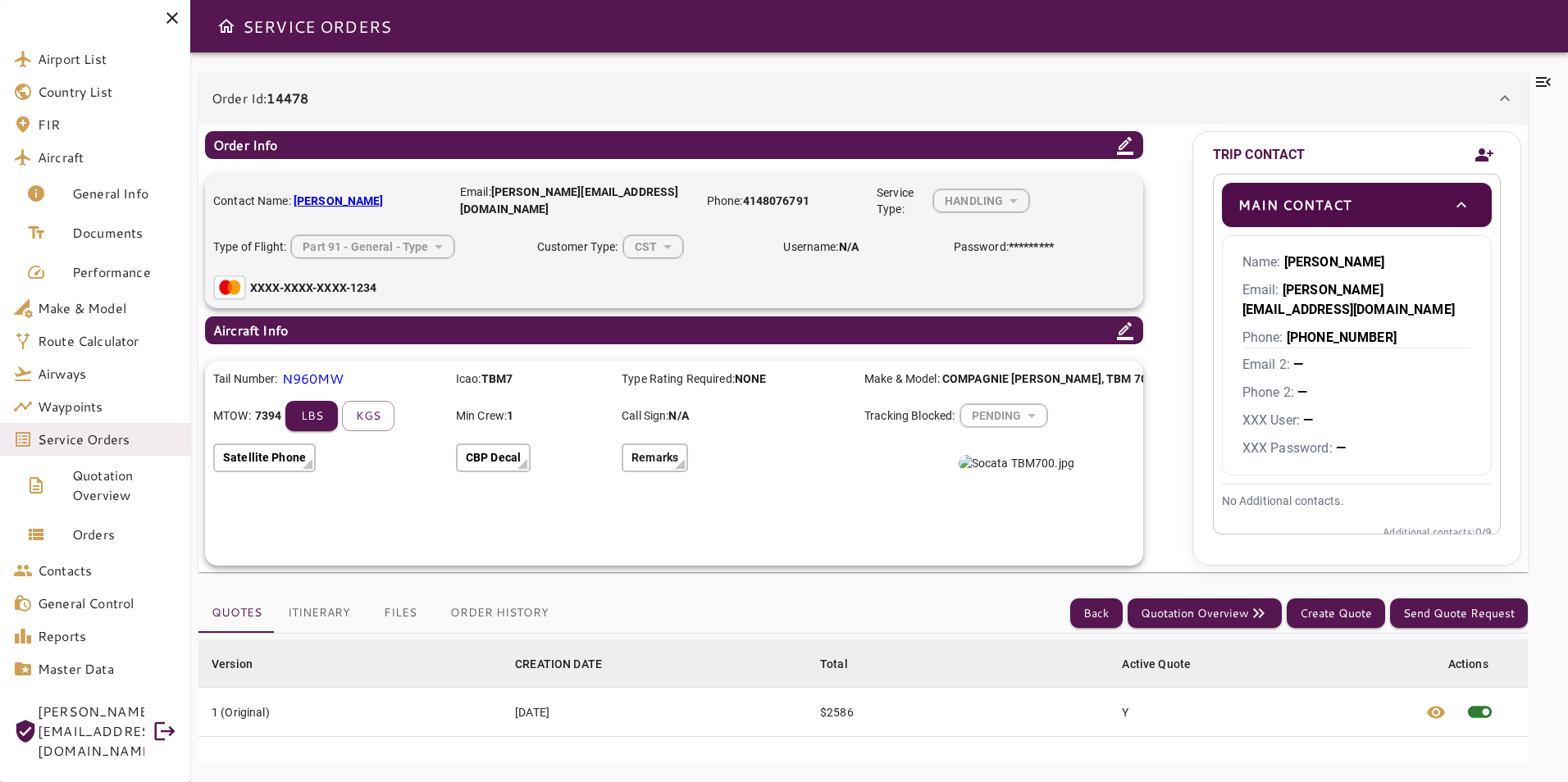
click at [1010, 206] on div "HANDLING" at bounding box center [981, 200] width 96 height 43
click at [323, 617] on button "Itinerary" at bounding box center [319, 613] width 88 height 40
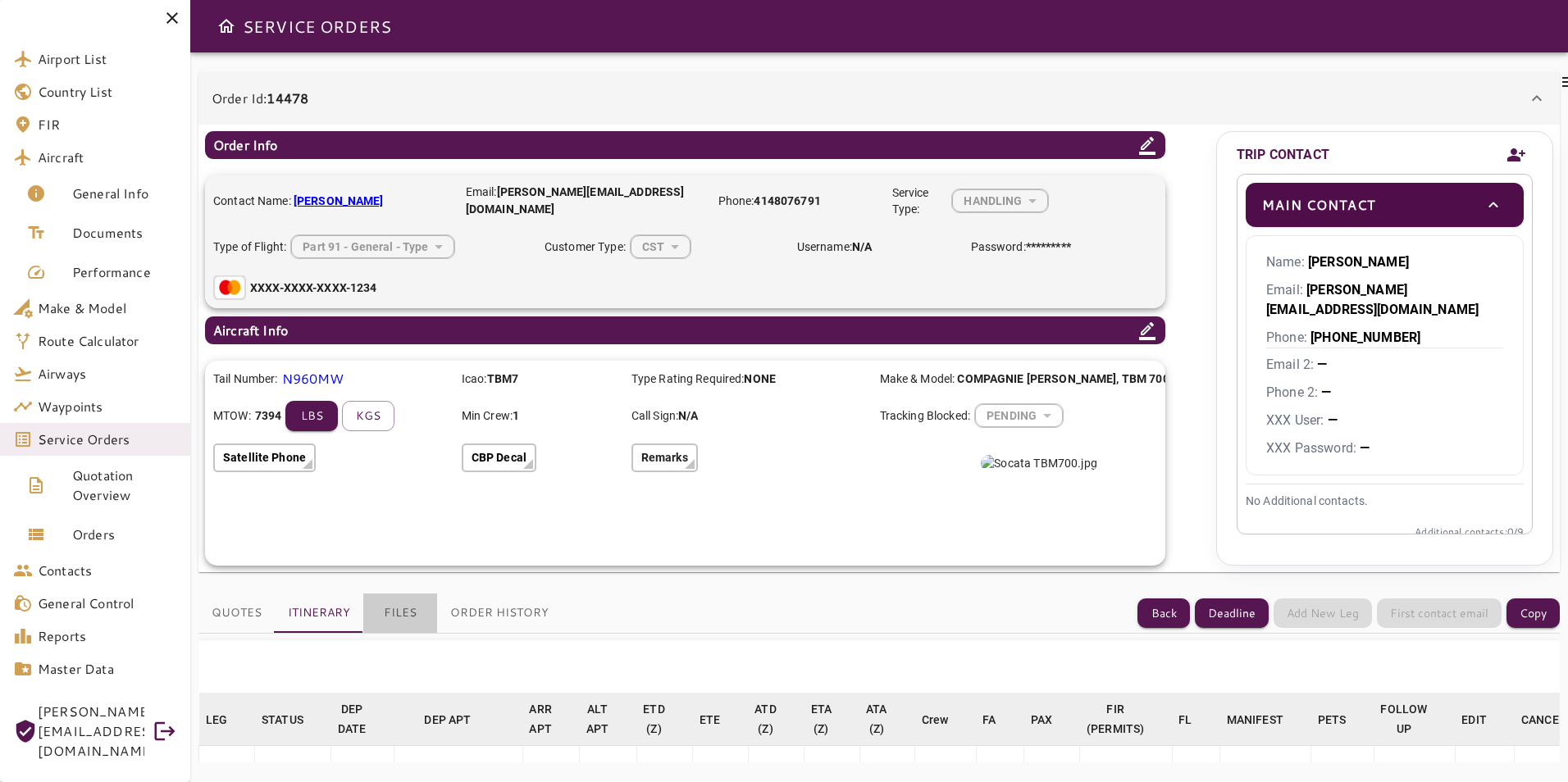
click at [410, 613] on button "Files" at bounding box center [400, 613] width 74 height 40
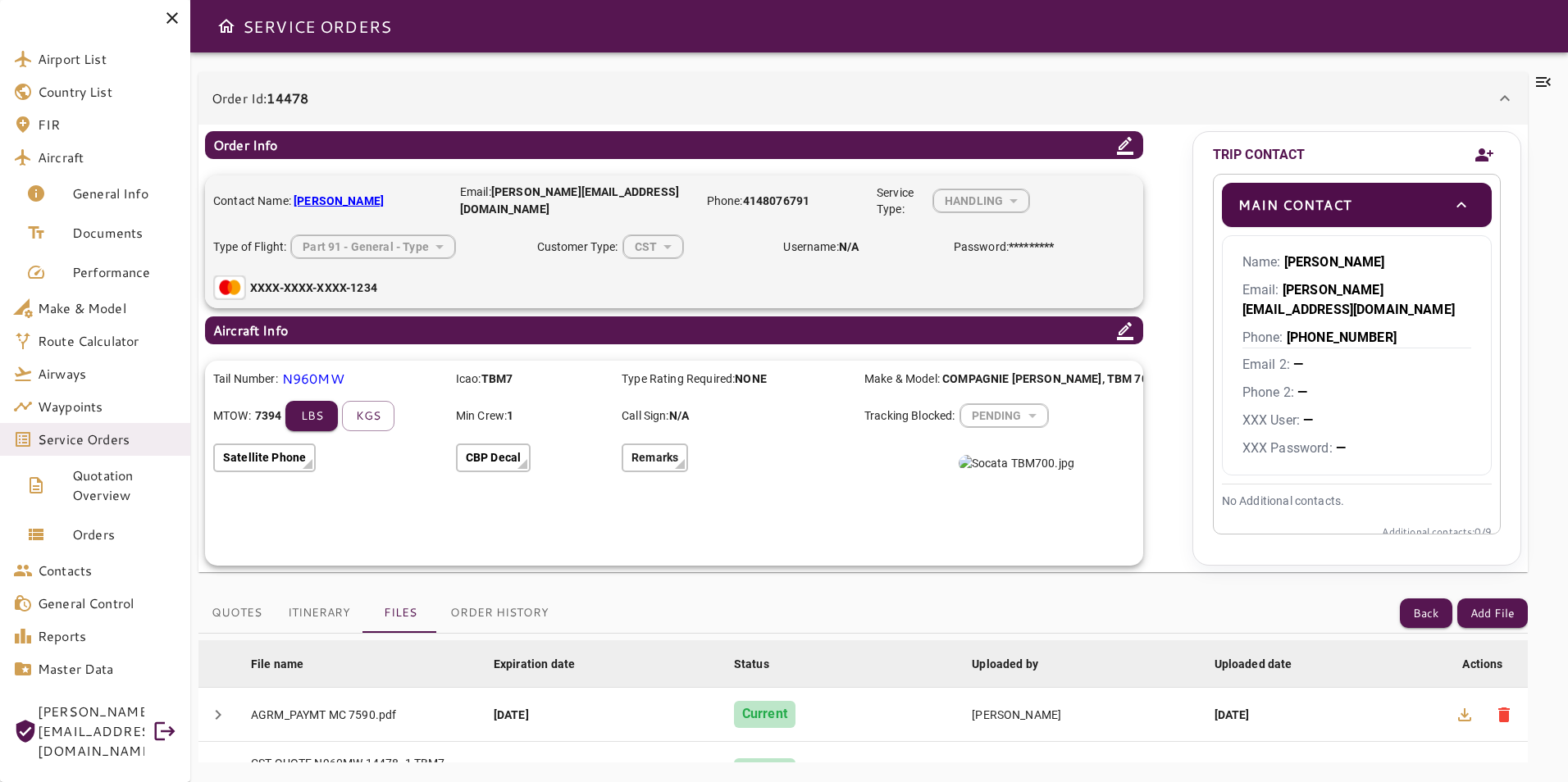
click at [520, 608] on button "Order History" at bounding box center [499, 613] width 124 height 40
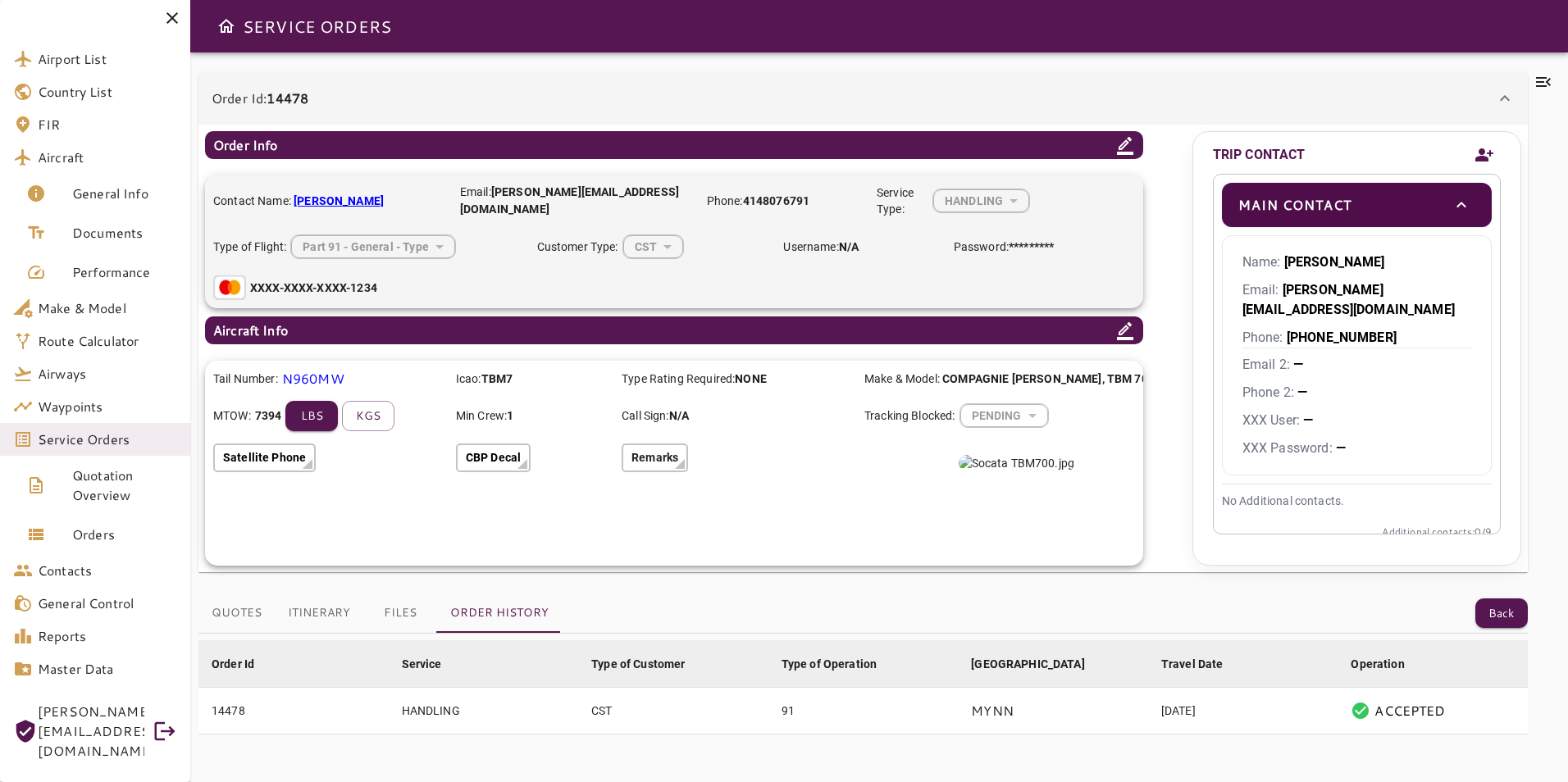
click at [410, 614] on button "Files" at bounding box center [400, 613] width 74 height 40
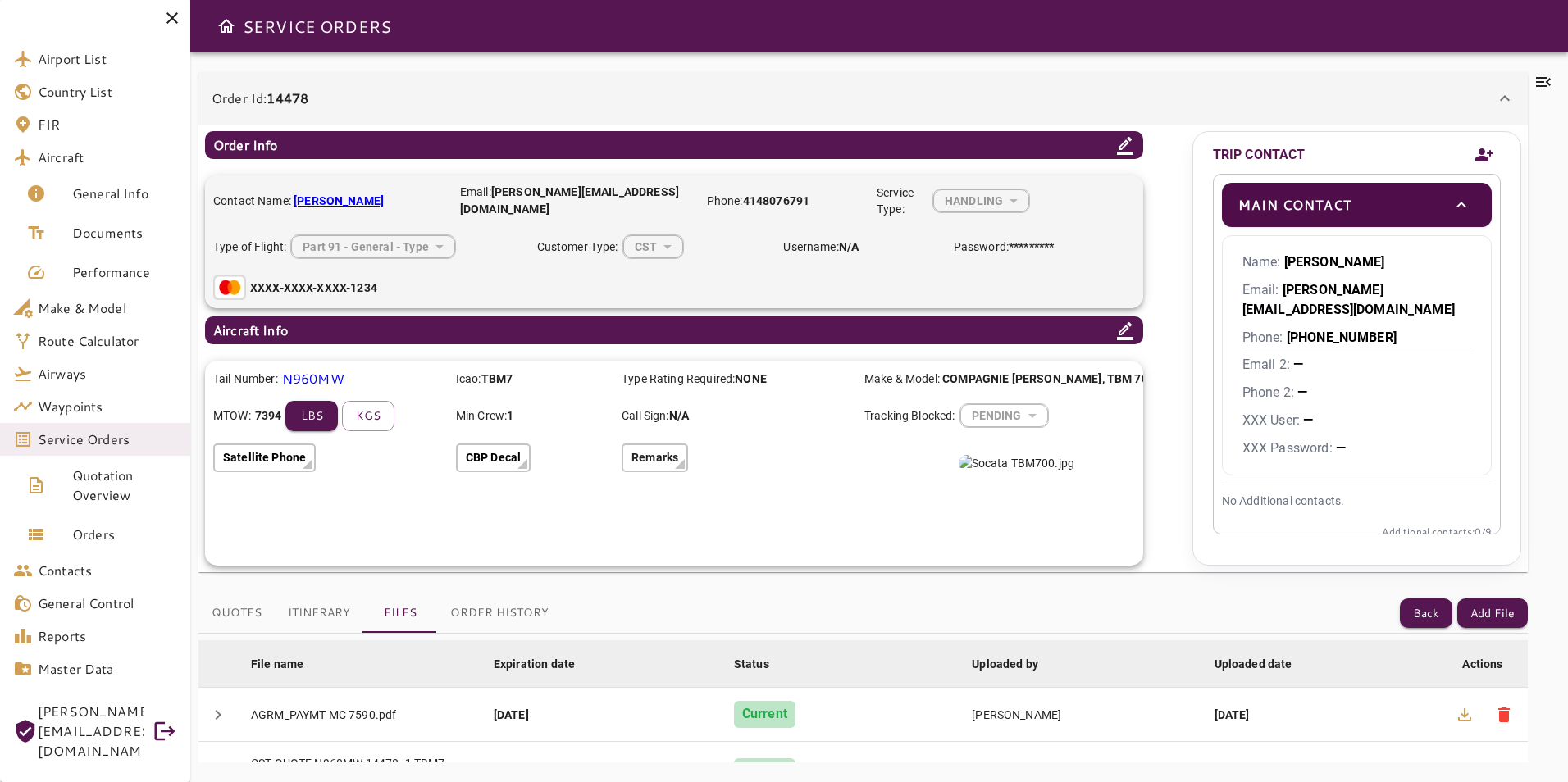
scroll to position [157, 0]
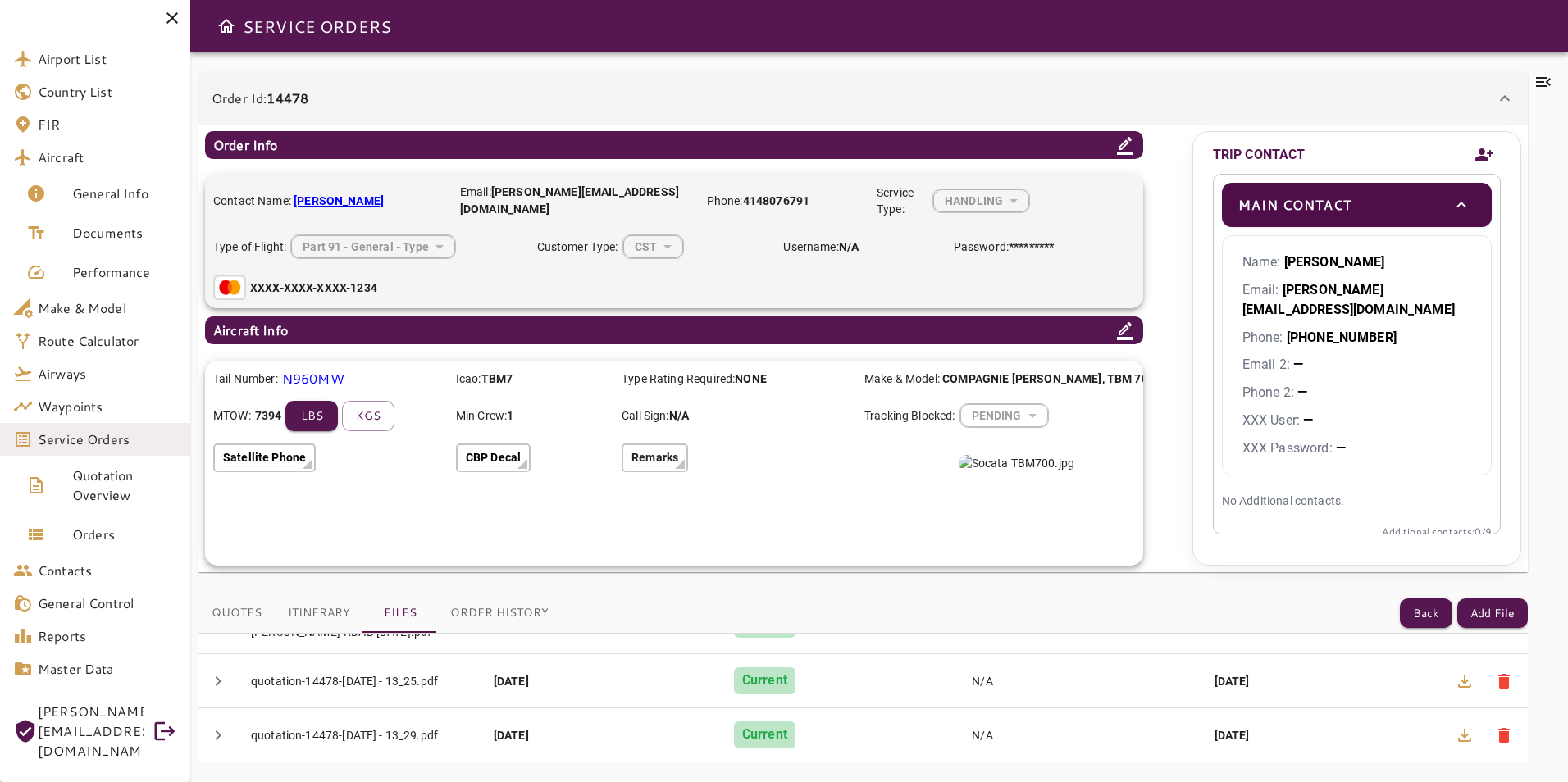
click at [333, 617] on button "Itinerary" at bounding box center [319, 613] width 88 height 40
